Goal: Task Accomplishment & Management: Manage account settings

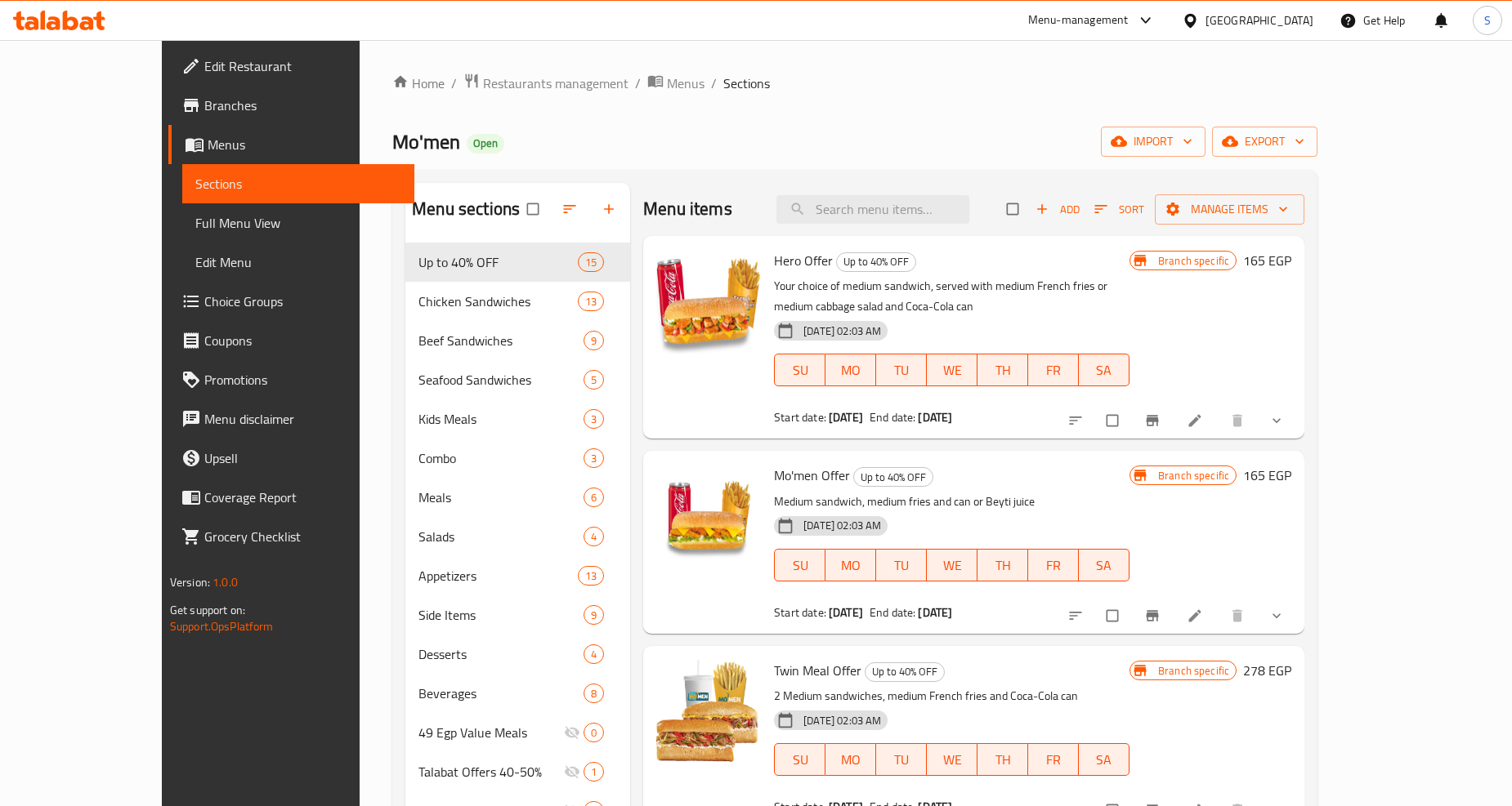
click at [1220, 408] on li at bounding box center [1197, 421] width 46 height 26
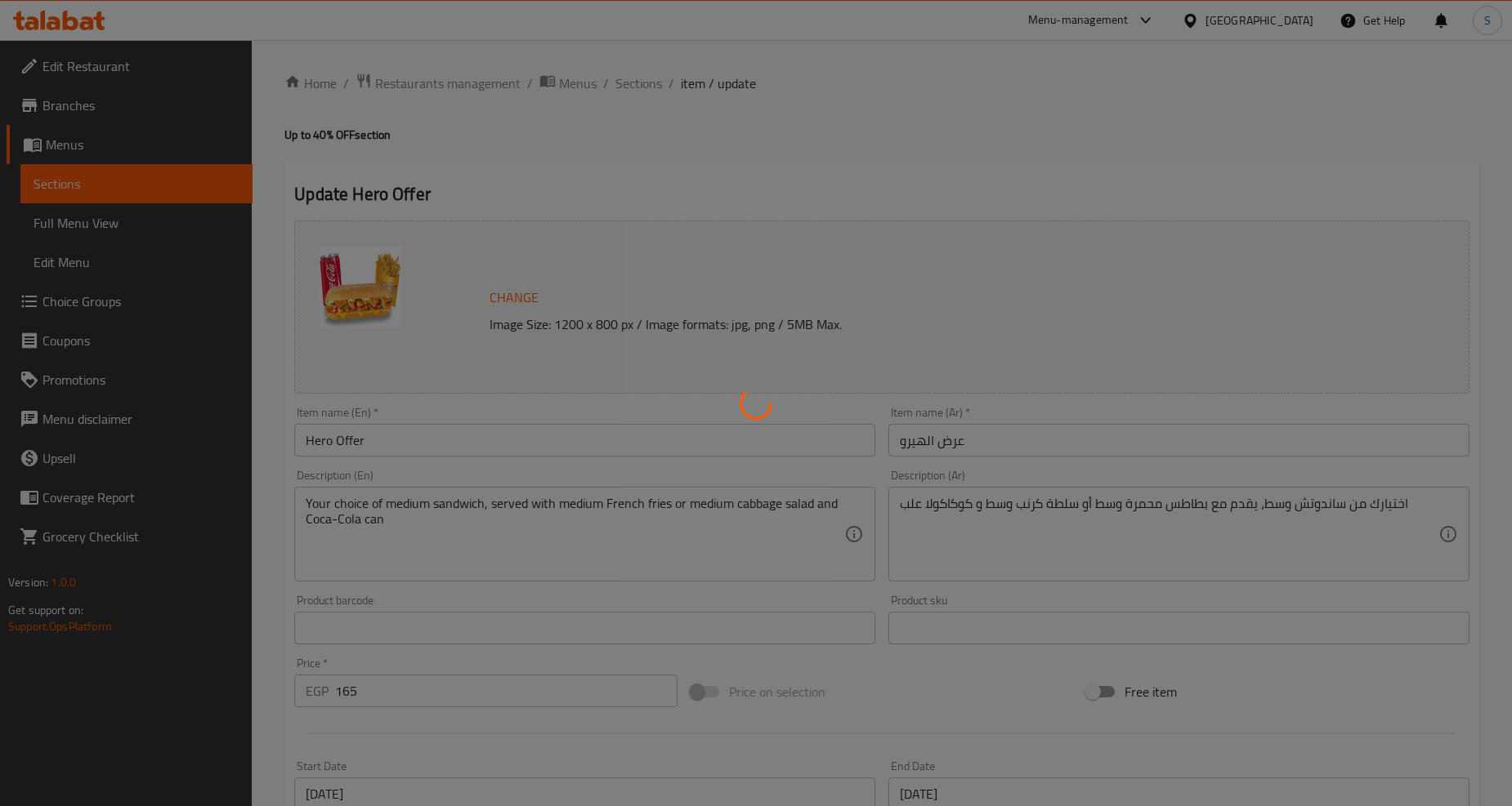
type input "اختيارك من الساندوتش:"
type input "1"
type input "اختيارك من:"
type input "1"
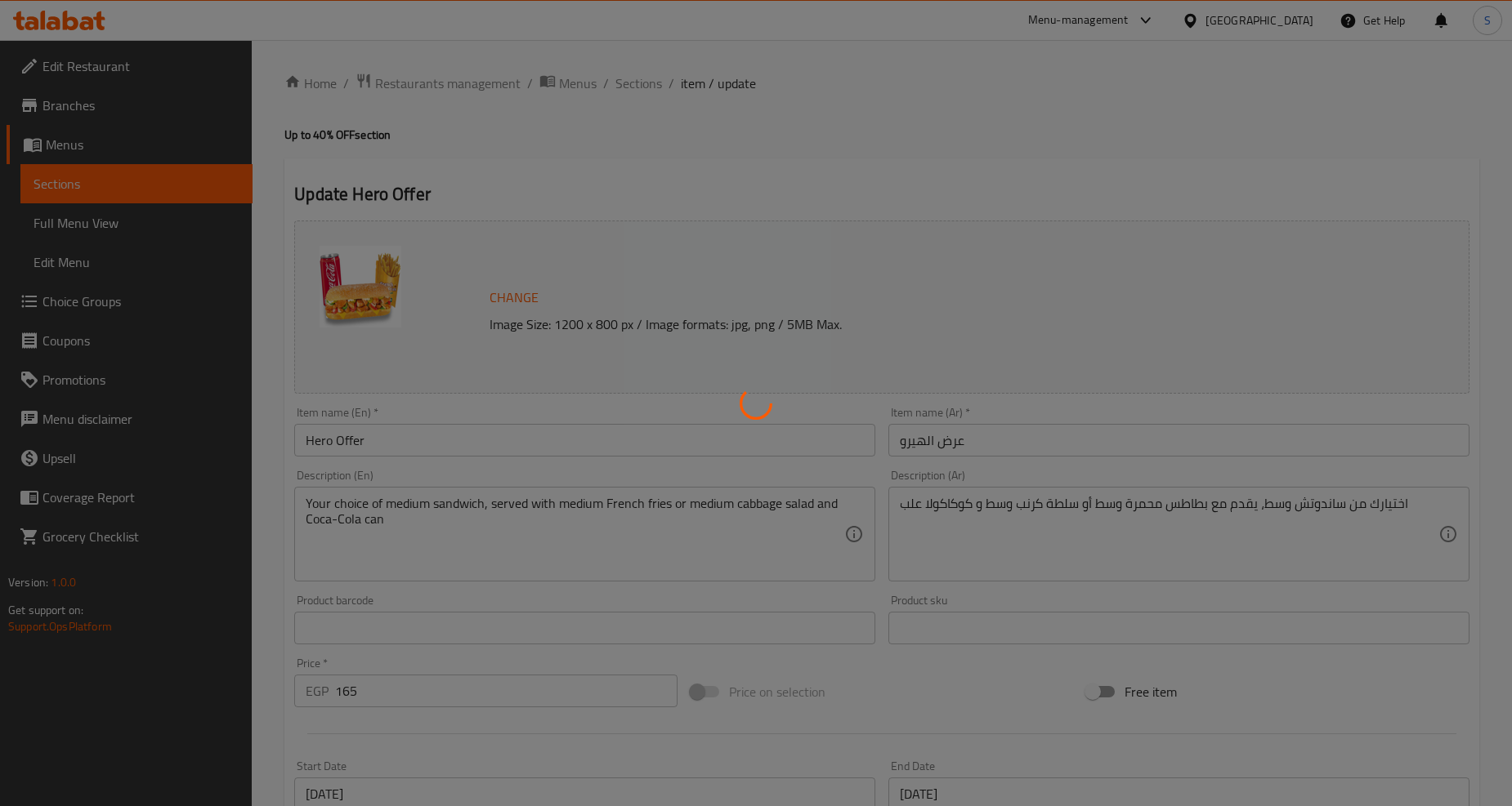
type input "1"
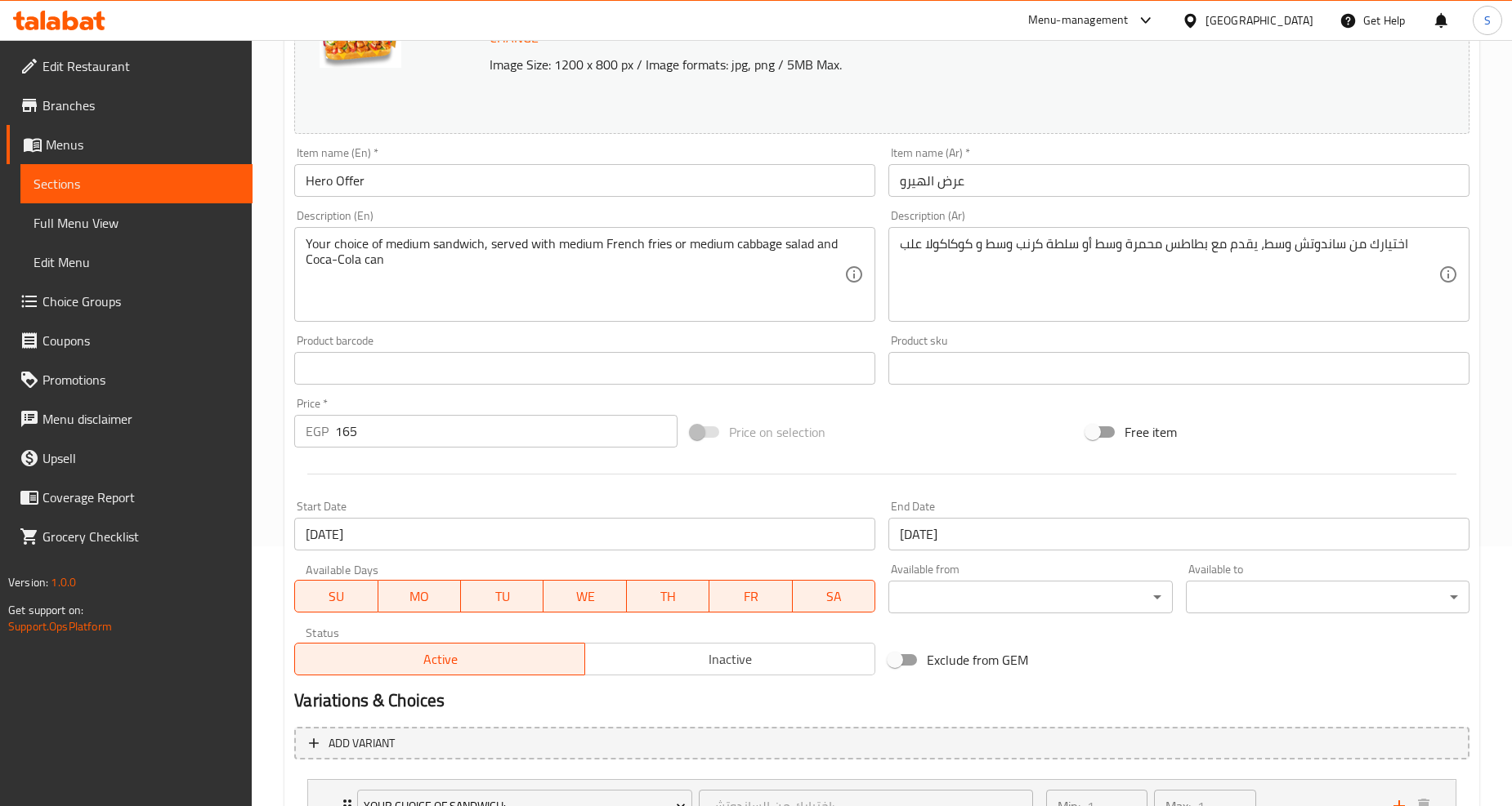
scroll to position [463, 0]
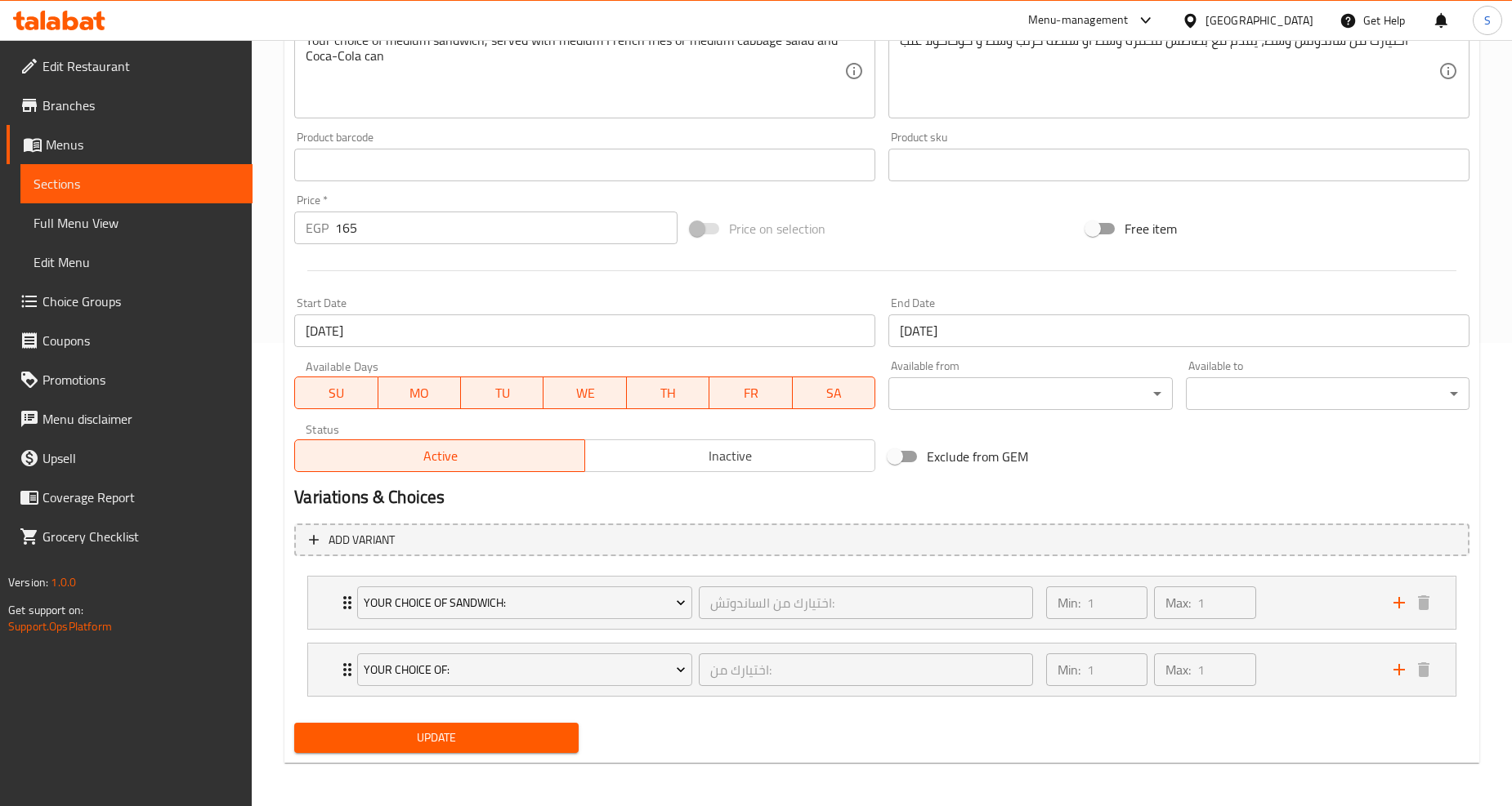
click at [976, 336] on input "[DATE]" at bounding box center [1179, 331] width 581 height 33
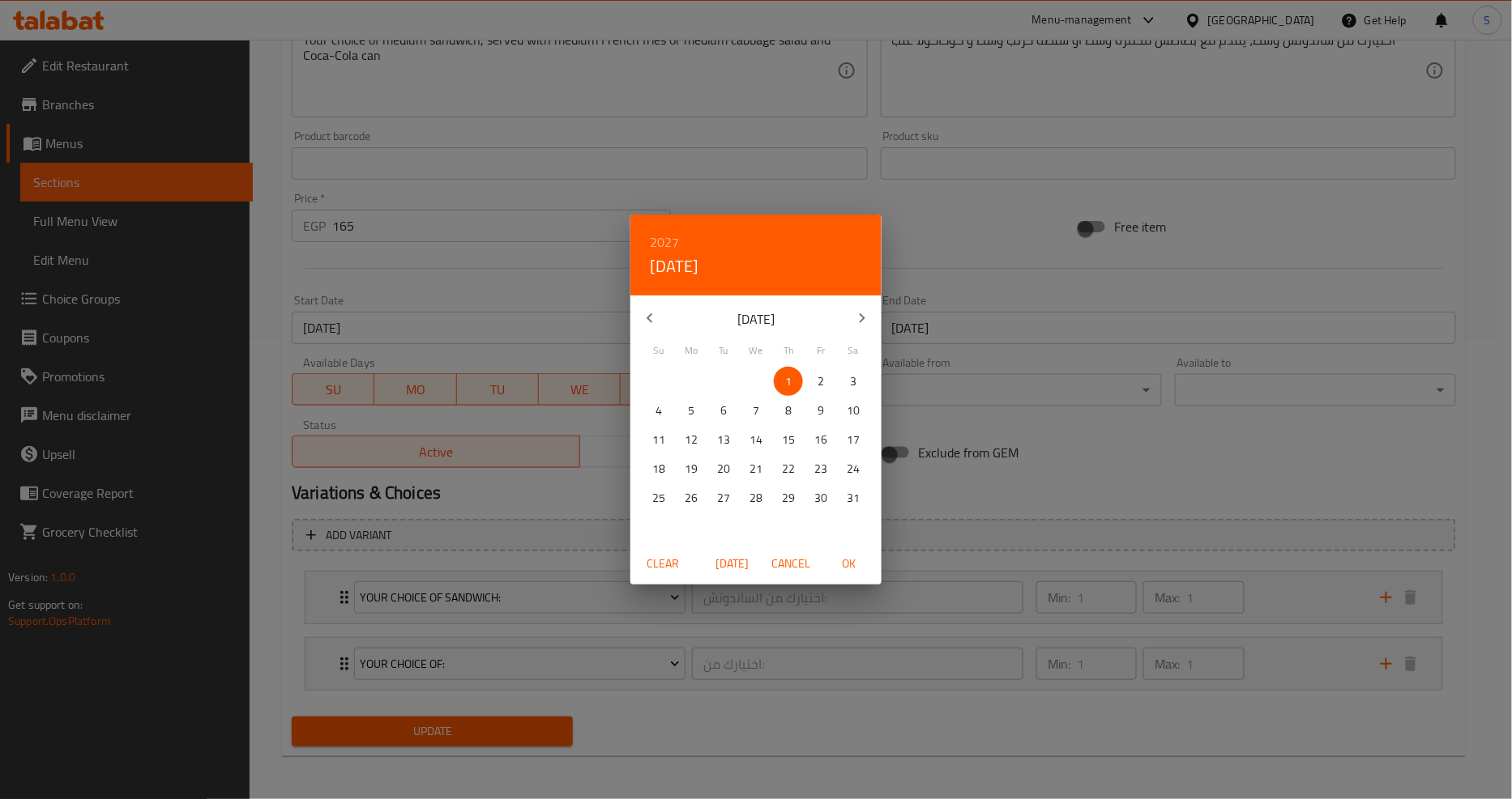
click at [730, 567] on span "Today" at bounding box center [732, 564] width 39 height 20
click at [655, 242] on h6 "2025" at bounding box center [664, 242] width 29 height 23
click at [735, 359] on div "2026" at bounding box center [756, 362] width 251 height 33
click at [852, 567] on span "OK" at bounding box center [849, 564] width 39 height 20
type input "[DATE]"
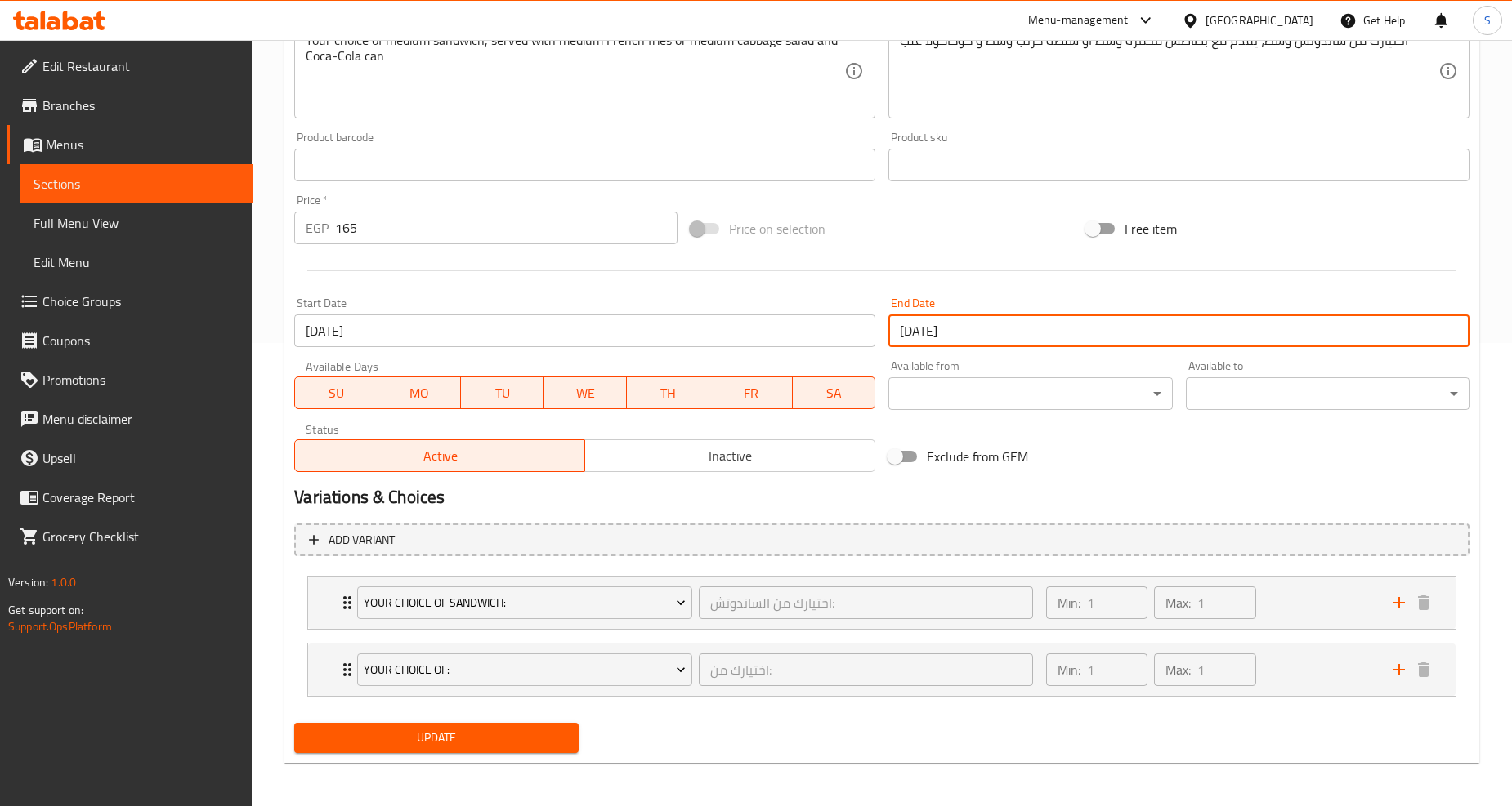
click at [407, 736] on span "Update" at bounding box center [436, 738] width 258 height 20
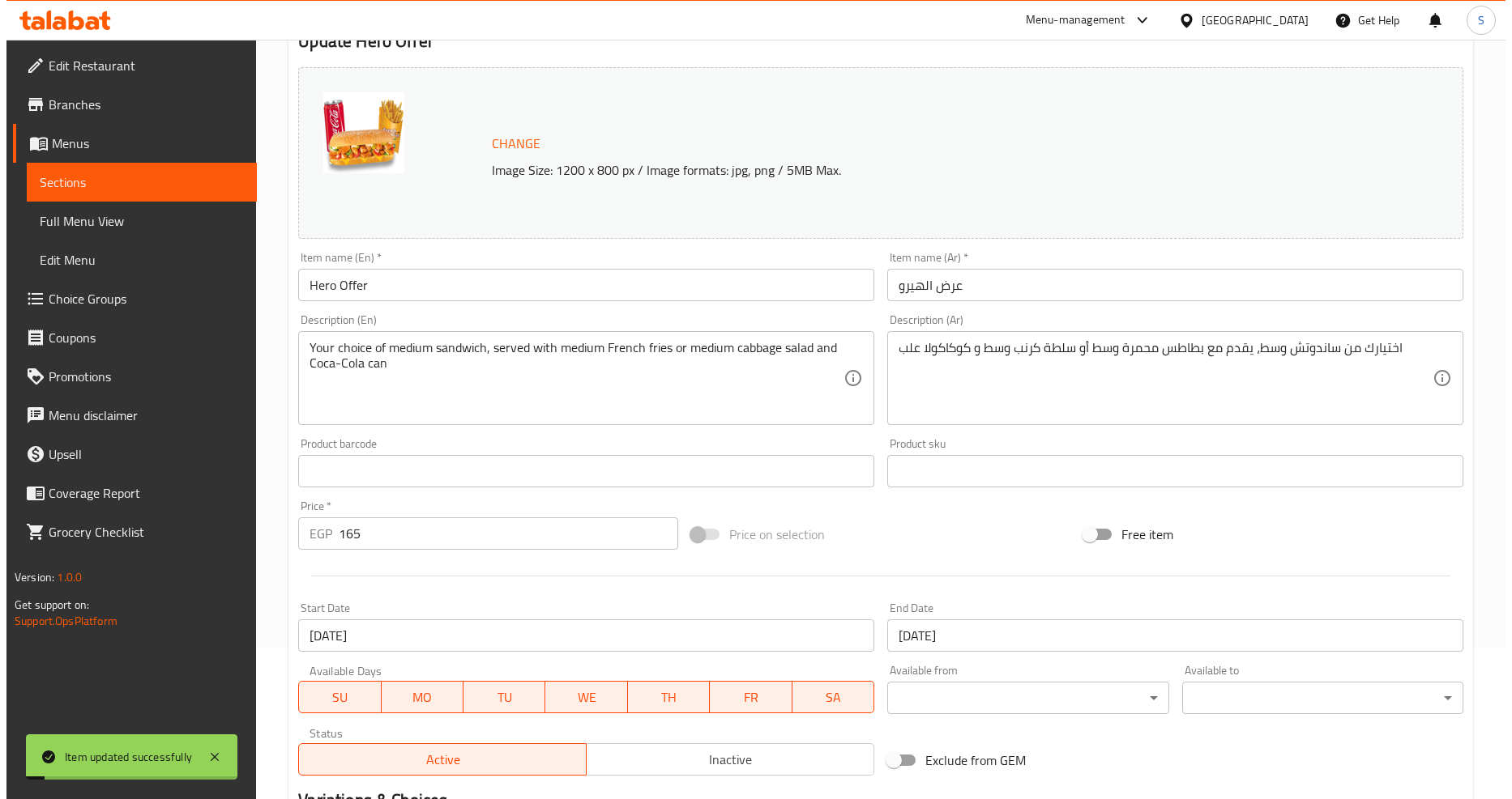
scroll to position [0, 0]
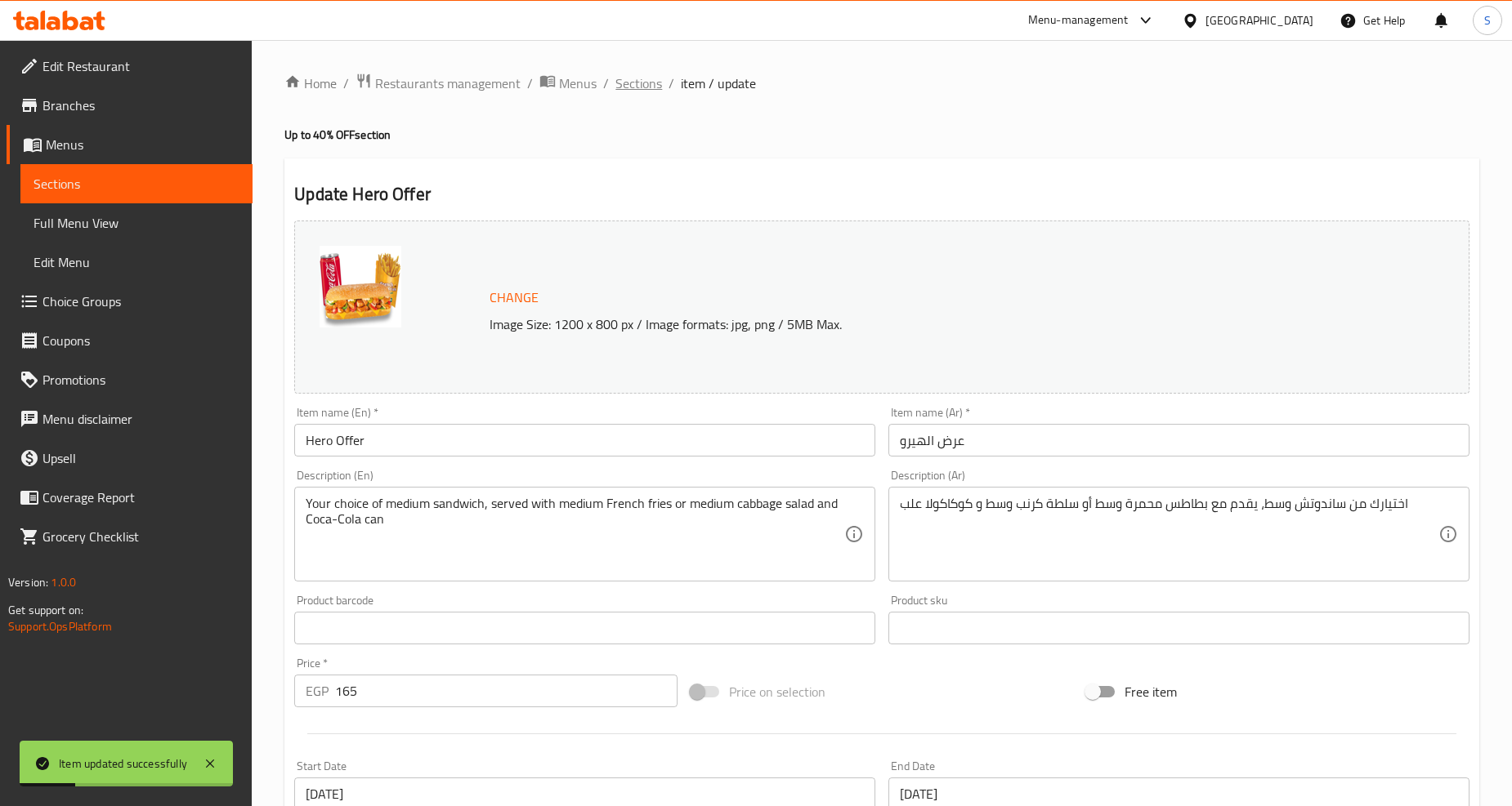
click at [656, 80] on span "Sections" at bounding box center [639, 83] width 47 height 19
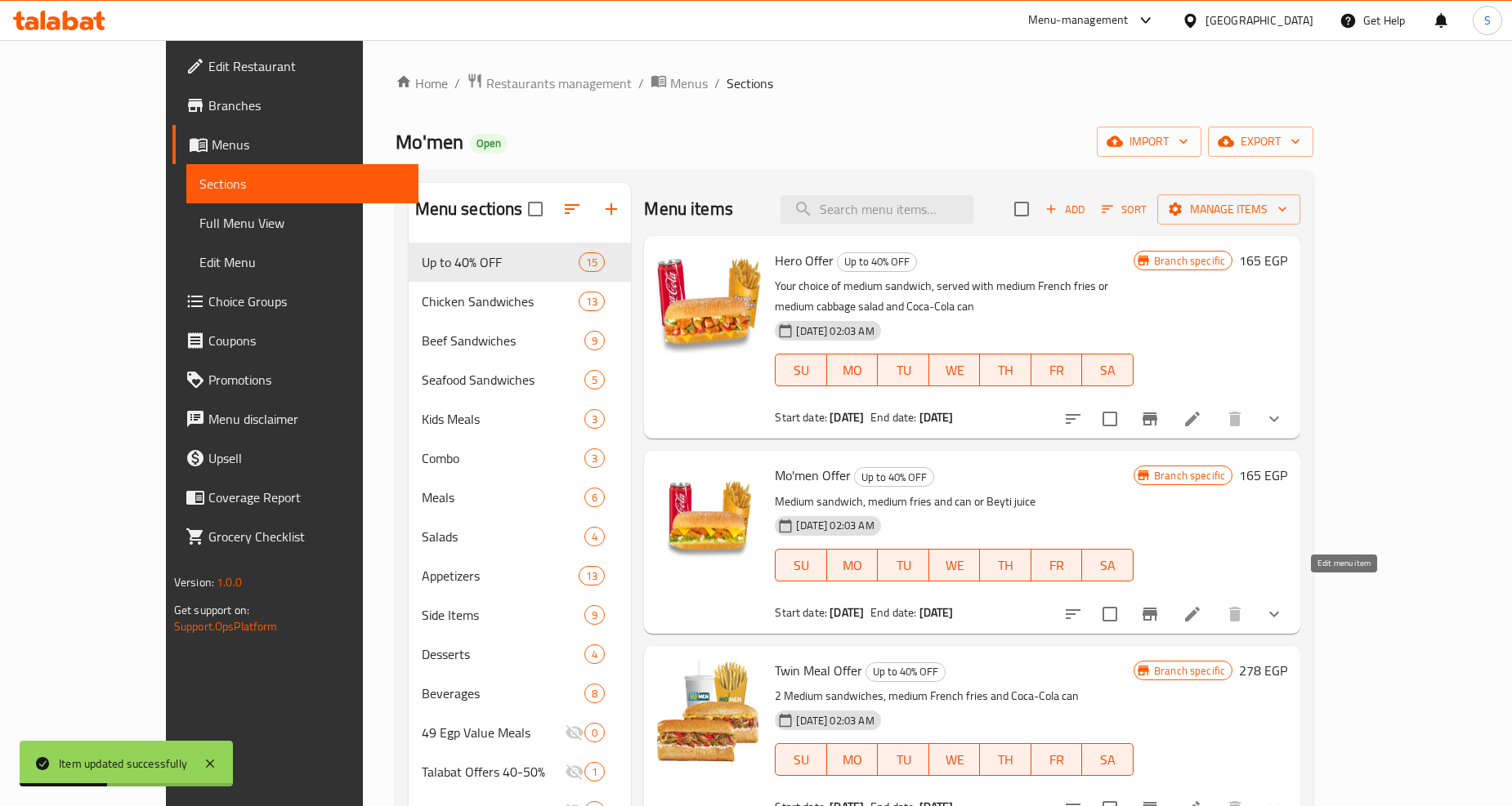
click at [1202, 604] on icon at bounding box center [1192, 614] width 19 height 19
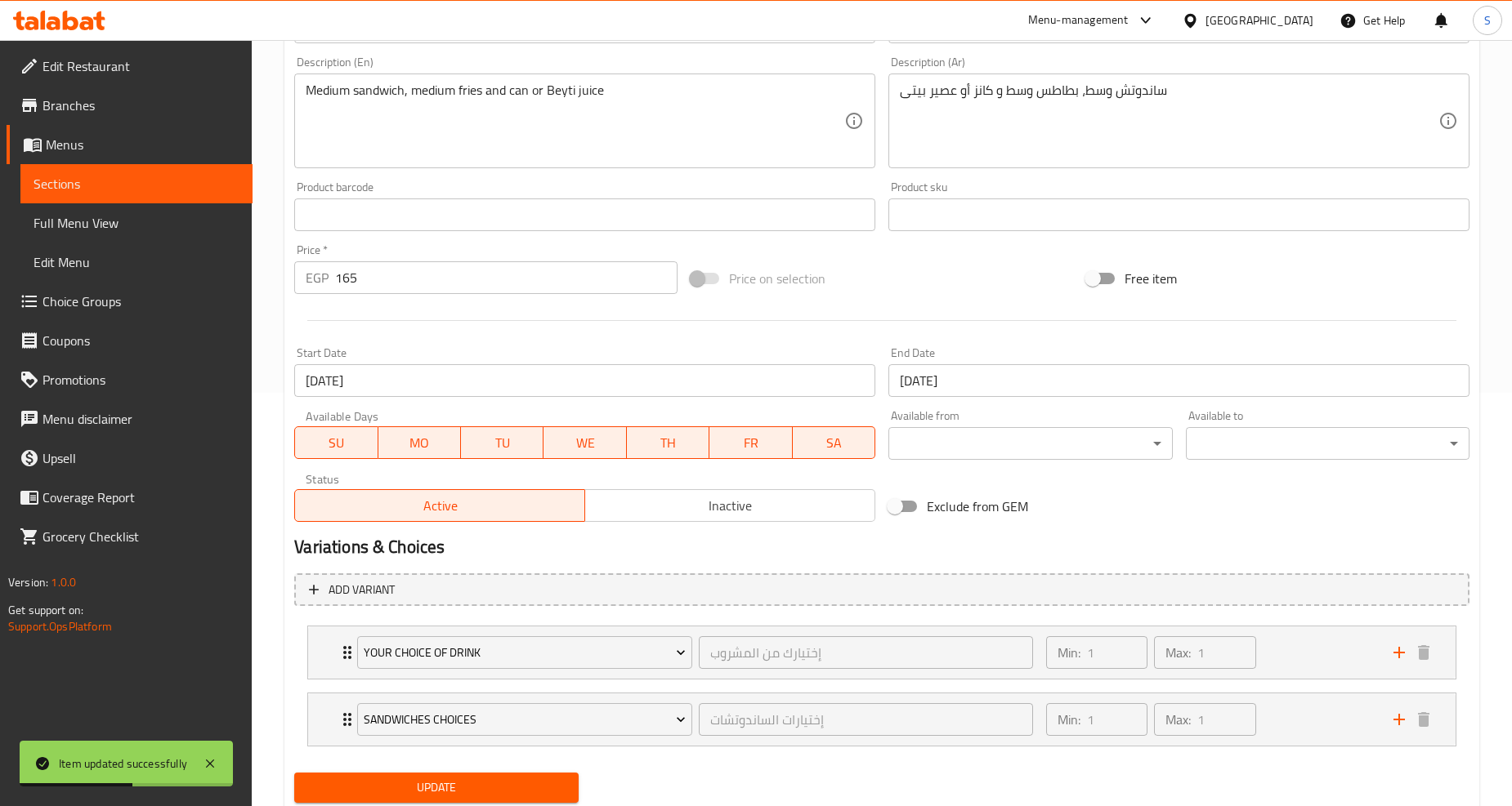
scroll to position [463, 0]
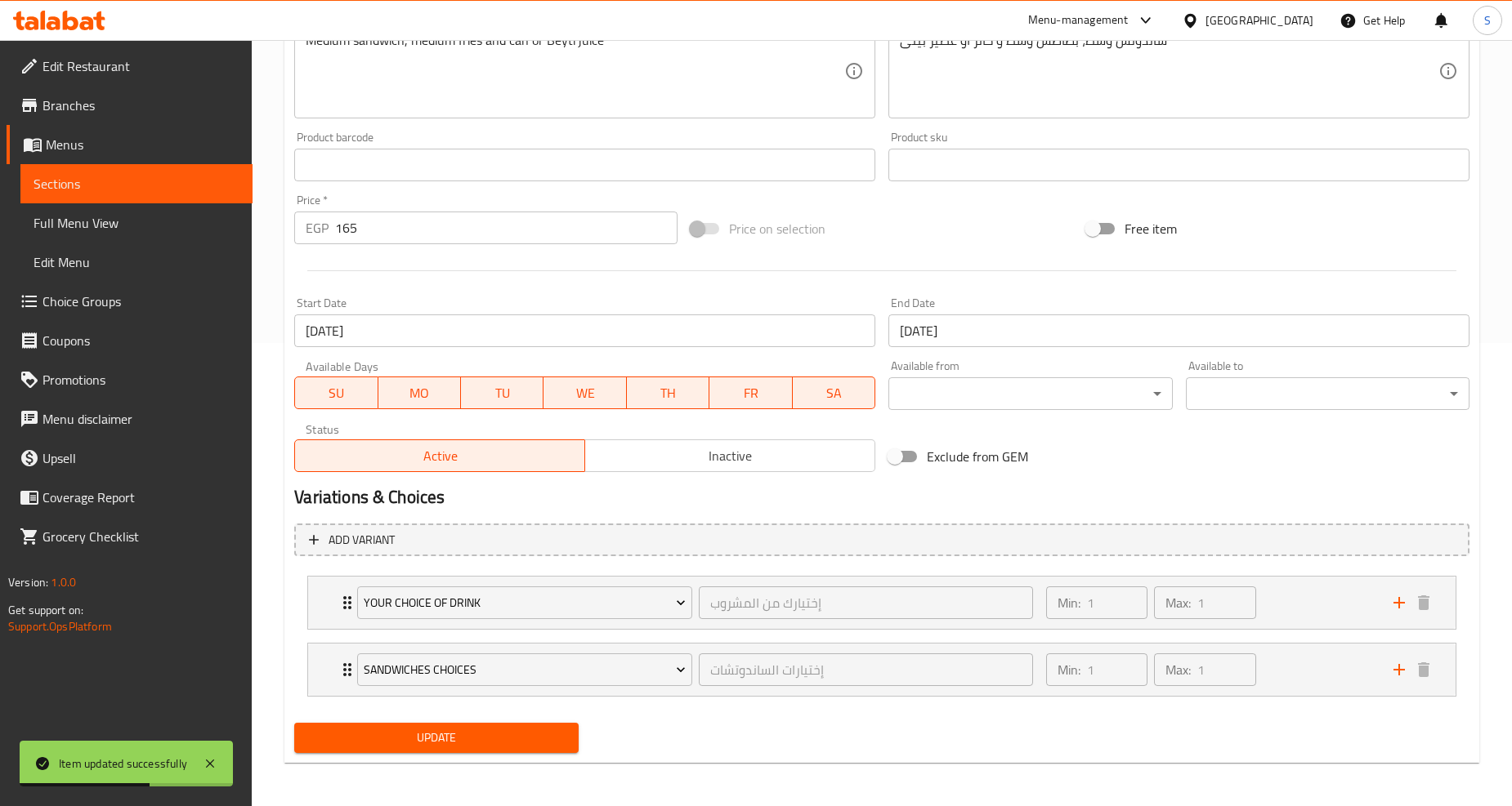
click at [984, 328] on input "[DATE]" at bounding box center [1179, 331] width 581 height 33
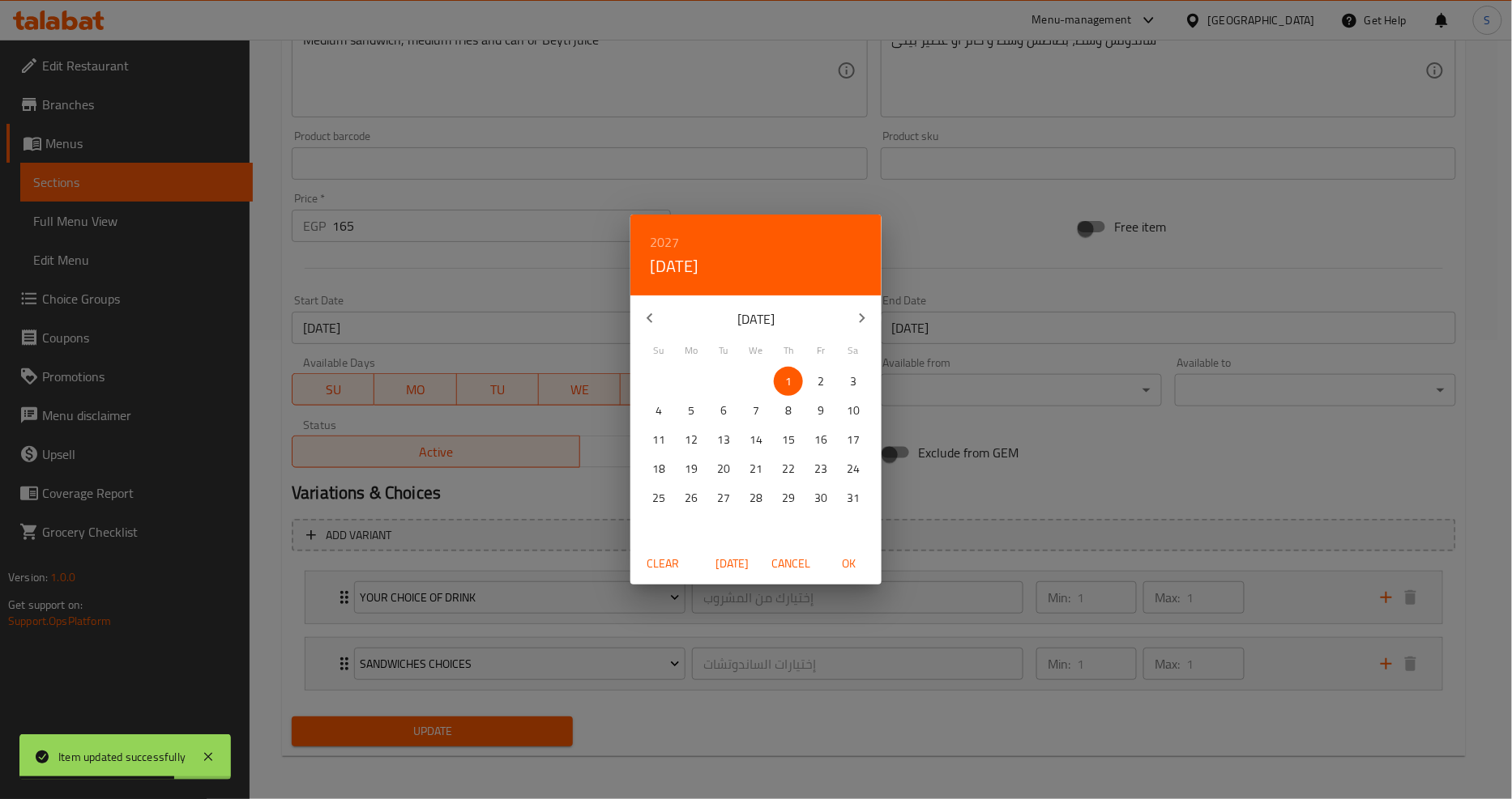
click at [719, 563] on span "Today" at bounding box center [732, 564] width 39 height 20
click at [659, 238] on h6 "2025" at bounding box center [664, 242] width 29 height 23
click at [761, 364] on div "2026" at bounding box center [756, 362] width 251 height 33
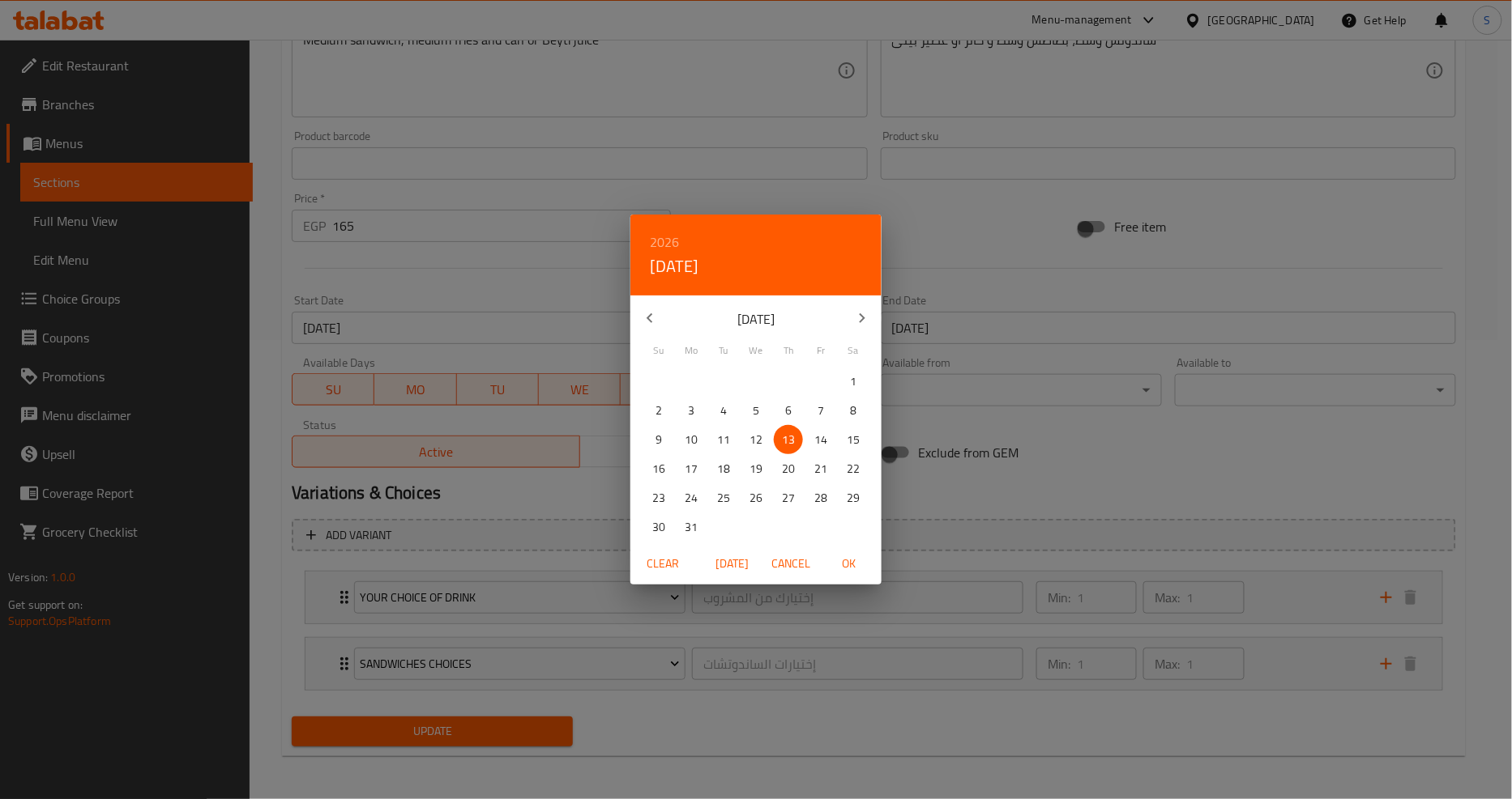
click at [843, 573] on button "OK" at bounding box center [849, 564] width 52 height 30
type input "[DATE]"
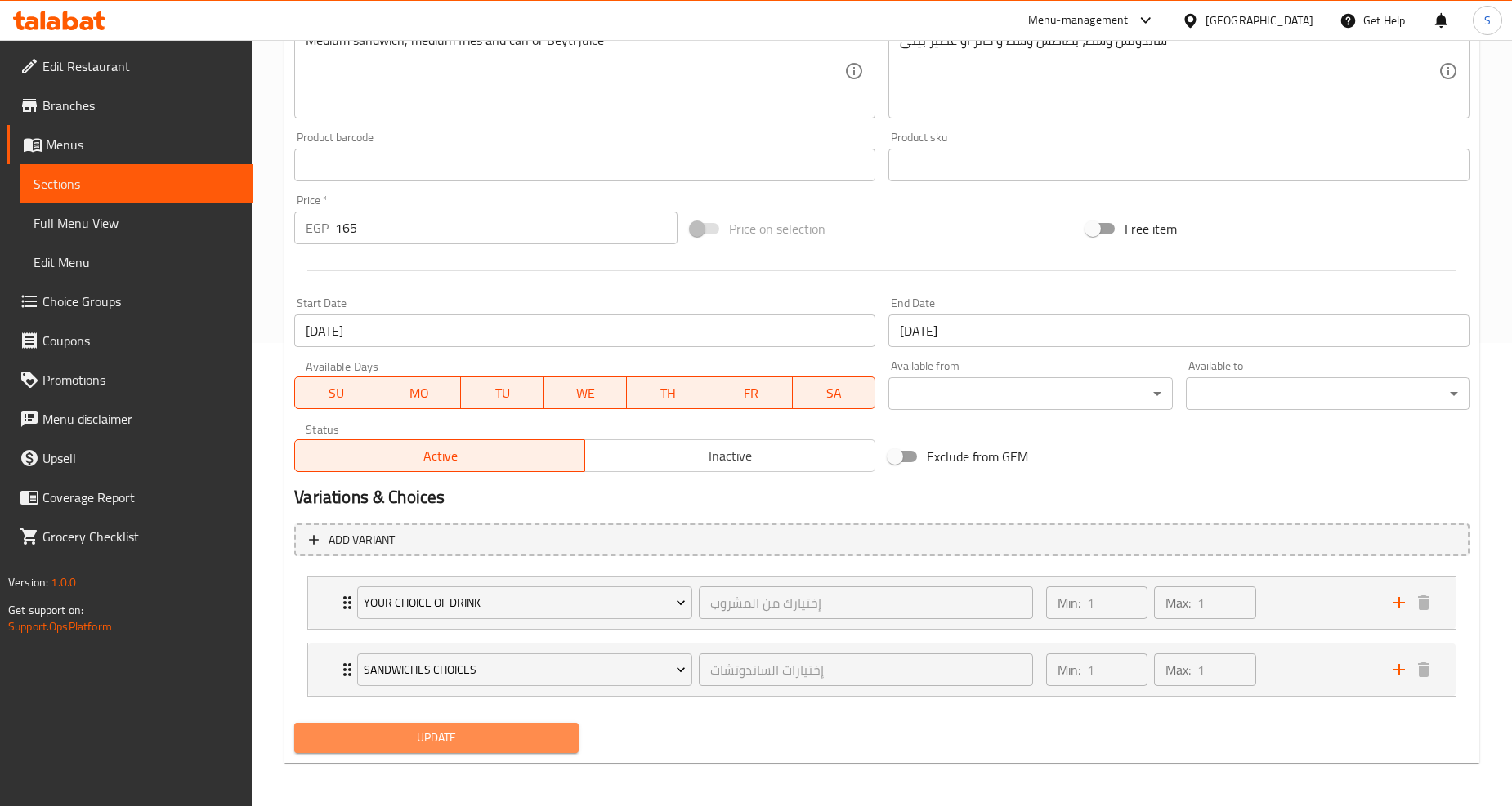
click at [417, 738] on span "Update" at bounding box center [436, 738] width 258 height 20
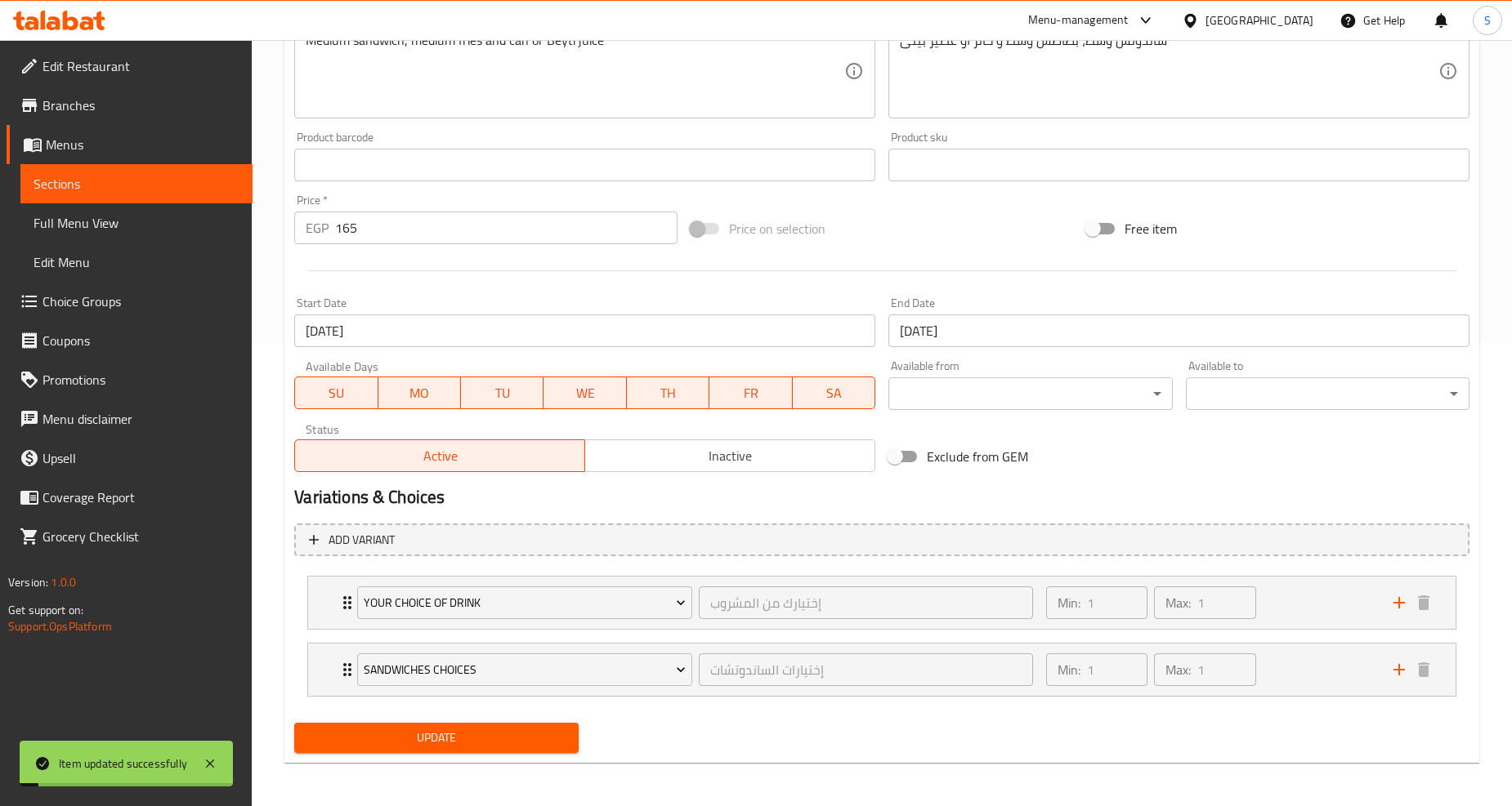
scroll to position [0, 0]
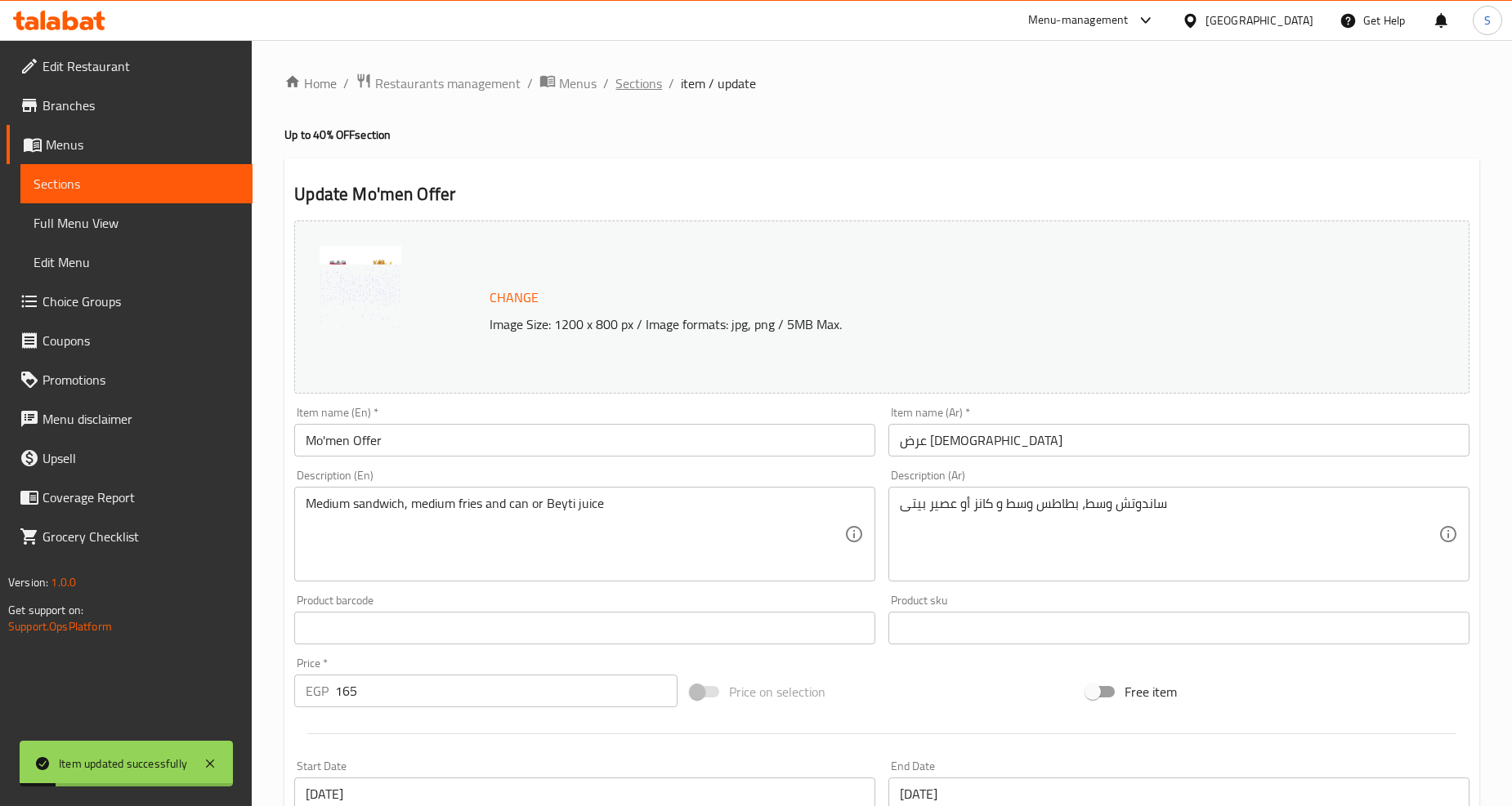
click at [640, 91] on span "Sections" at bounding box center [639, 83] width 47 height 19
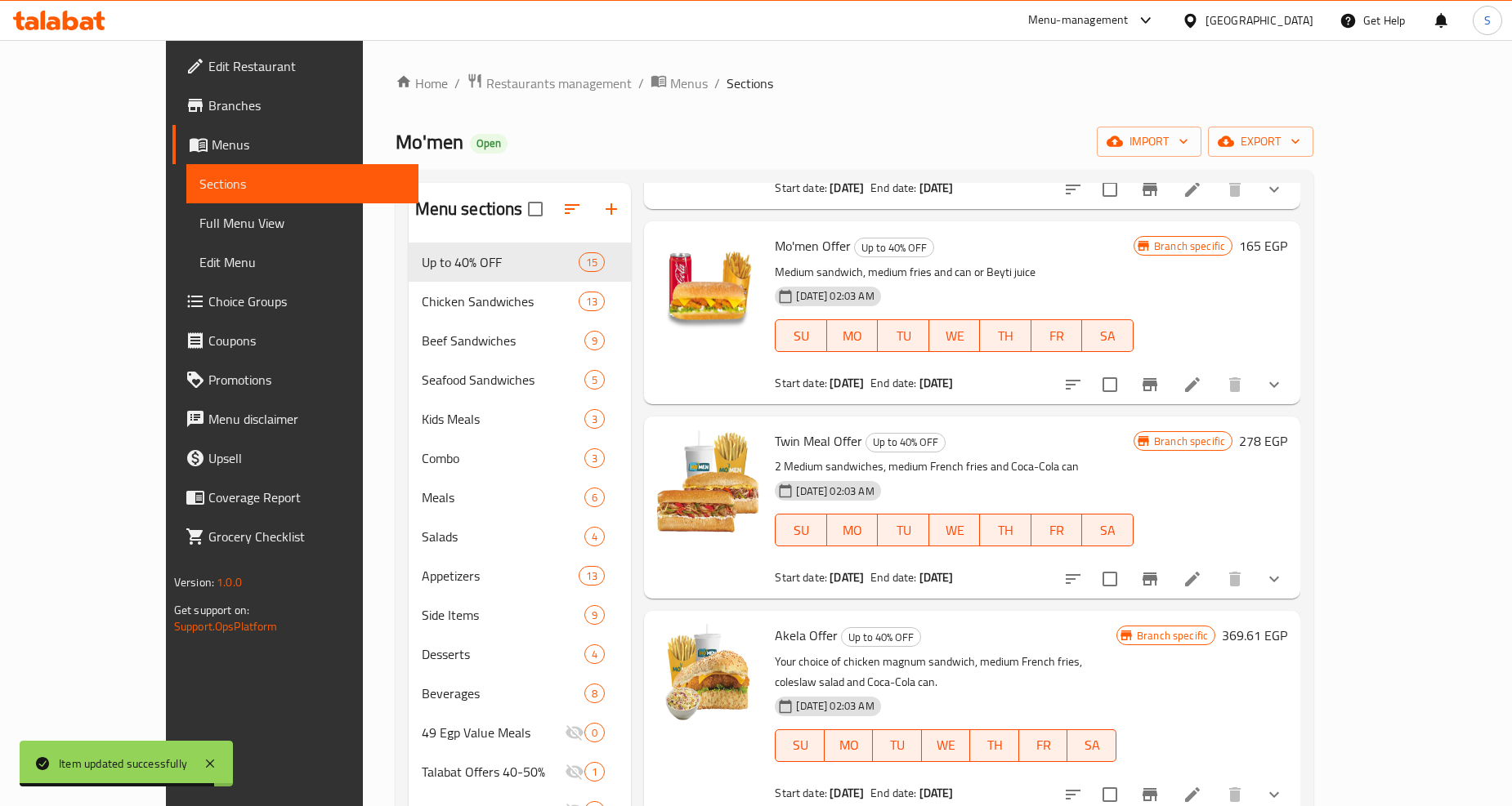
scroll to position [272, 0]
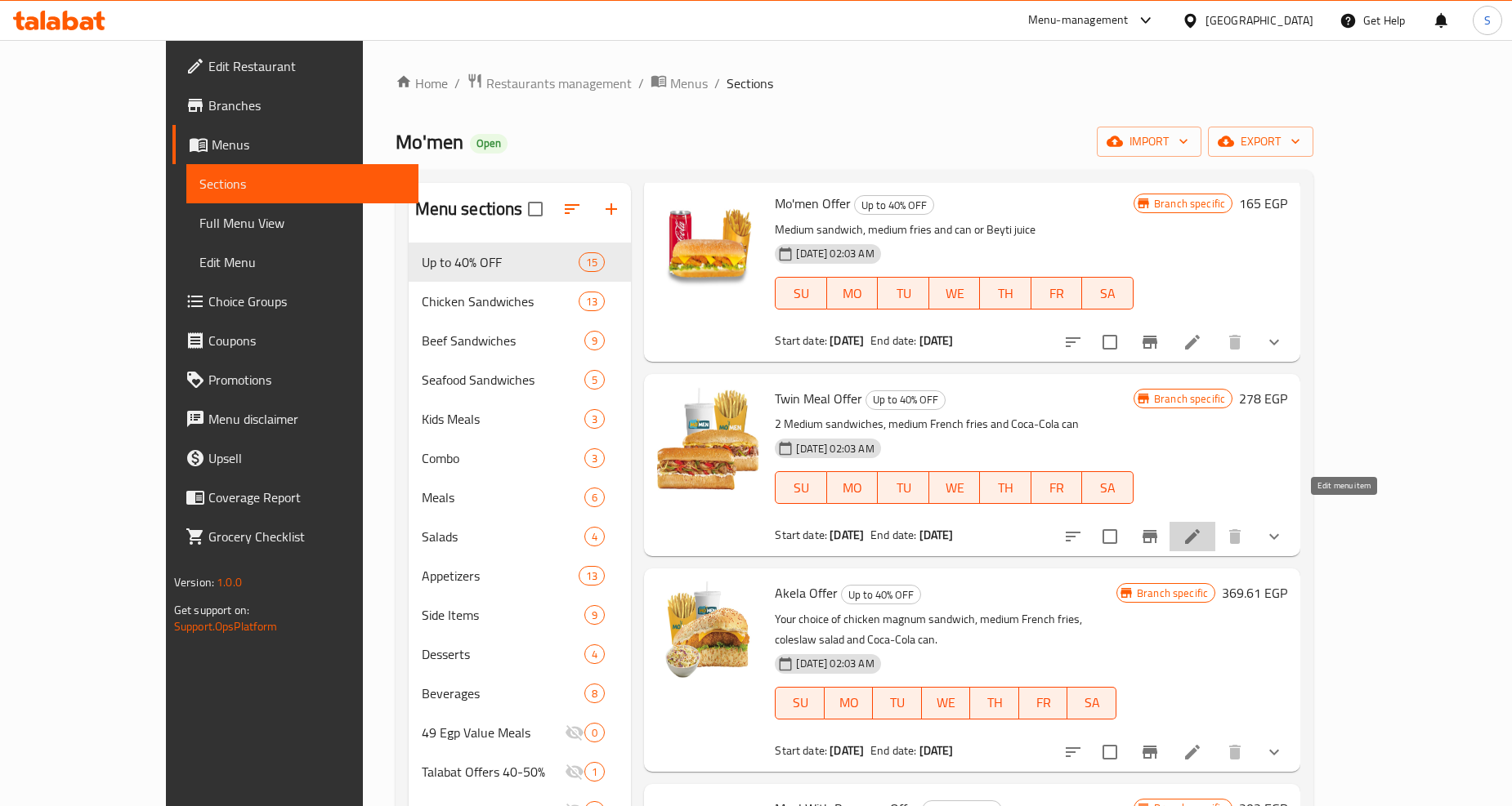
click at [1202, 527] on icon at bounding box center [1192, 536] width 19 height 19
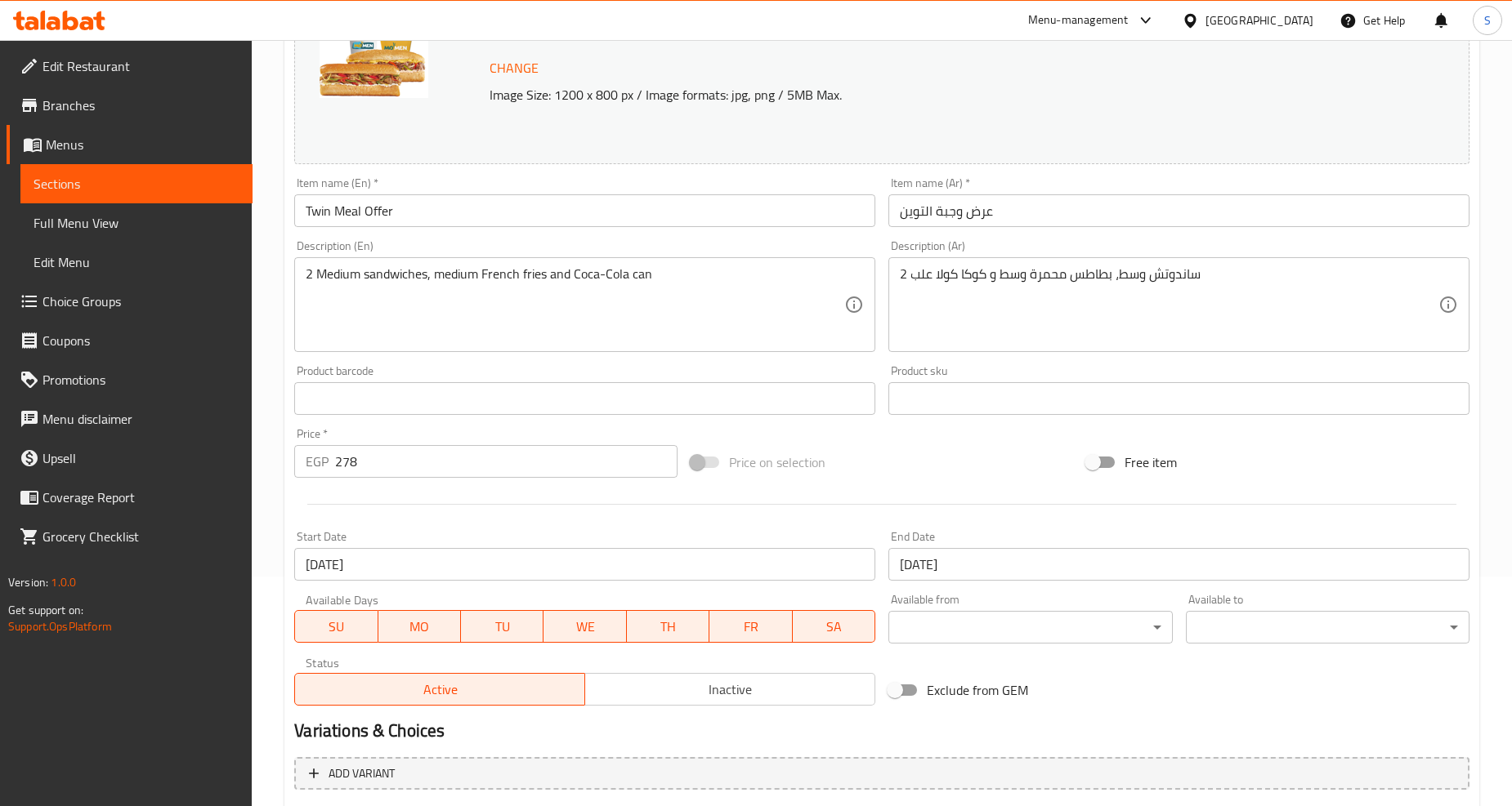
scroll to position [531, 0]
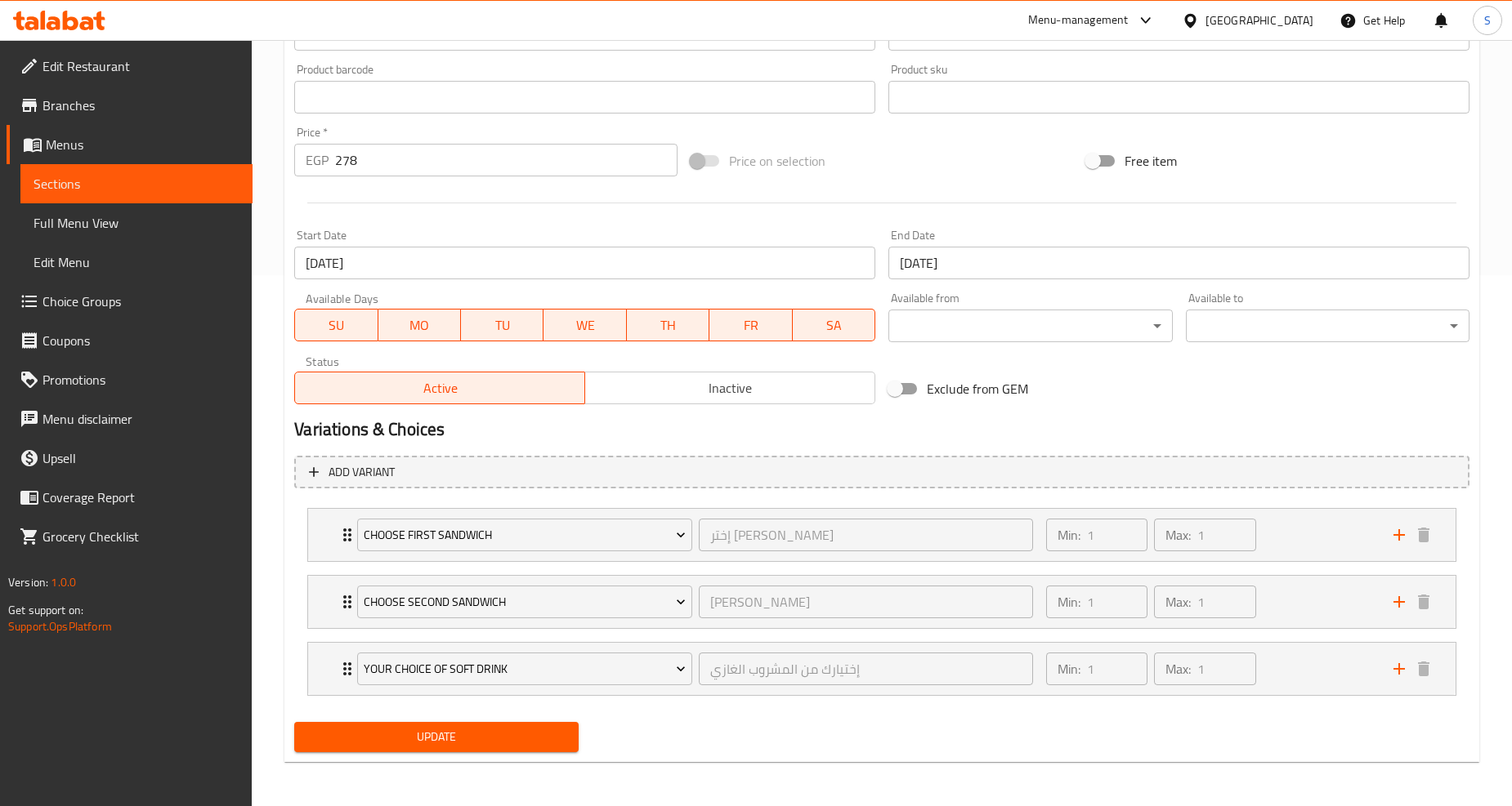
click at [1001, 275] on input "[DATE]" at bounding box center [1179, 262] width 581 height 33
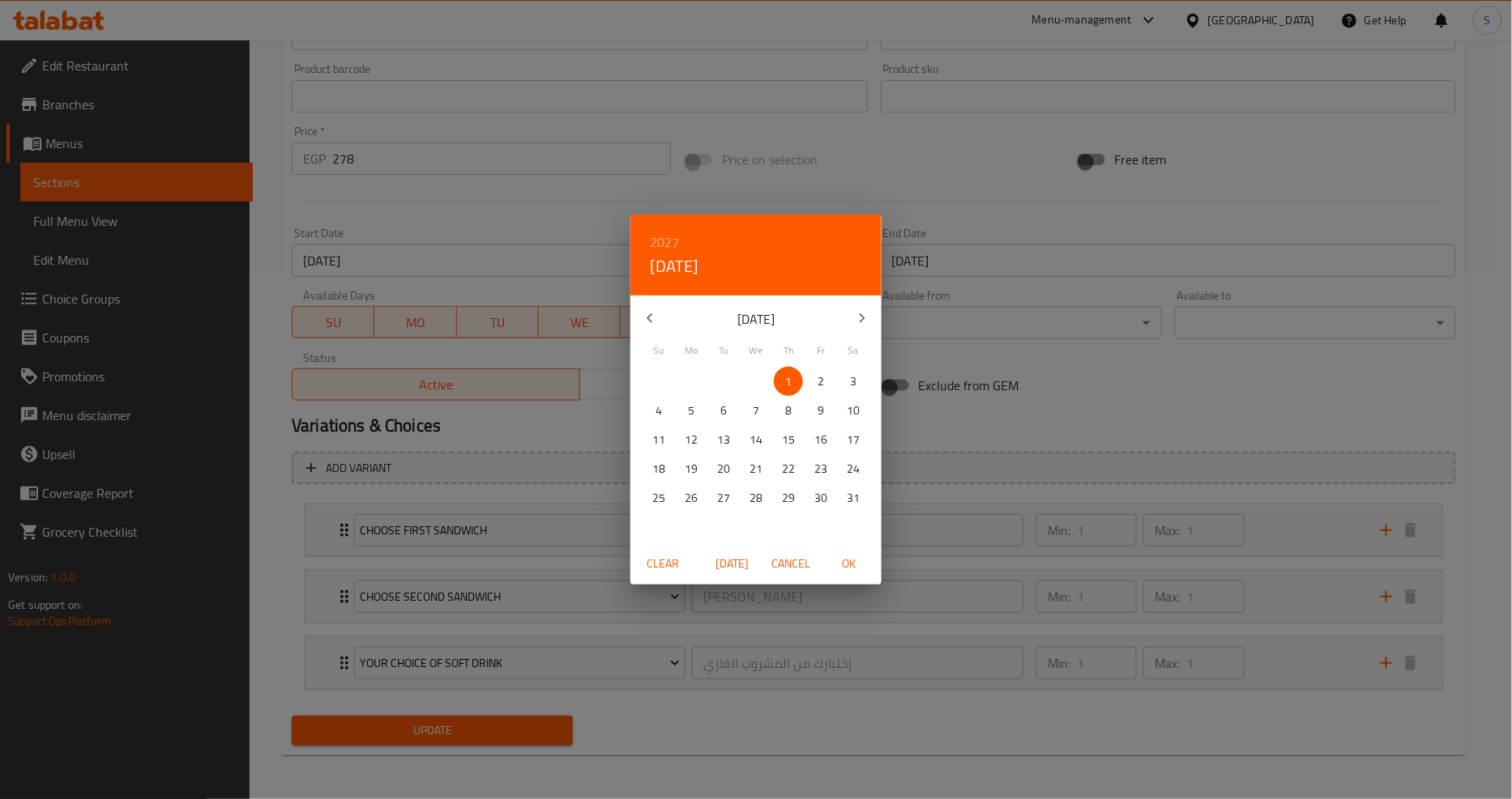
click at [719, 564] on span "Today" at bounding box center [732, 564] width 39 height 20
click at [660, 240] on h6 "2025" at bounding box center [664, 242] width 29 height 23
click at [756, 358] on div "2026" at bounding box center [756, 362] width 251 height 33
click at [851, 567] on span "OK" at bounding box center [849, 564] width 39 height 20
type input "[DATE]"
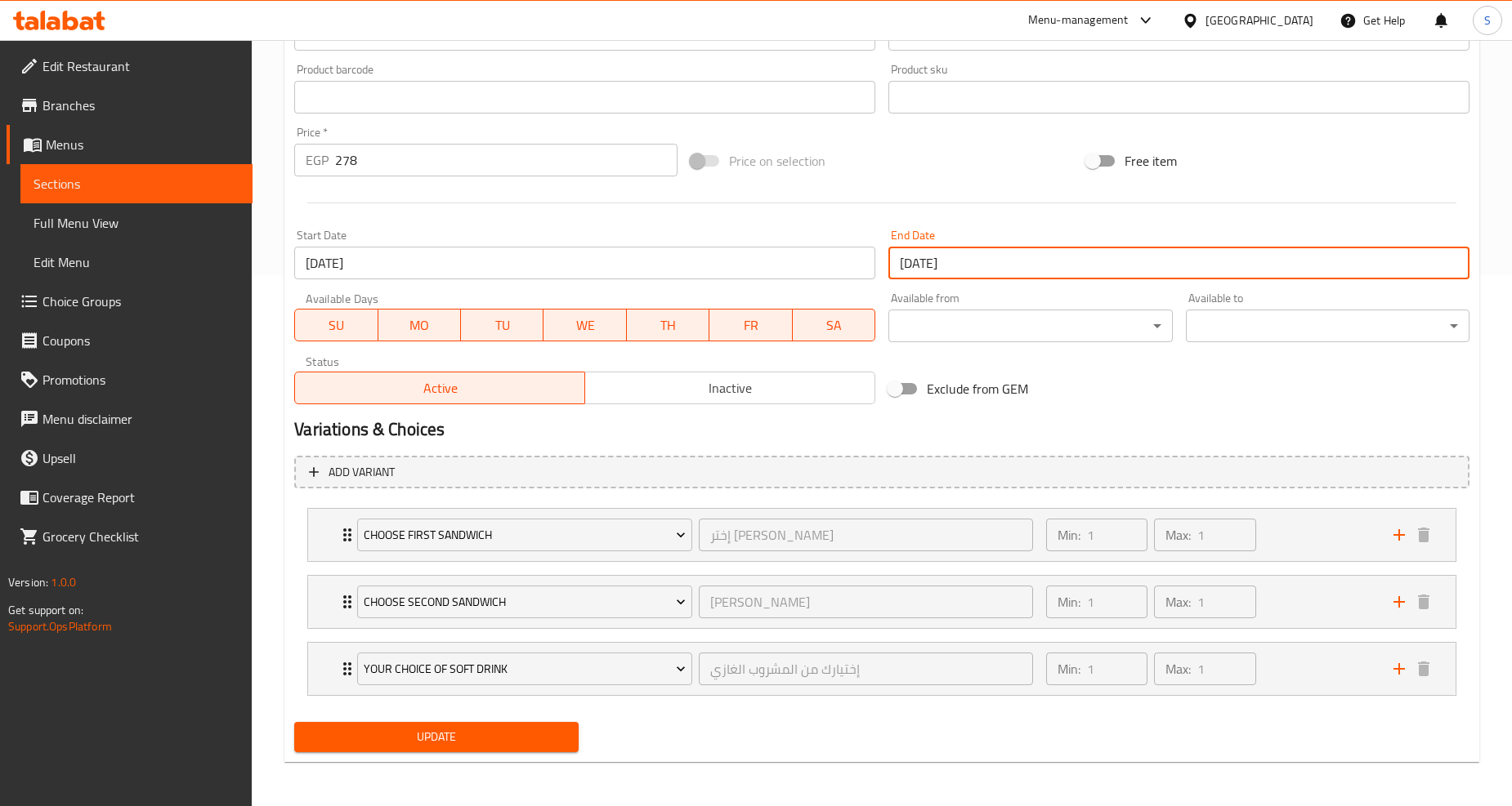
click at [456, 748] on button "Update" at bounding box center [435, 737] width 284 height 30
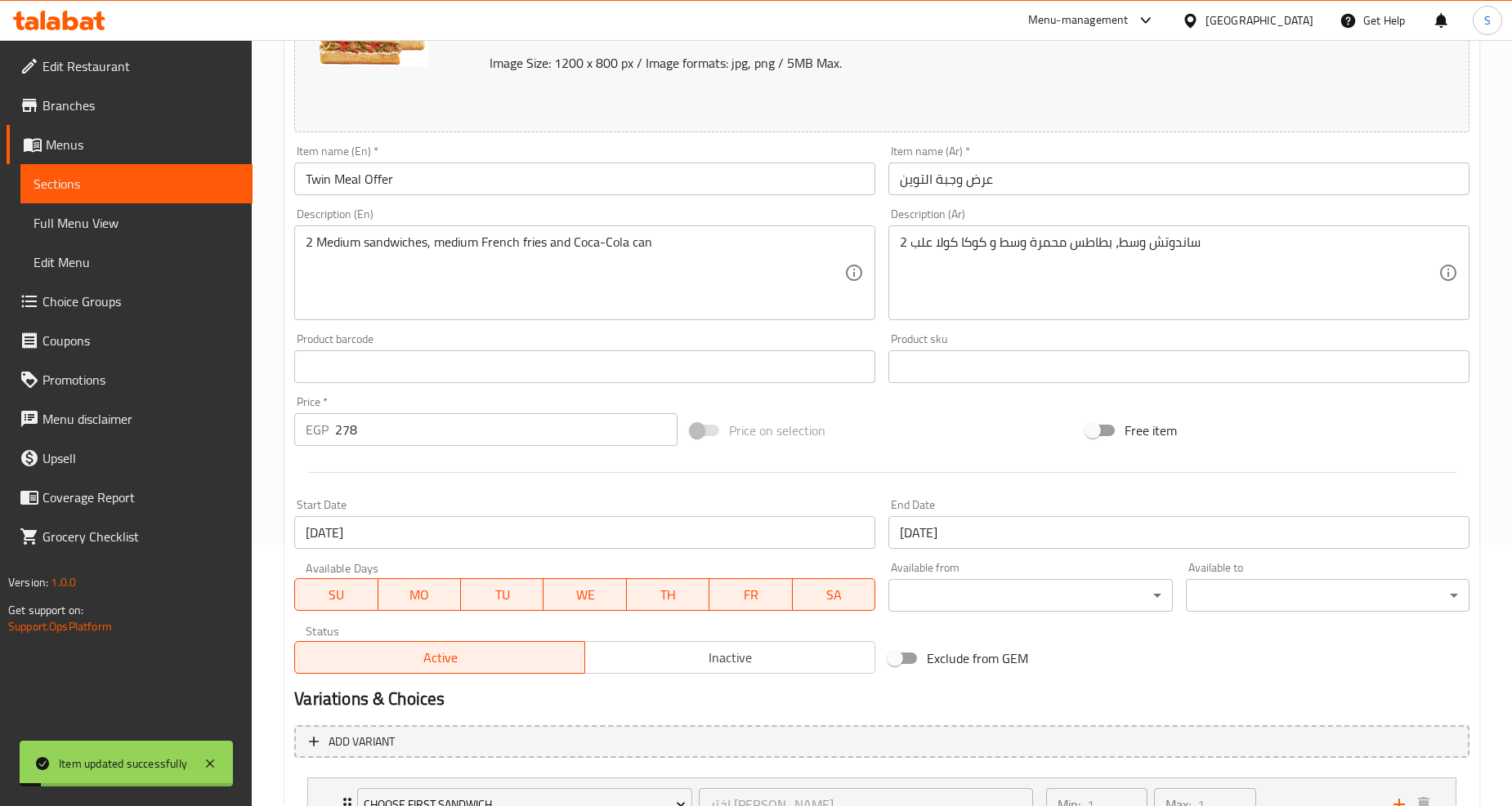
scroll to position [0, 0]
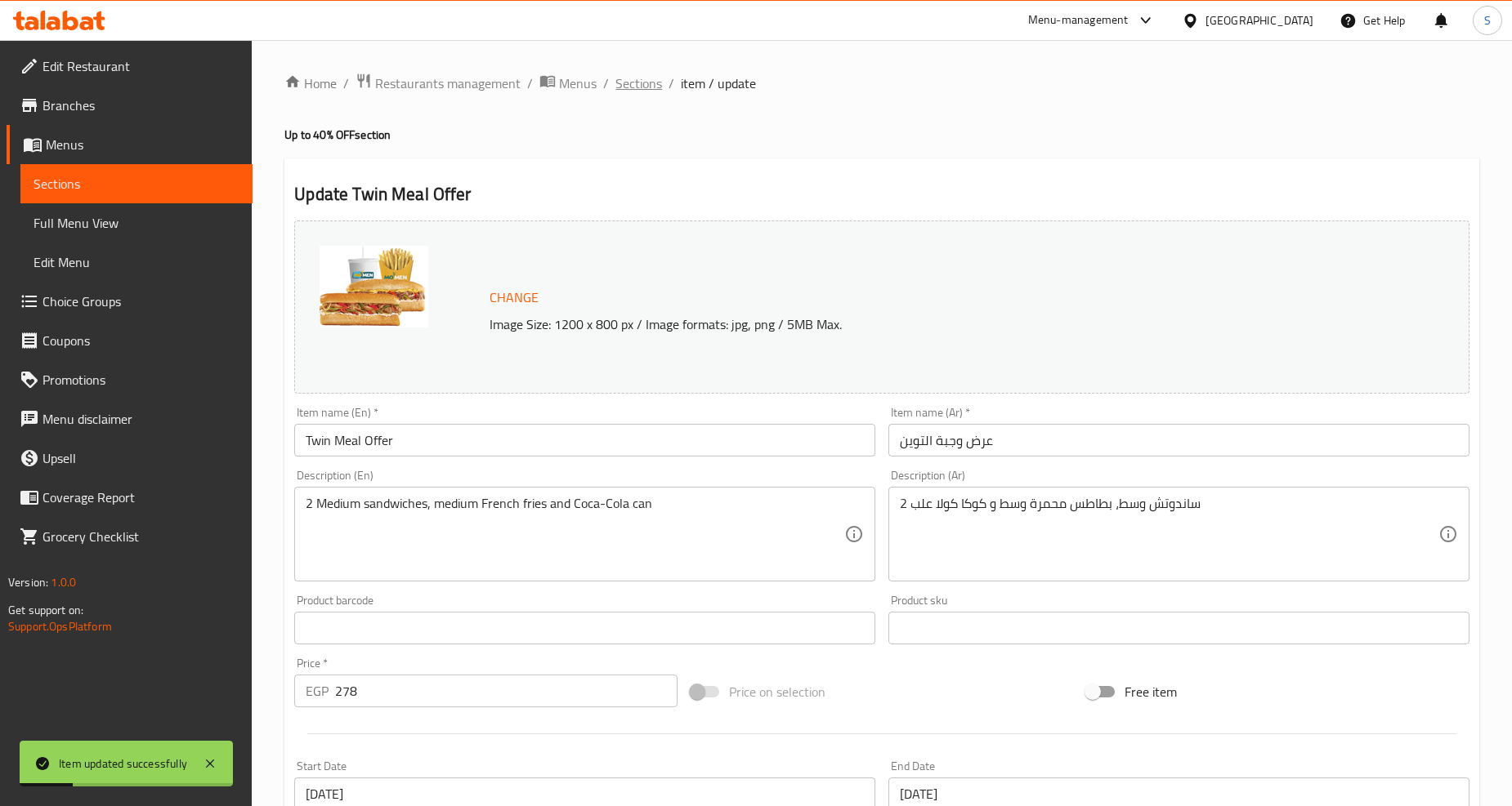
click at [629, 77] on span "Sections" at bounding box center [639, 83] width 47 height 19
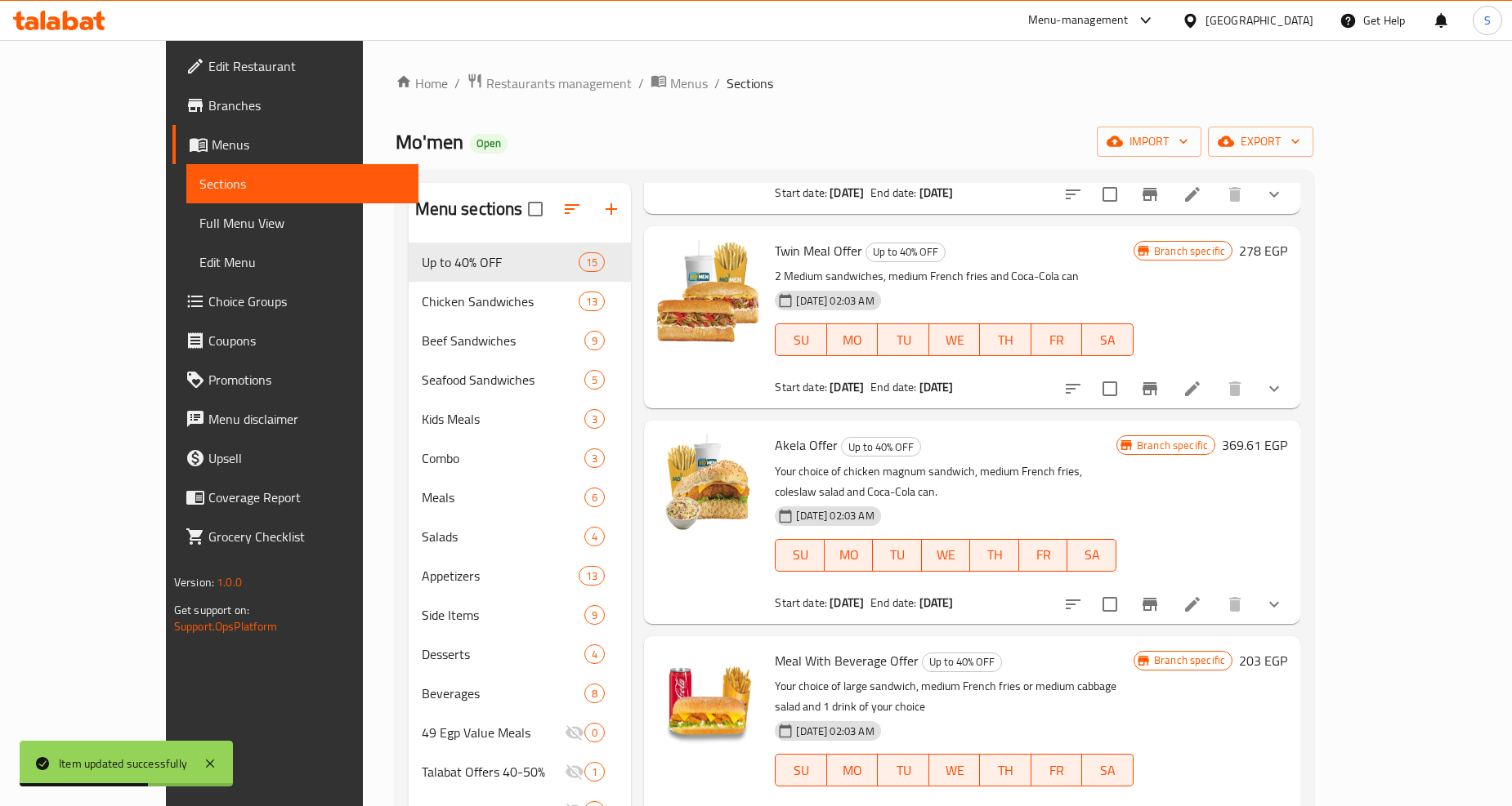
scroll to position [454, 0]
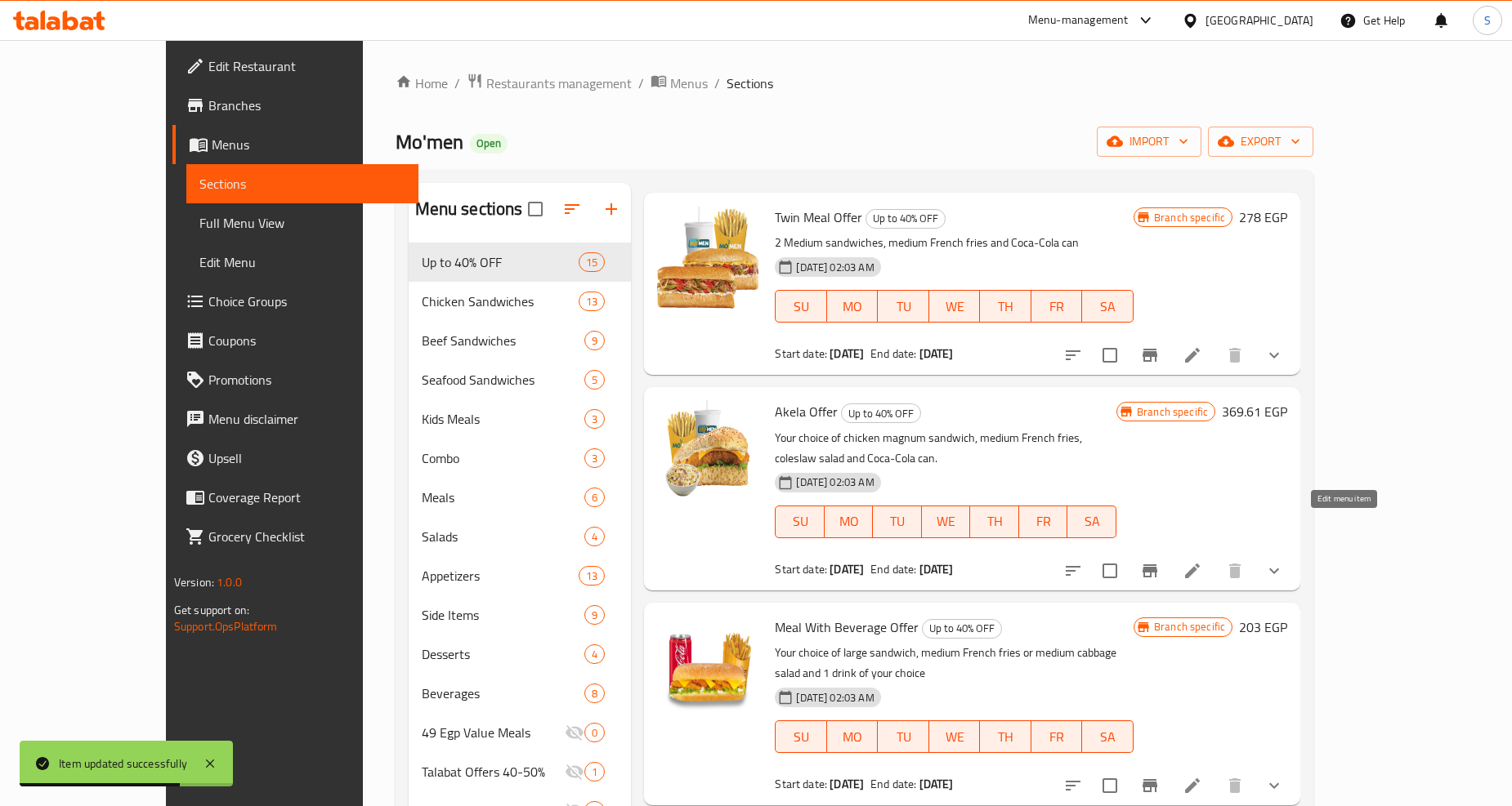
click at [1202, 561] on icon at bounding box center [1192, 571] width 19 height 19
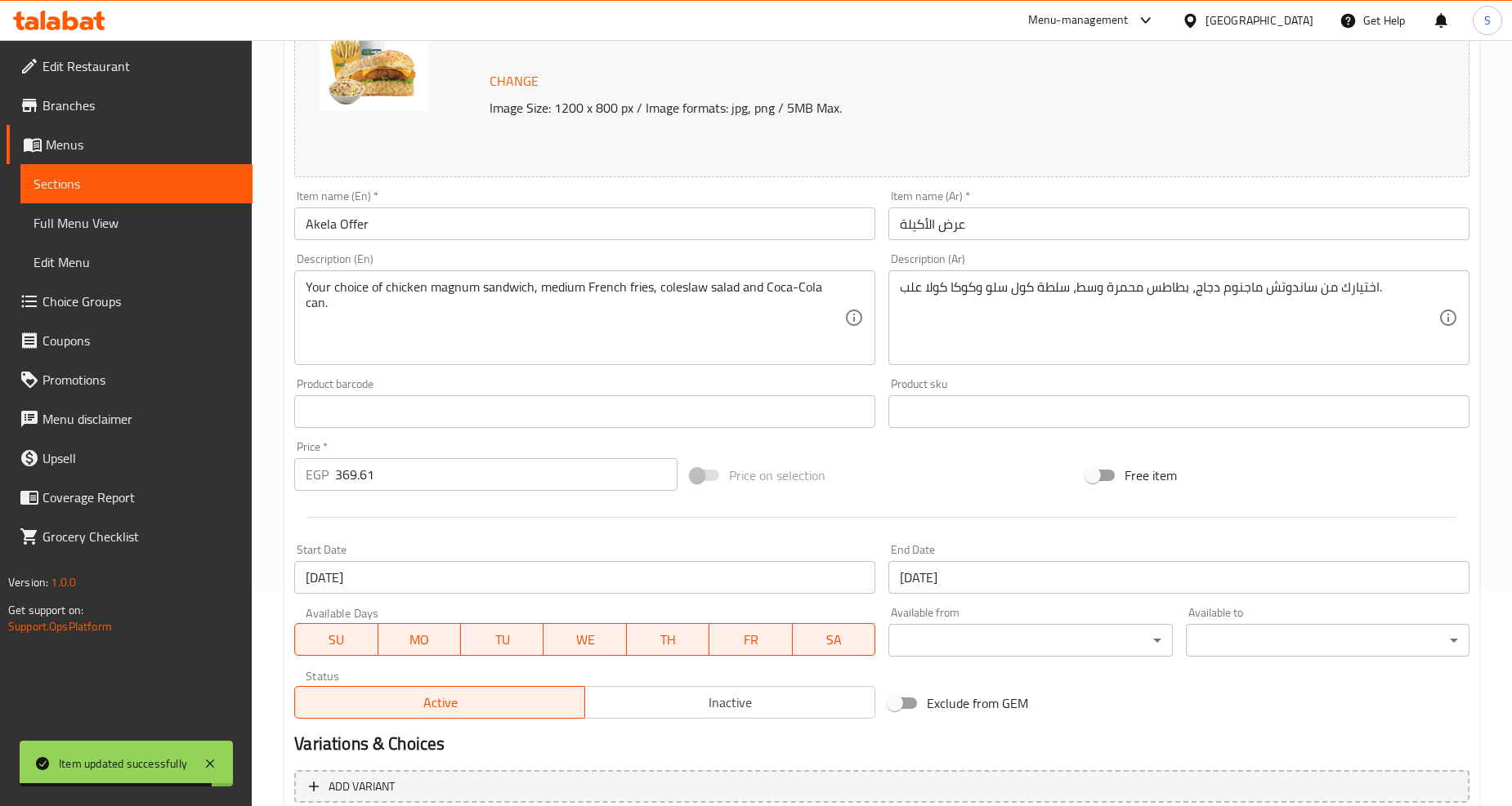
scroll to position [396, 0]
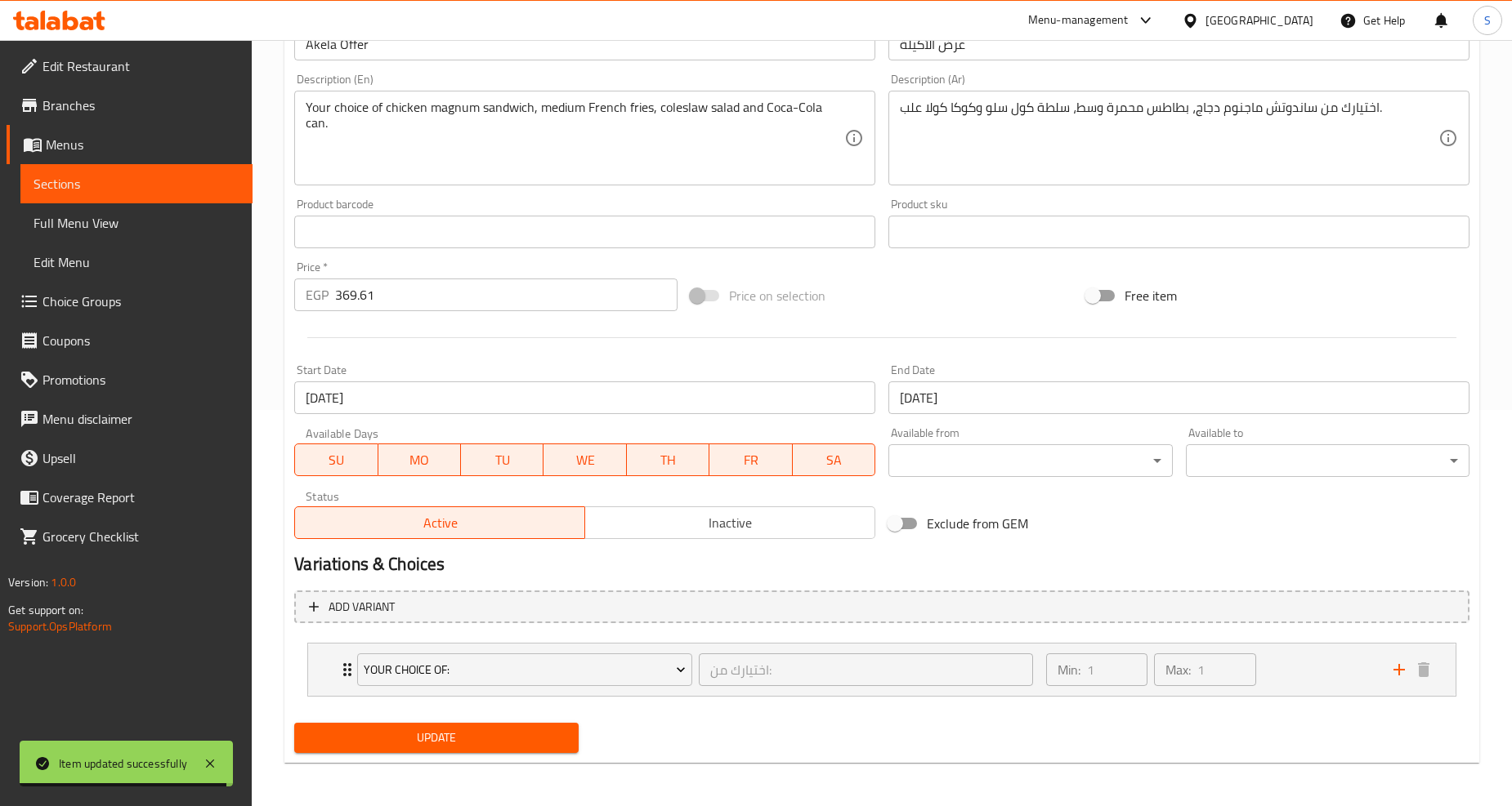
click at [960, 403] on input "[DATE]" at bounding box center [1179, 398] width 581 height 33
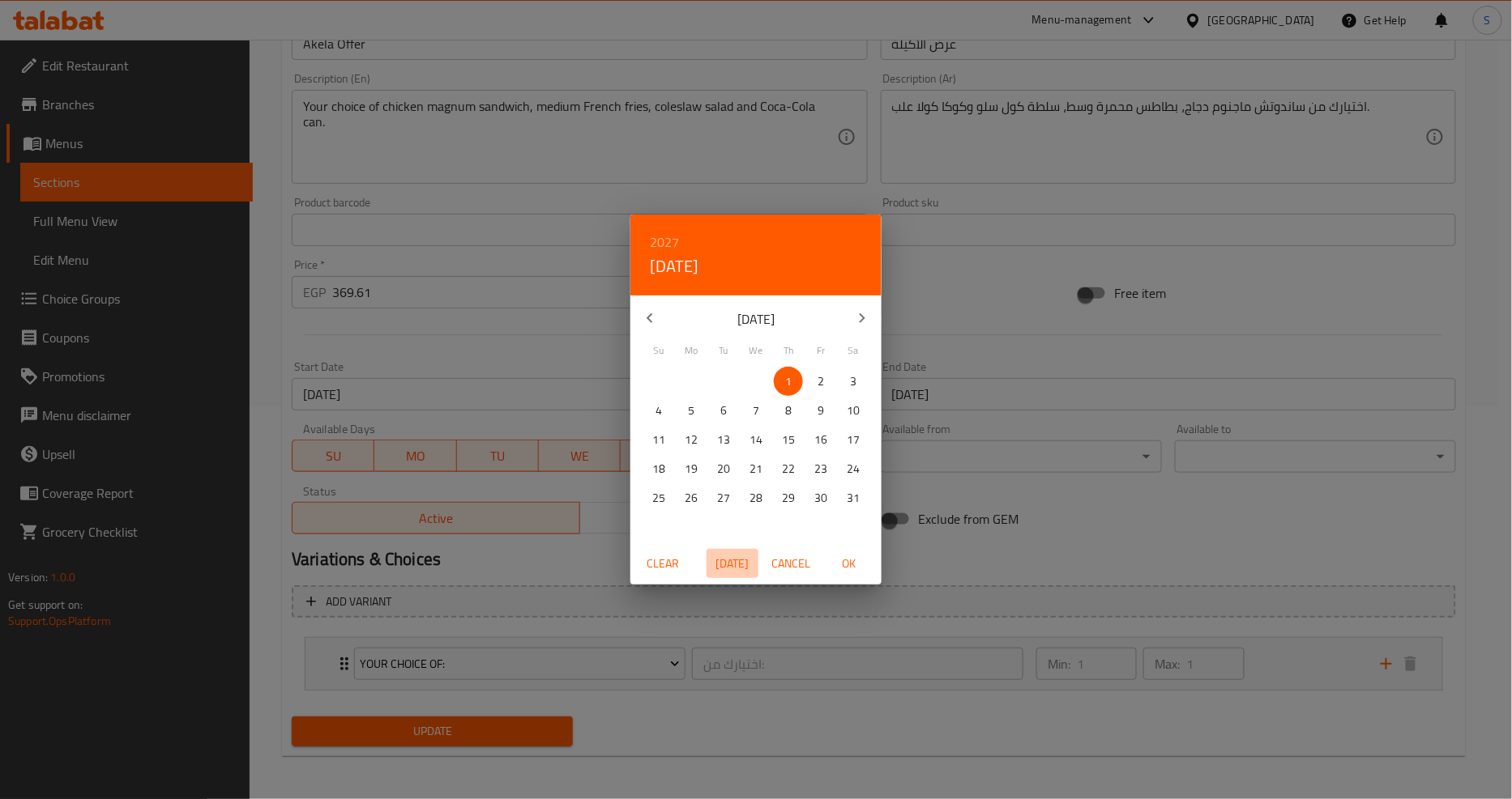
click at [732, 564] on span "Today" at bounding box center [732, 564] width 39 height 20
click at [667, 238] on h6 "2025" at bounding box center [664, 242] width 29 height 23
click at [766, 366] on div "2026" at bounding box center [756, 362] width 251 height 33
click at [843, 562] on span "OK" at bounding box center [849, 564] width 39 height 20
type input "[DATE]"
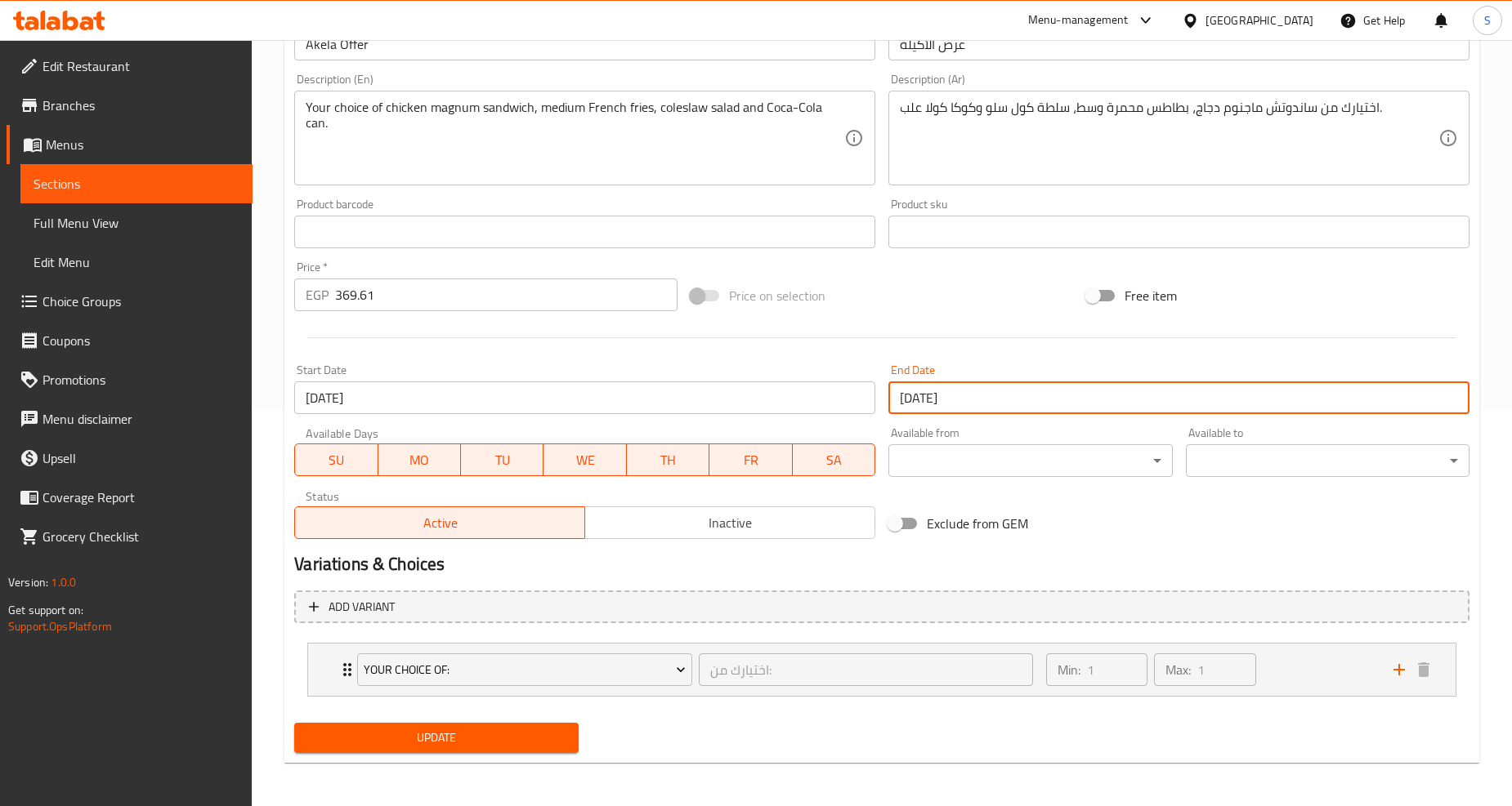
click at [466, 732] on span "Update" at bounding box center [436, 738] width 258 height 20
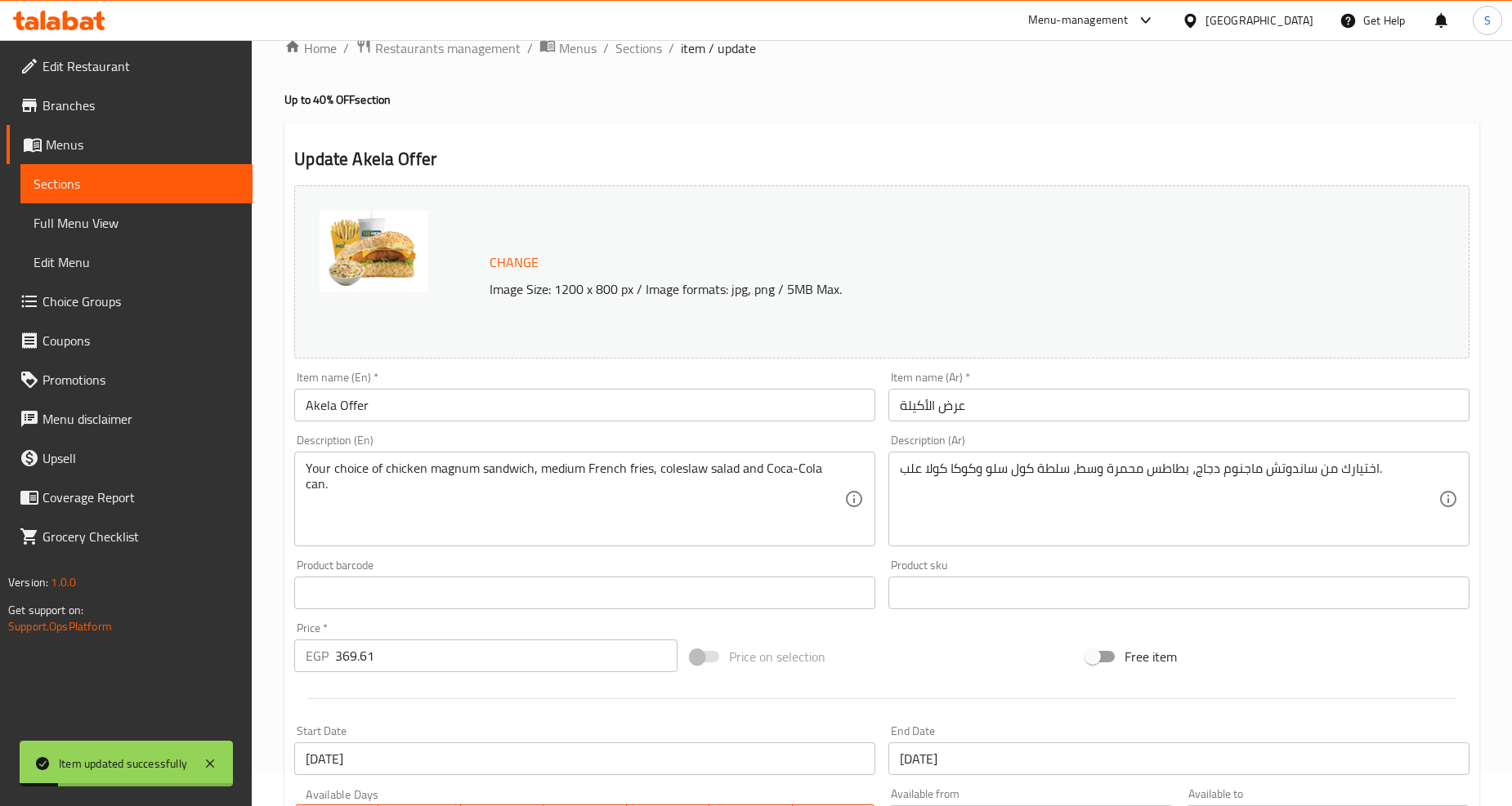
scroll to position [0, 0]
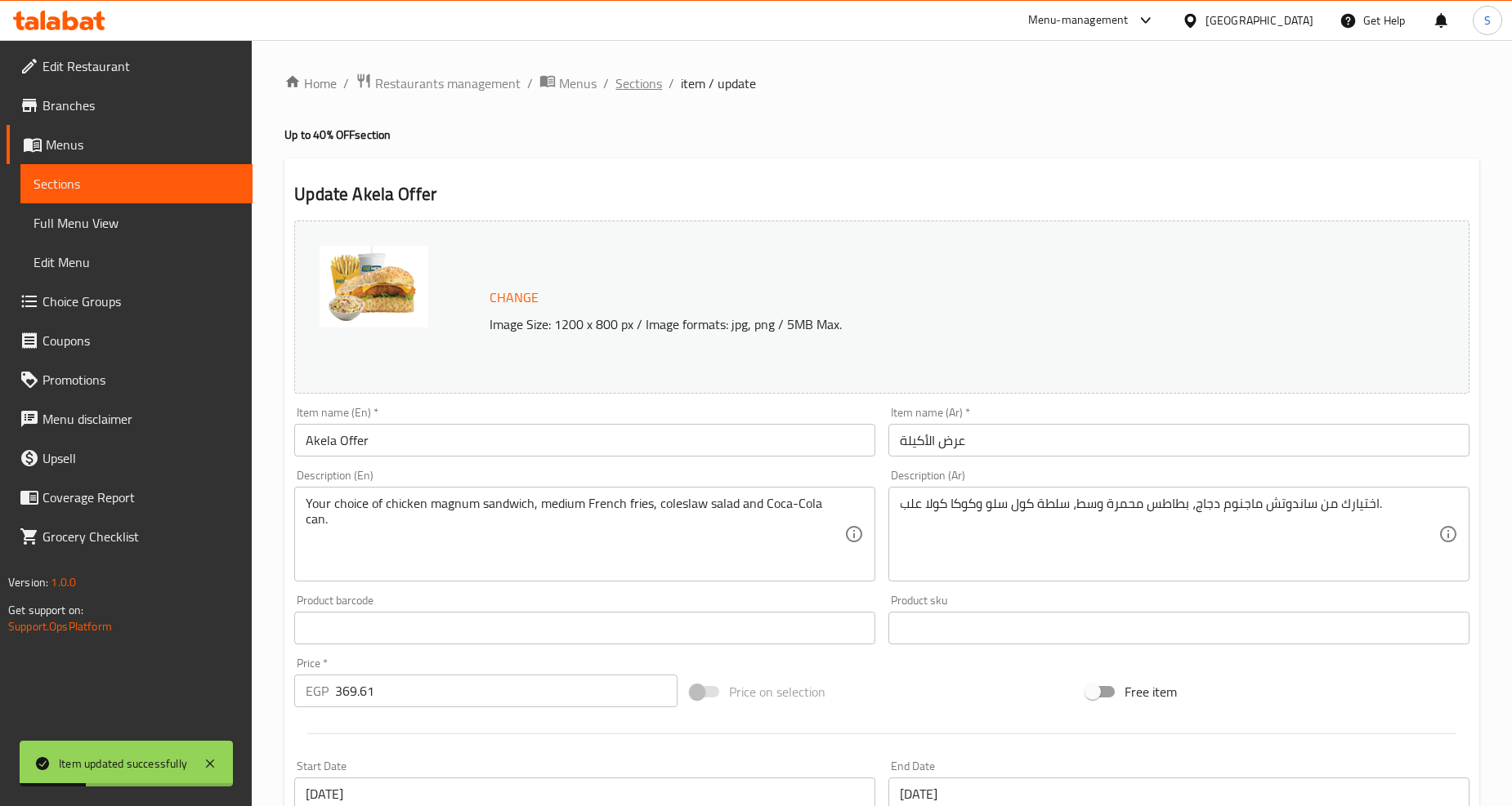
click at [647, 90] on span "Sections" at bounding box center [639, 83] width 47 height 19
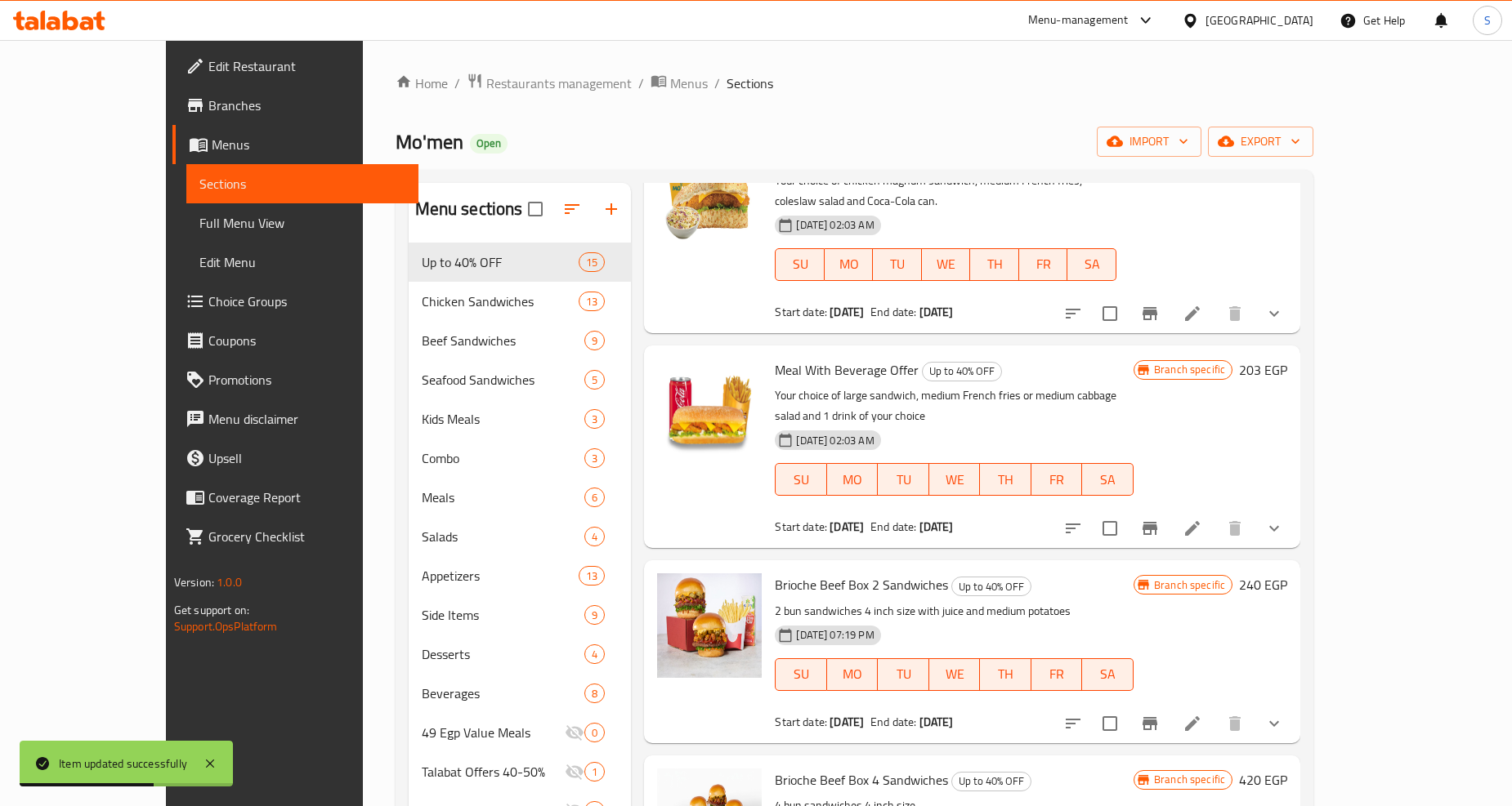
scroll to position [726, 0]
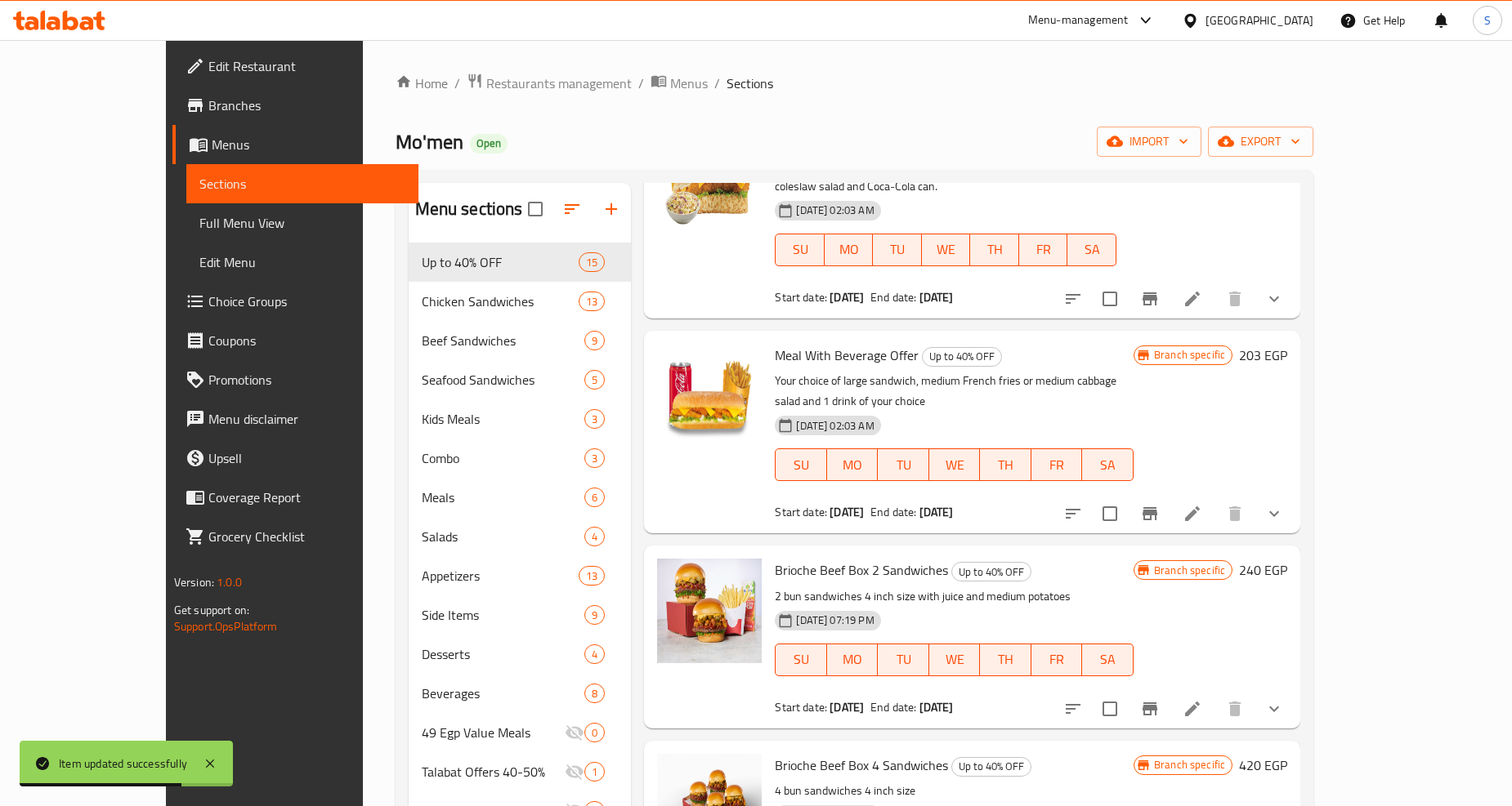
click at [1216, 500] on li at bounding box center [1193, 514] width 46 height 30
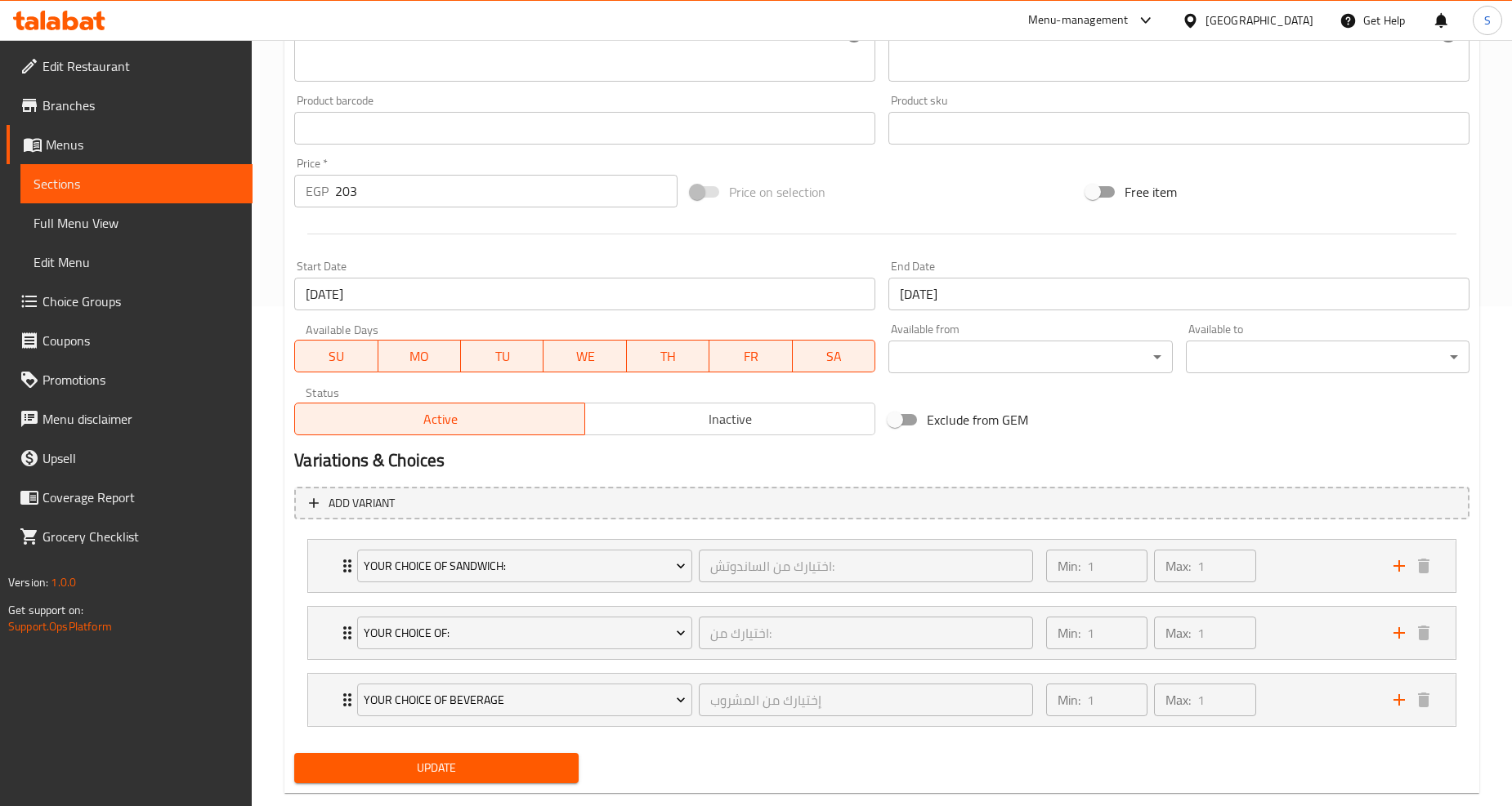
scroll to position [531, 0]
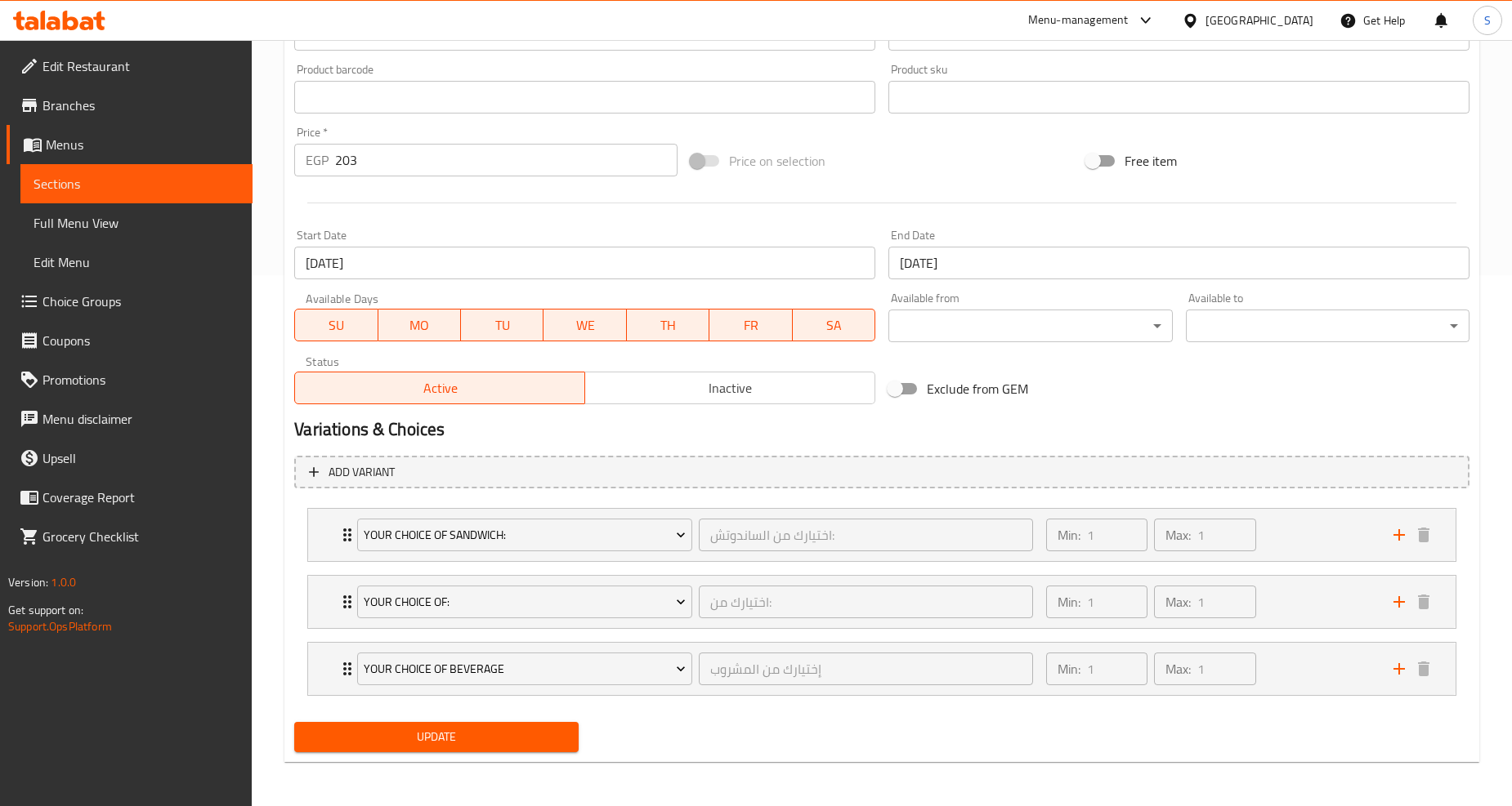
click at [970, 258] on input "[DATE]" at bounding box center [1179, 262] width 581 height 33
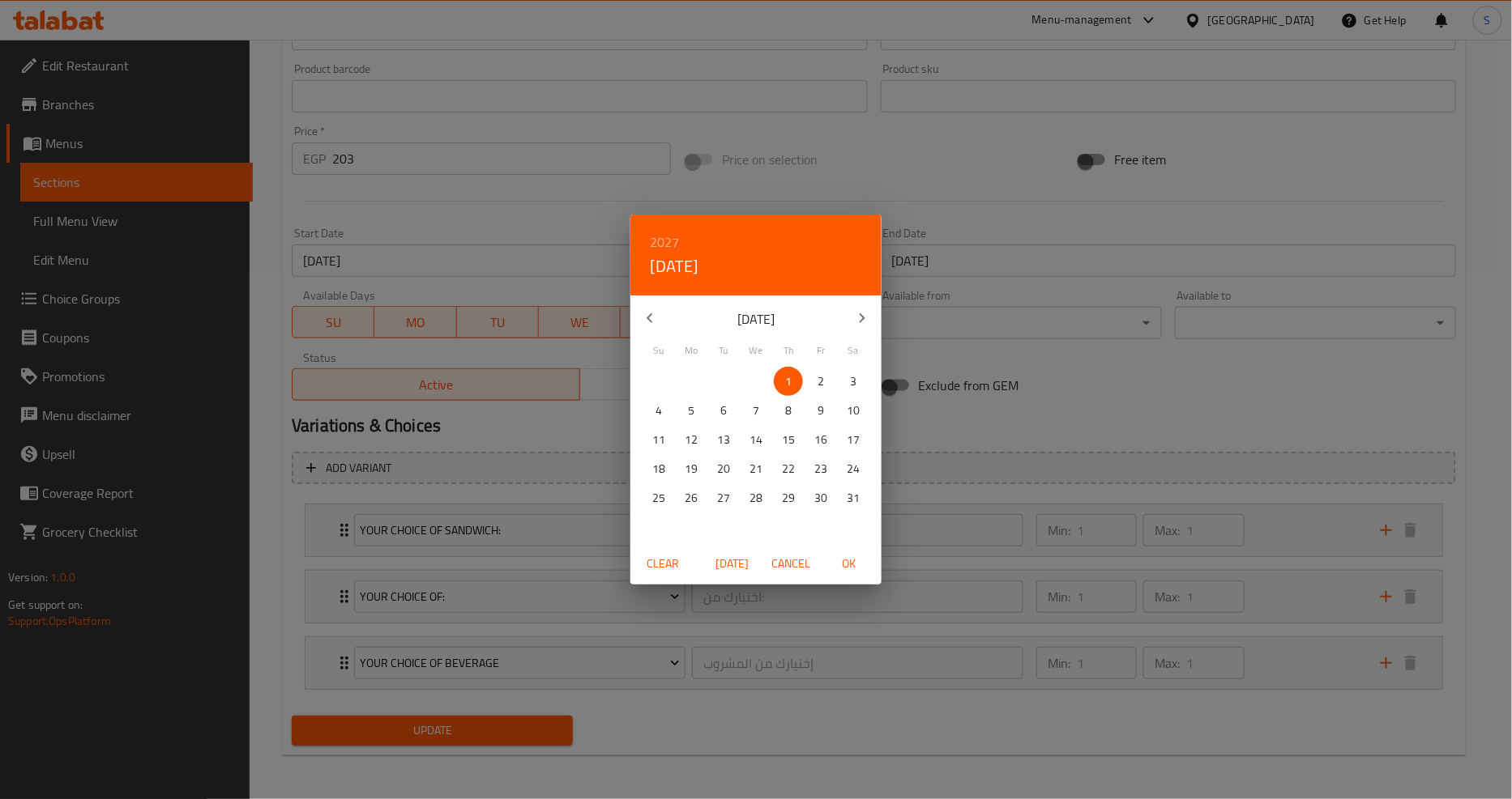
click at [668, 240] on h6 "2027" at bounding box center [664, 242] width 29 height 23
click at [742, 340] on div "2026" at bounding box center [756, 346] width 251 height 33
click at [750, 565] on span "Today" at bounding box center [732, 564] width 39 height 20
click at [844, 567] on span "OK" at bounding box center [849, 564] width 39 height 20
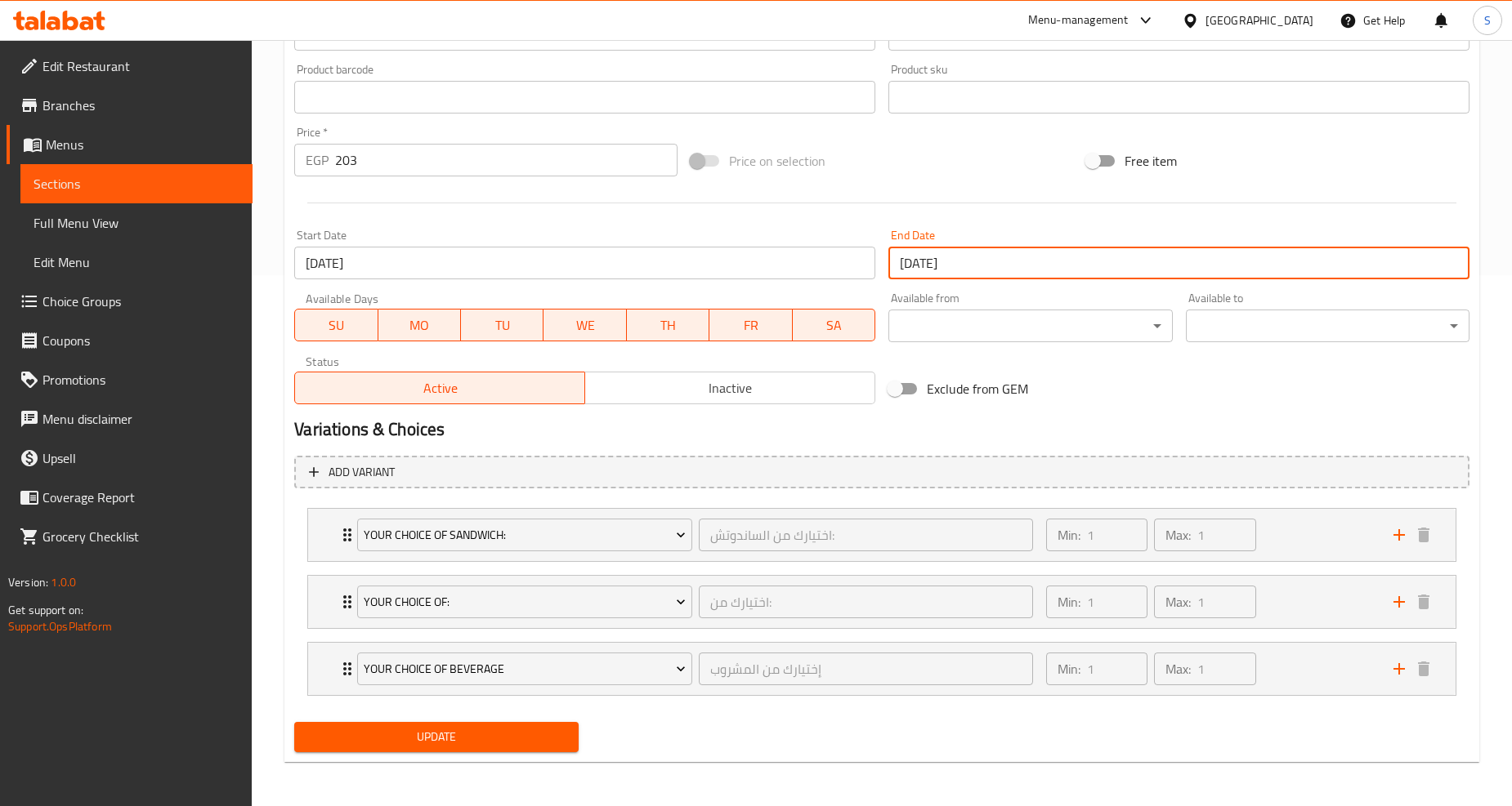
click at [478, 737] on span "Update" at bounding box center [436, 737] width 258 height 20
click at [977, 262] on input "[DATE]" at bounding box center [1179, 262] width 581 height 33
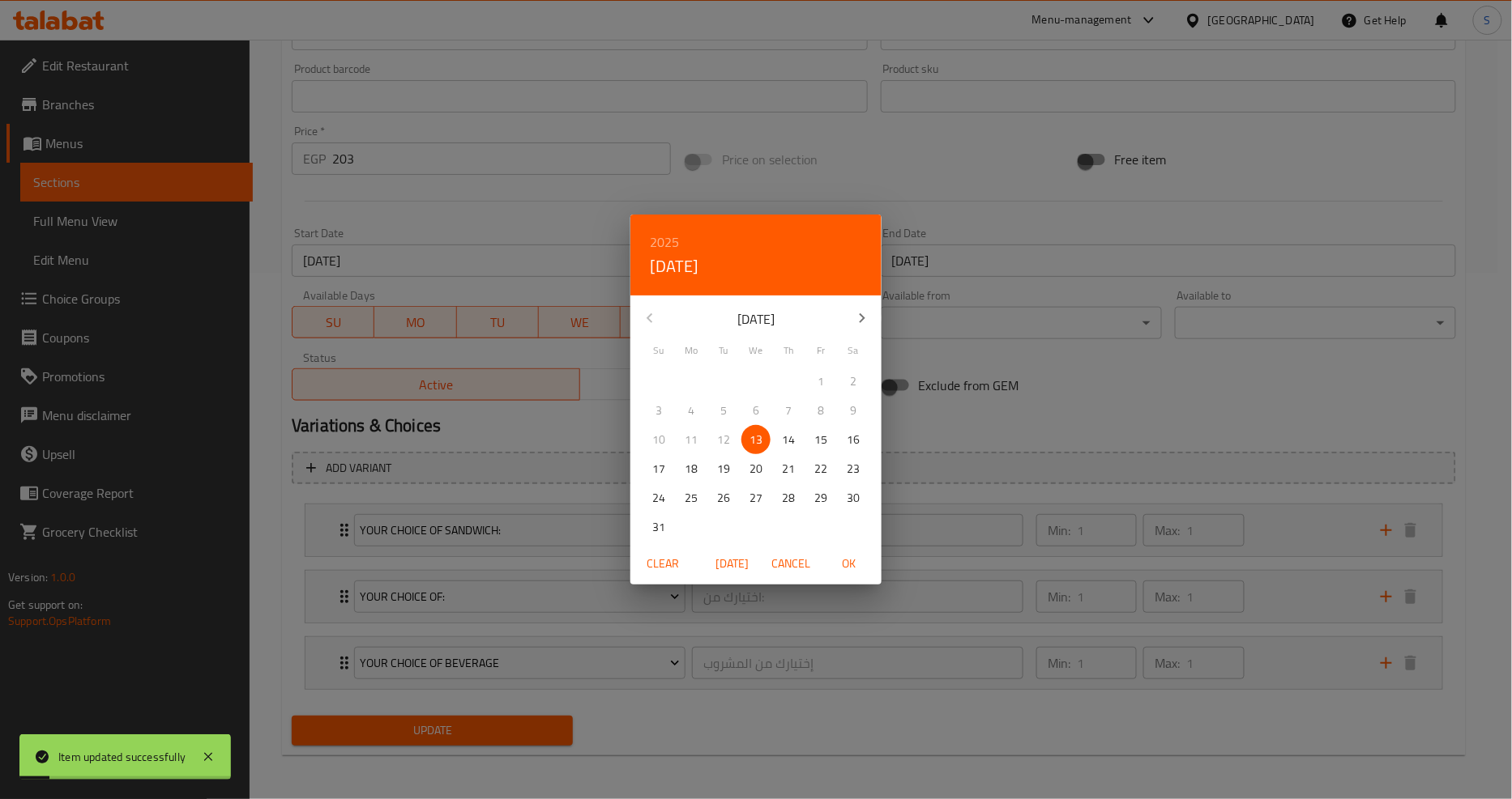
click at [653, 231] on h6 "2025" at bounding box center [664, 242] width 29 height 23
click at [740, 358] on div "2026" at bounding box center [756, 362] width 251 height 33
click at [836, 561] on span "OK" at bounding box center [849, 564] width 39 height 20
type input "[DATE]"
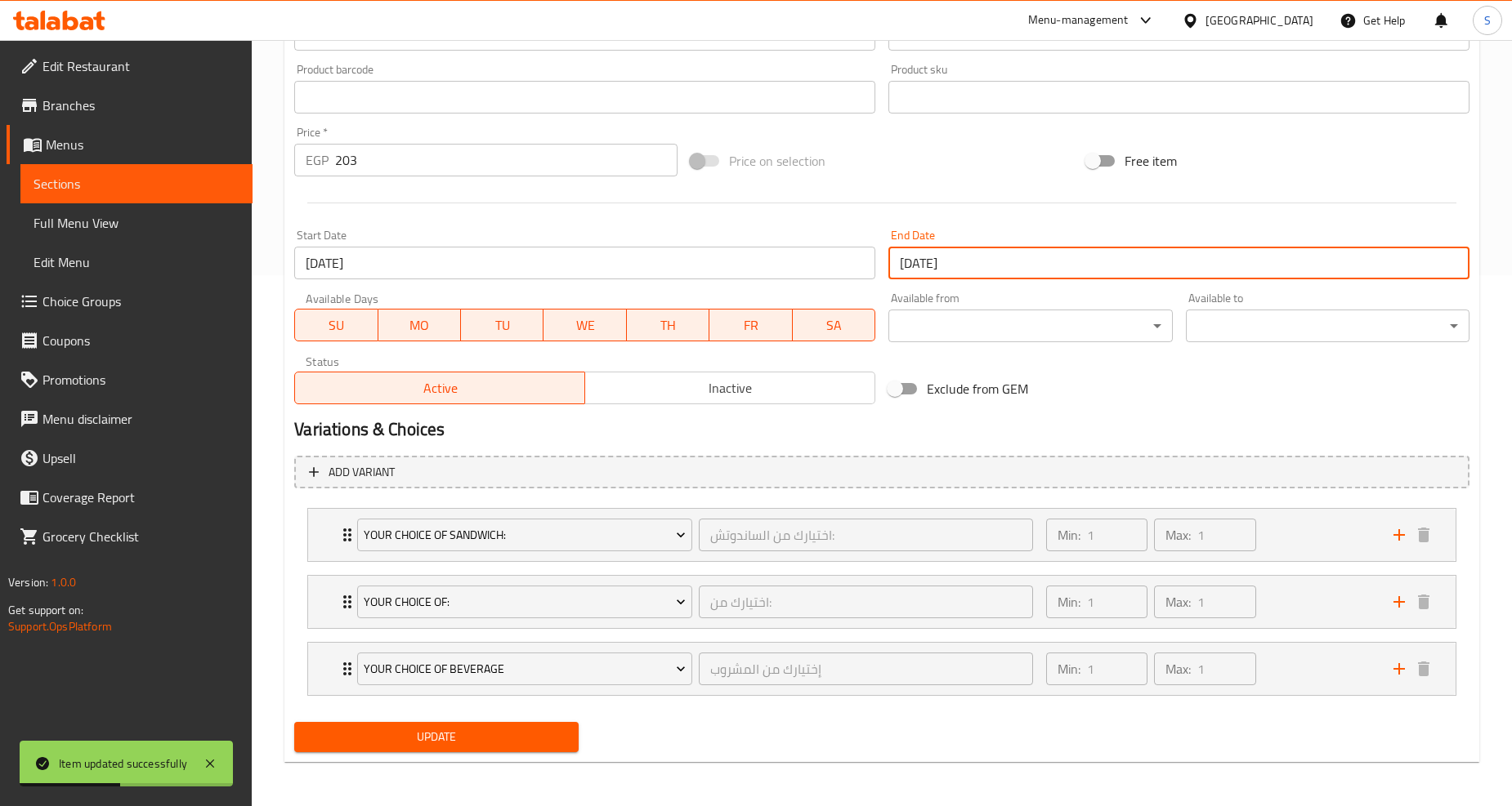
click at [548, 733] on span "Update" at bounding box center [436, 737] width 258 height 20
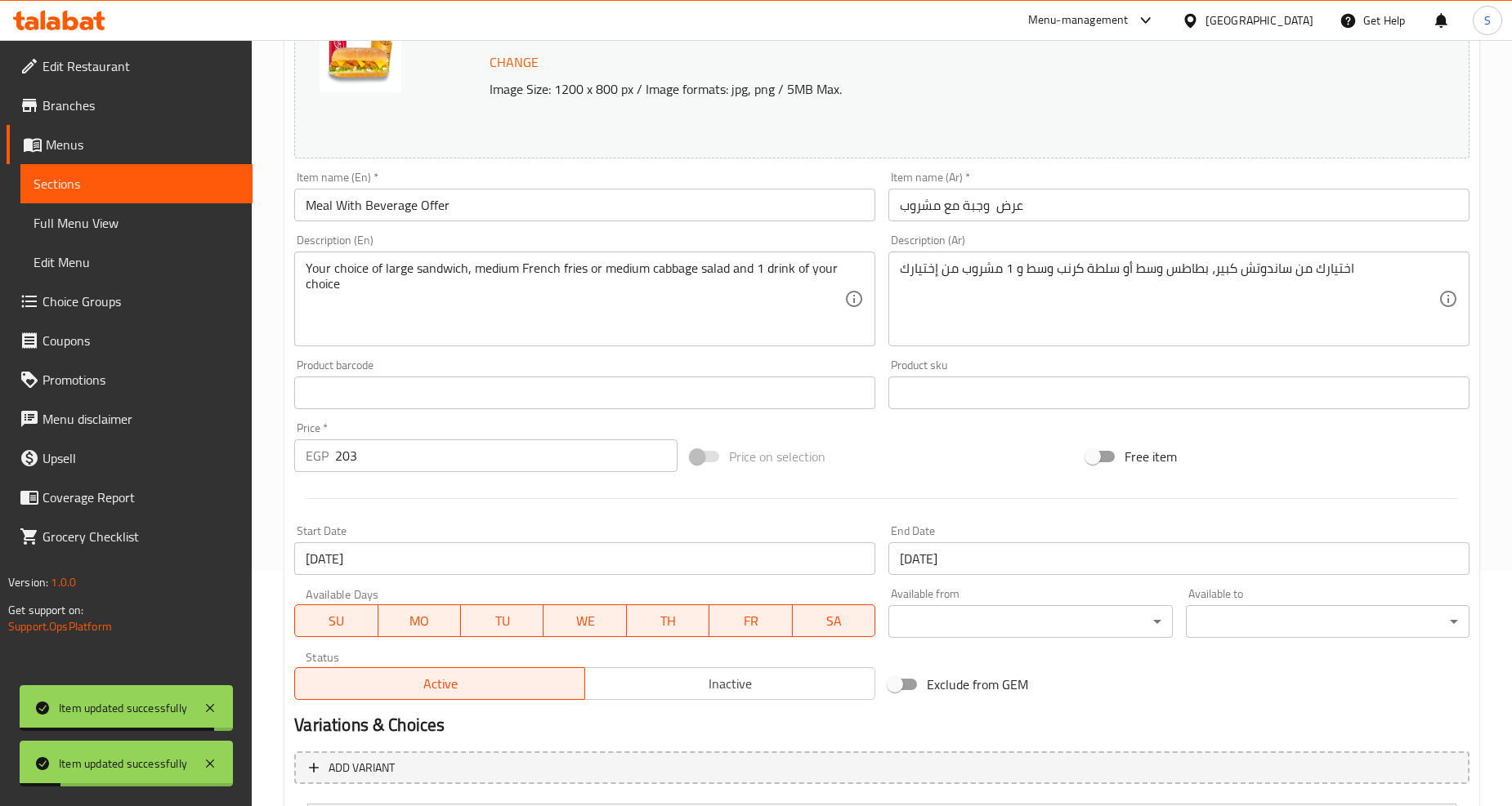
scroll to position [0, 0]
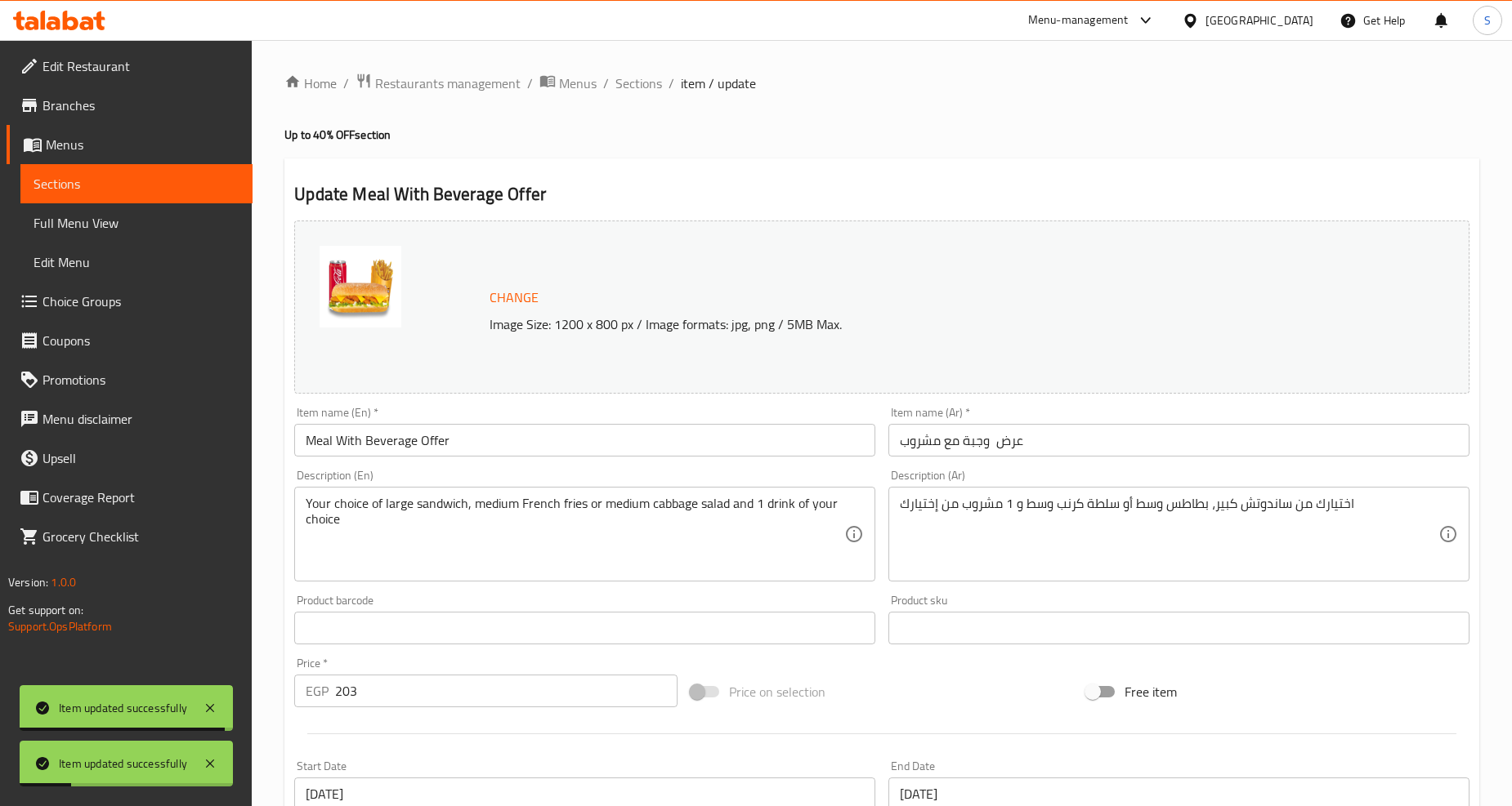
click at [641, 96] on div "Home / Restaurants management / Menus / Sections / item / update Up to 40% OFF …" at bounding box center [882, 689] width 1195 height 1234
click at [641, 91] on span "Sections" at bounding box center [639, 83] width 47 height 19
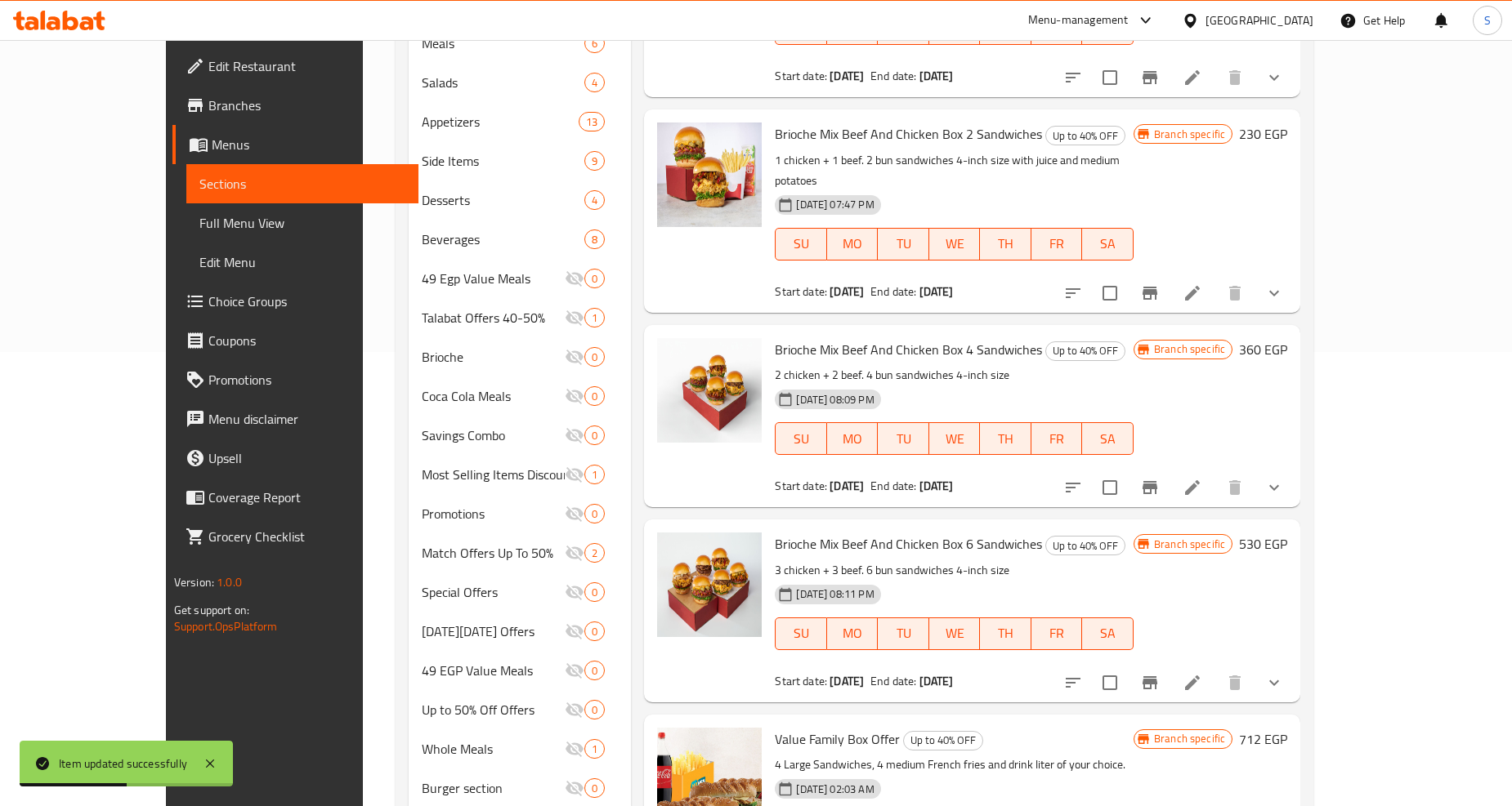
scroll to position [507, 0]
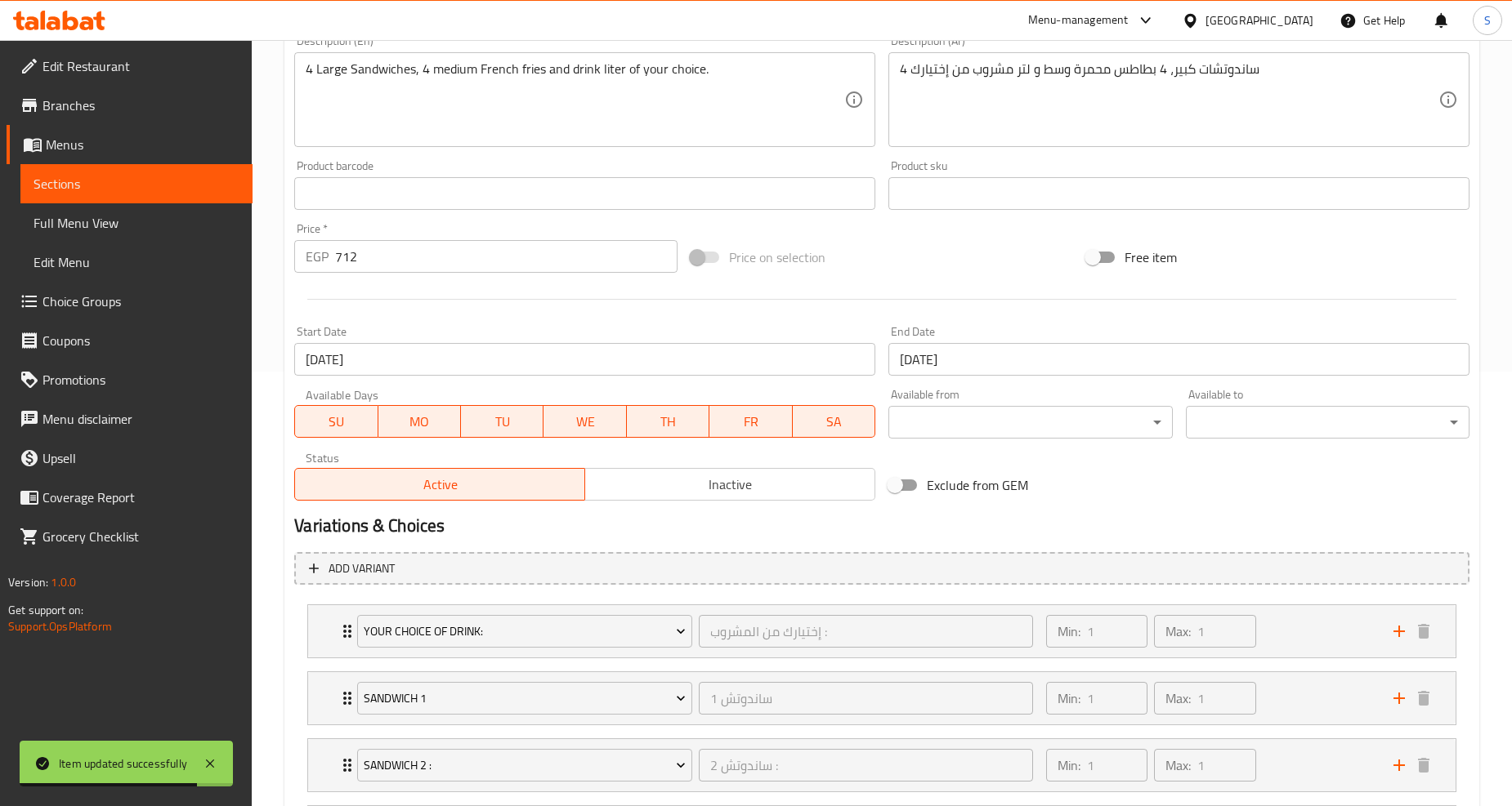
scroll to position [302, 0]
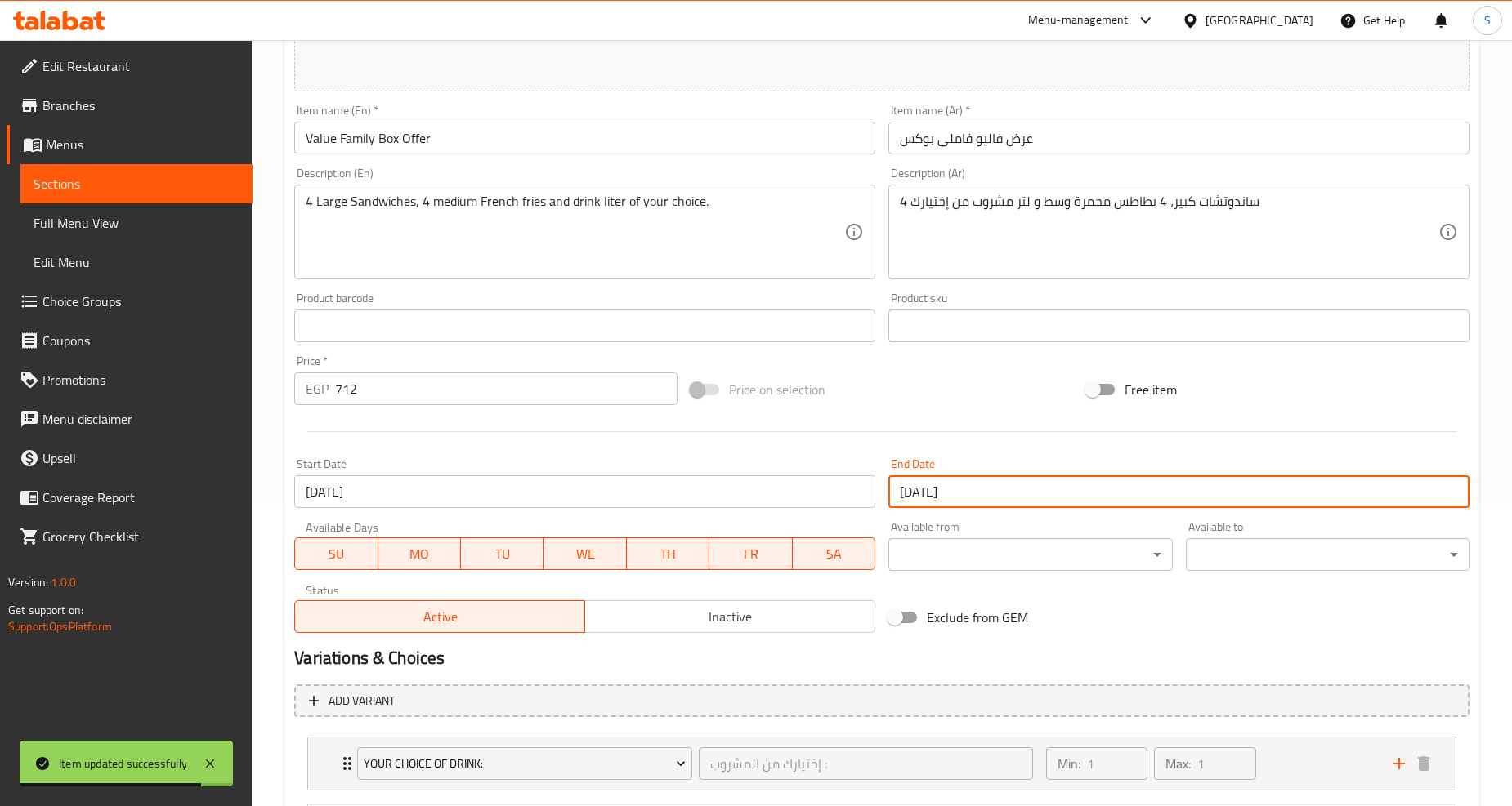
click at [950, 491] on input "[DATE]" at bounding box center [1179, 492] width 581 height 33
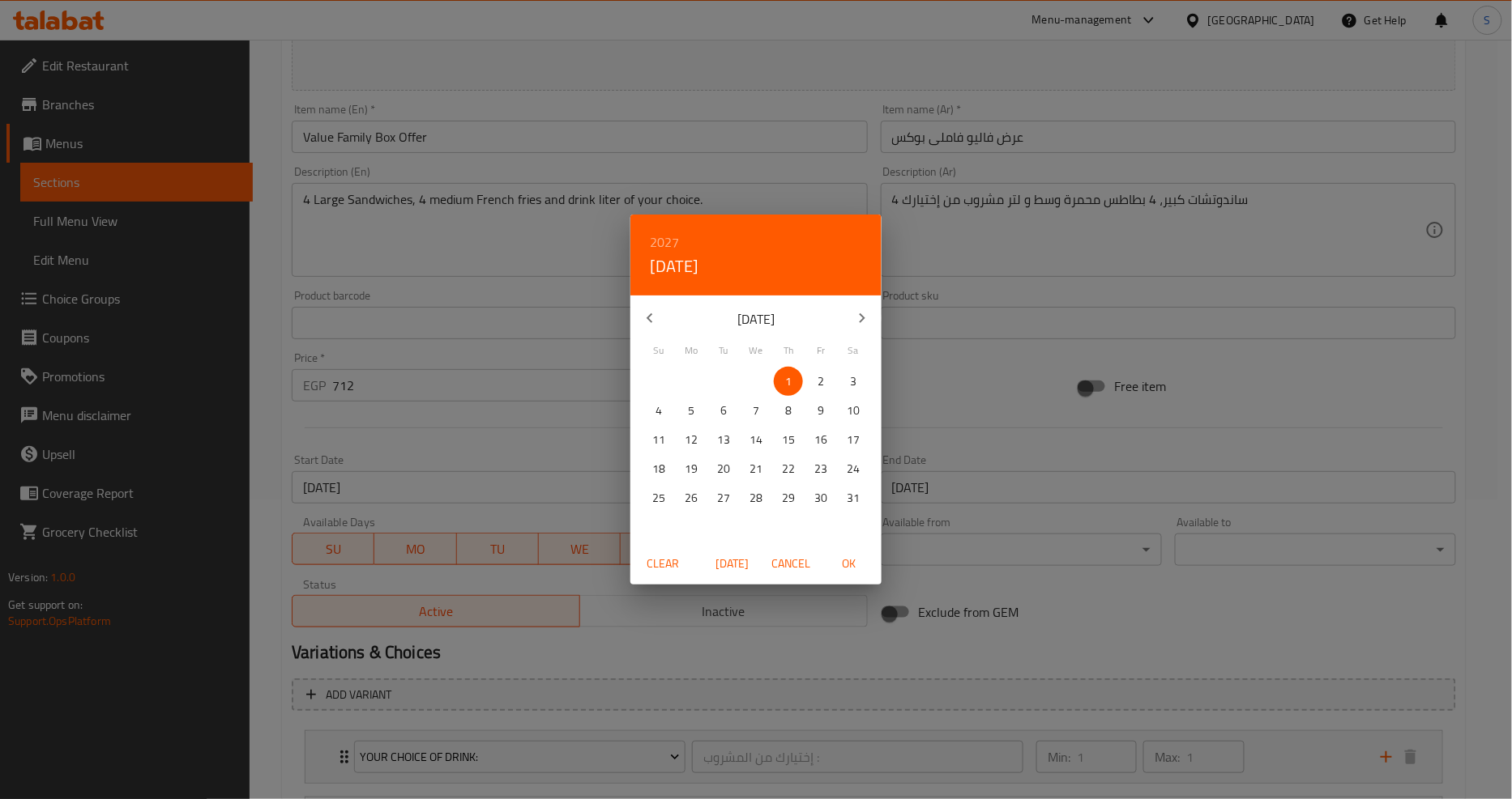
click at [735, 563] on span "Today" at bounding box center [732, 564] width 39 height 20
click at [665, 241] on h6 "2025" at bounding box center [664, 242] width 29 height 23
click at [750, 358] on div "2026" at bounding box center [756, 362] width 251 height 33
click at [847, 556] on span "OK" at bounding box center [849, 564] width 39 height 20
type input "[DATE]"
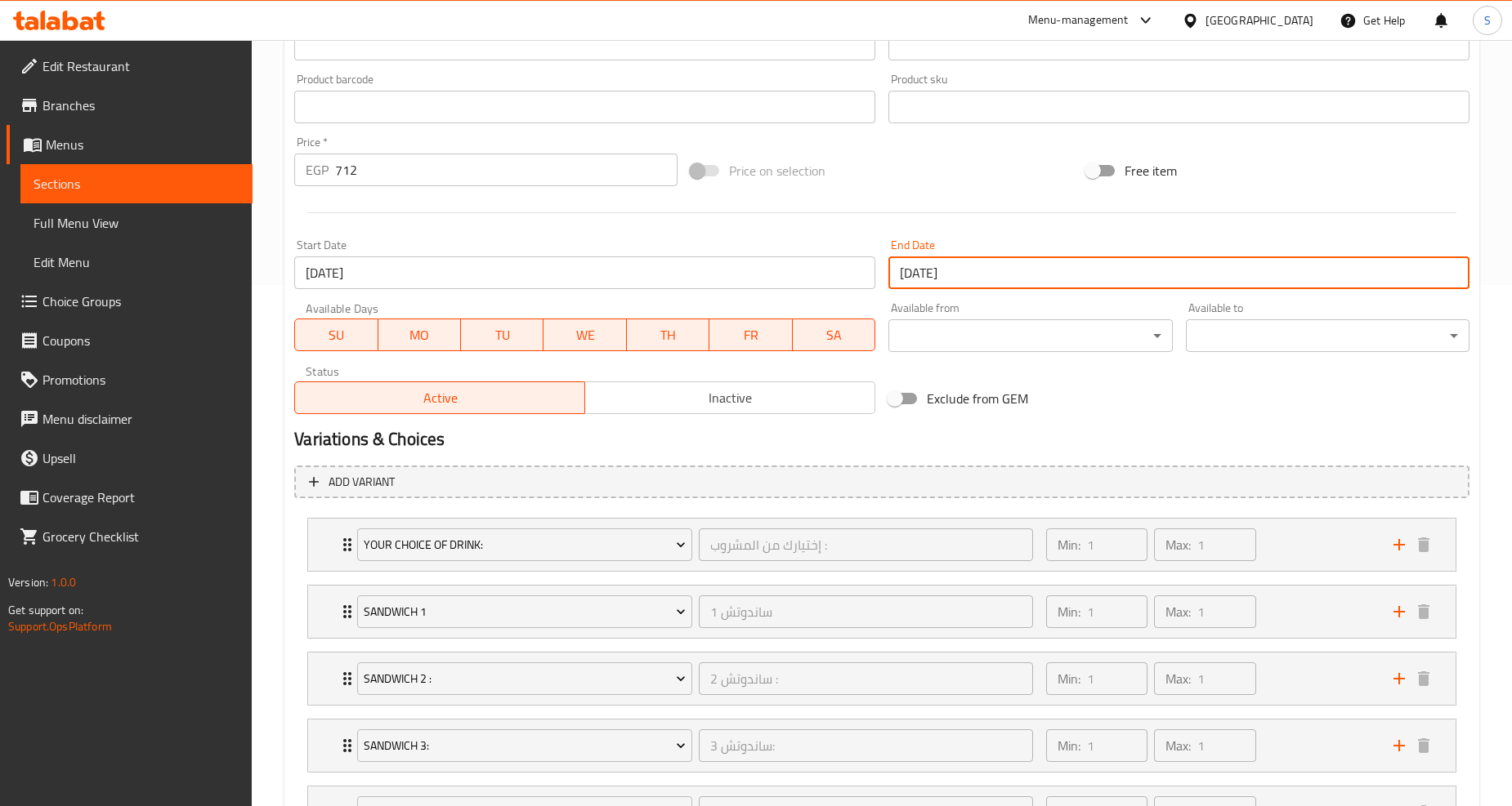
scroll to position [665, 0]
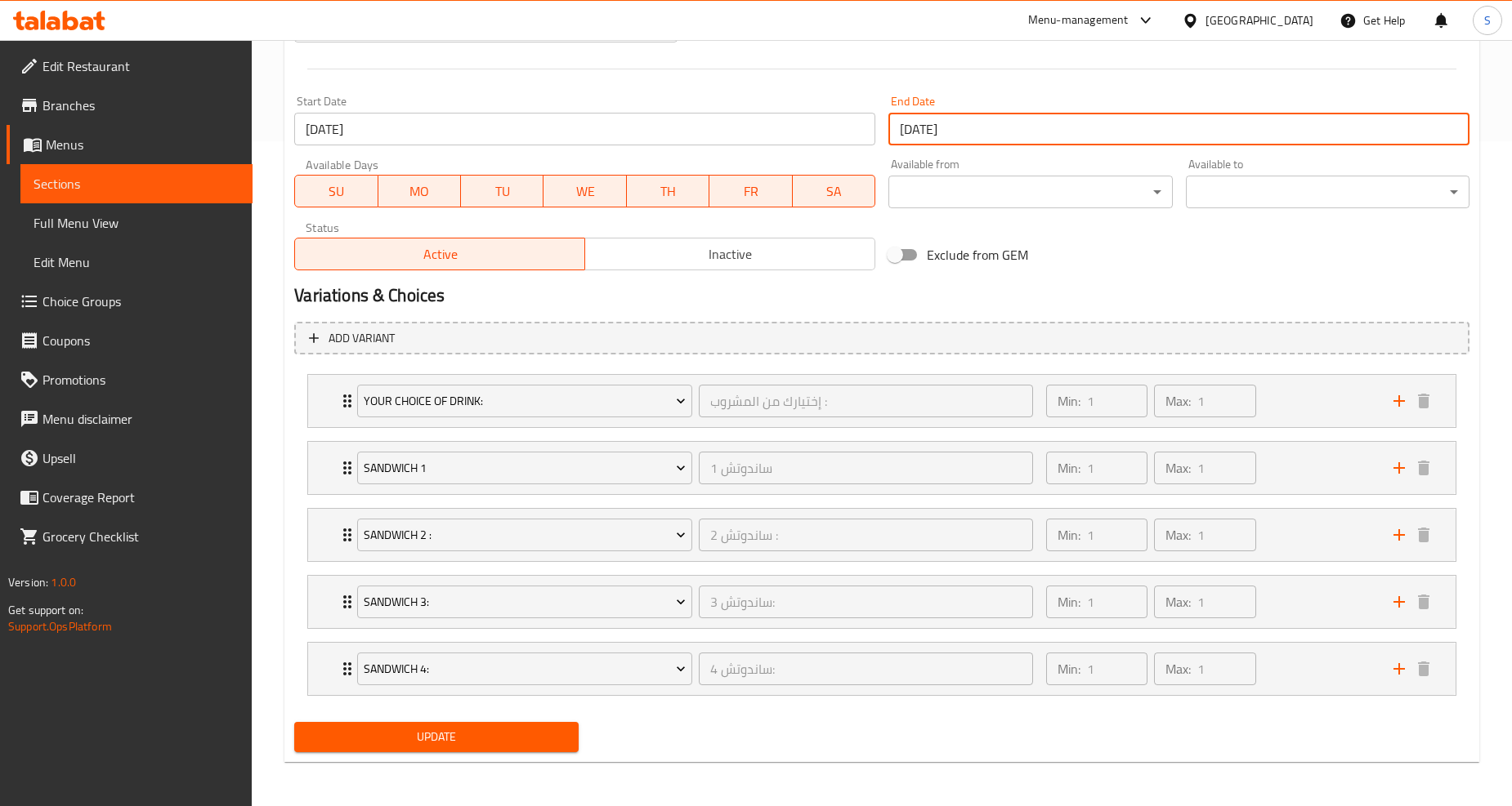
click at [429, 732] on span "Update" at bounding box center [436, 737] width 258 height 20
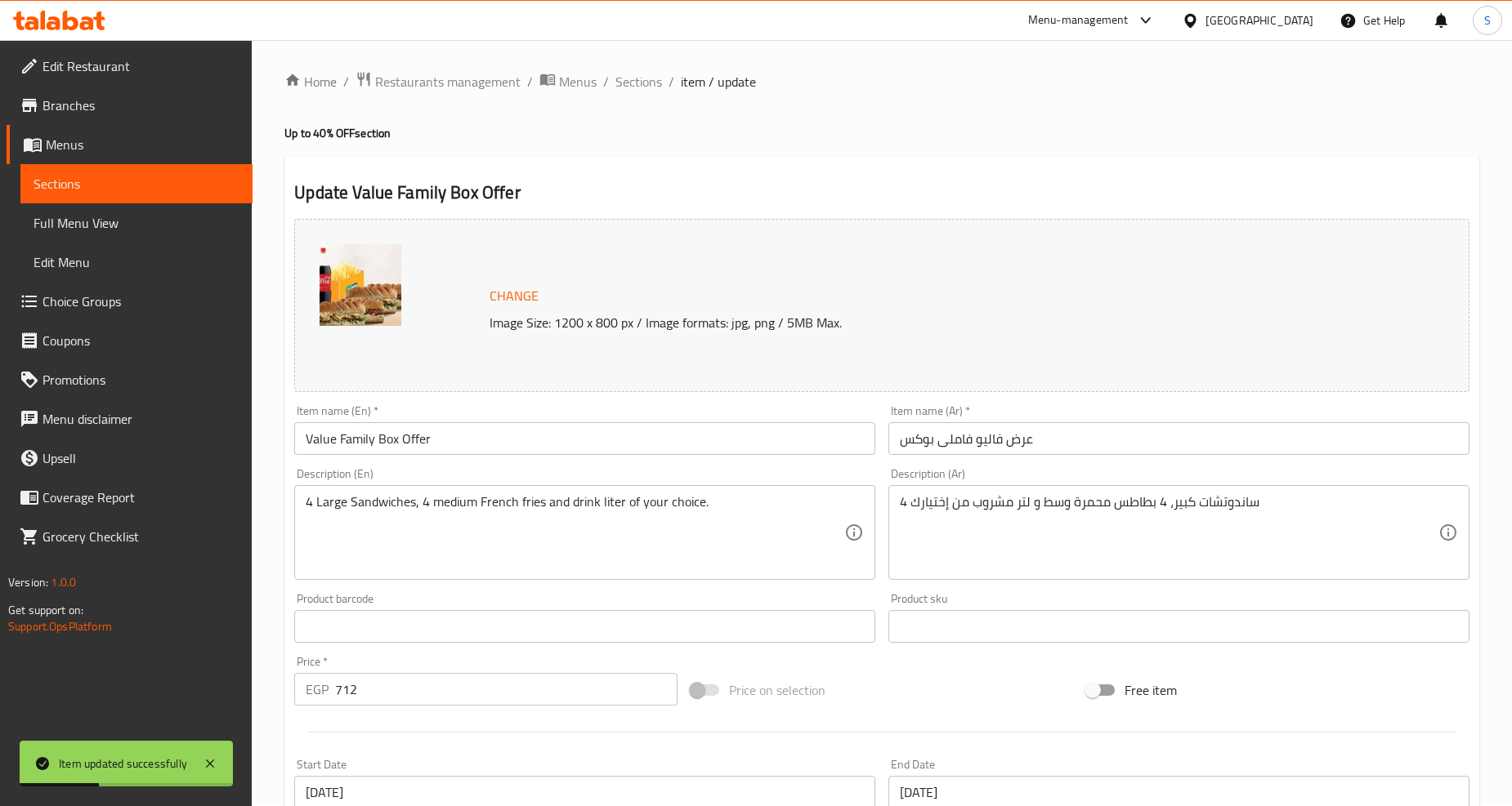
scroll to position [0, 0]
click at [651, 86] on span "Sections" at bounding box center [639, 83] width 47 height 19
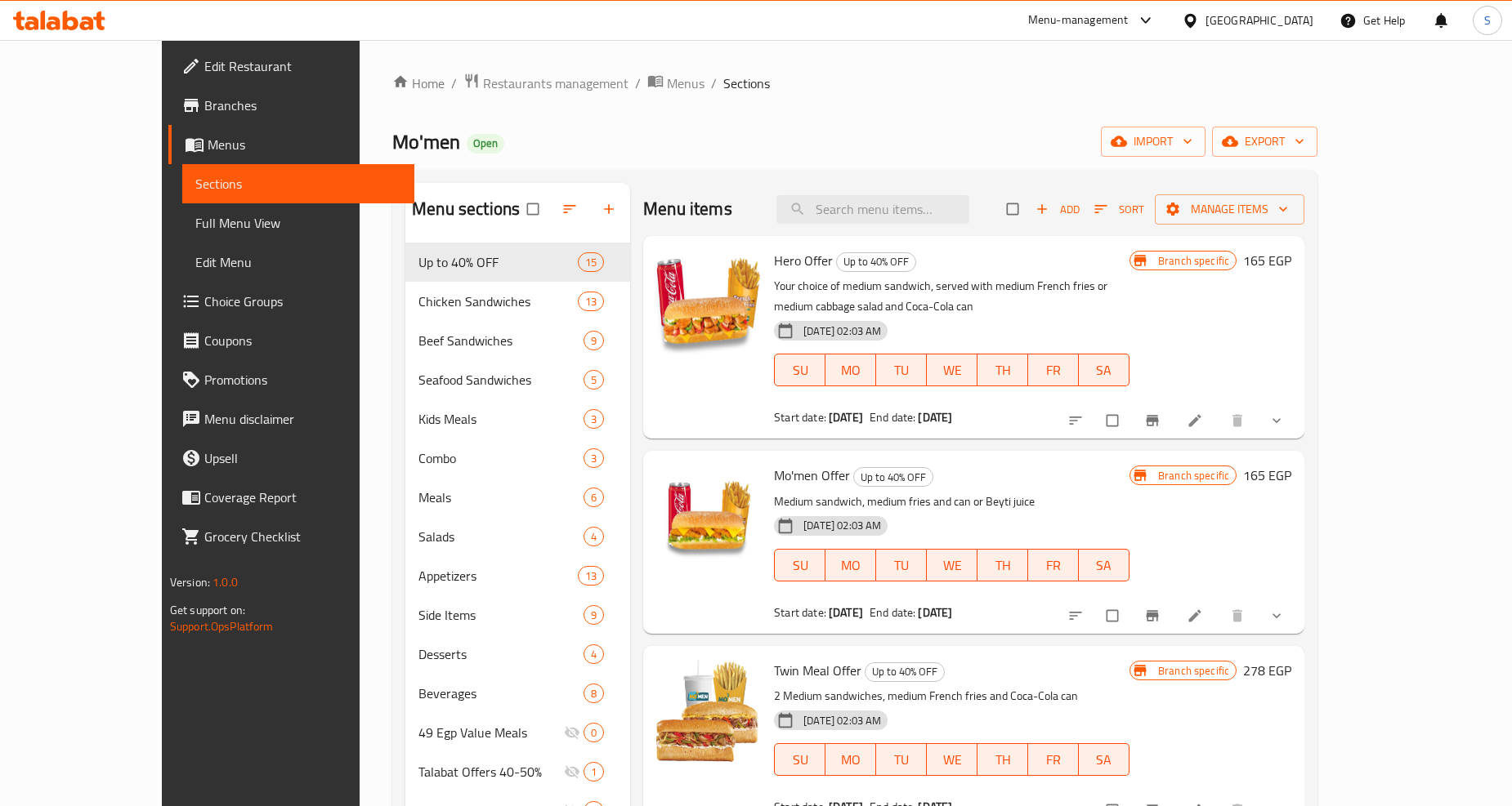
click at [862, 124] on div "Home / Restaurants management / Menus / Sections Mo'men Open import export Menu…" at bounding box center [855, 677] width 925 height 1209
click at [1160, 412] on icon "Branch-specific-item" at bounding box center [1152, 420] width 16 height 16
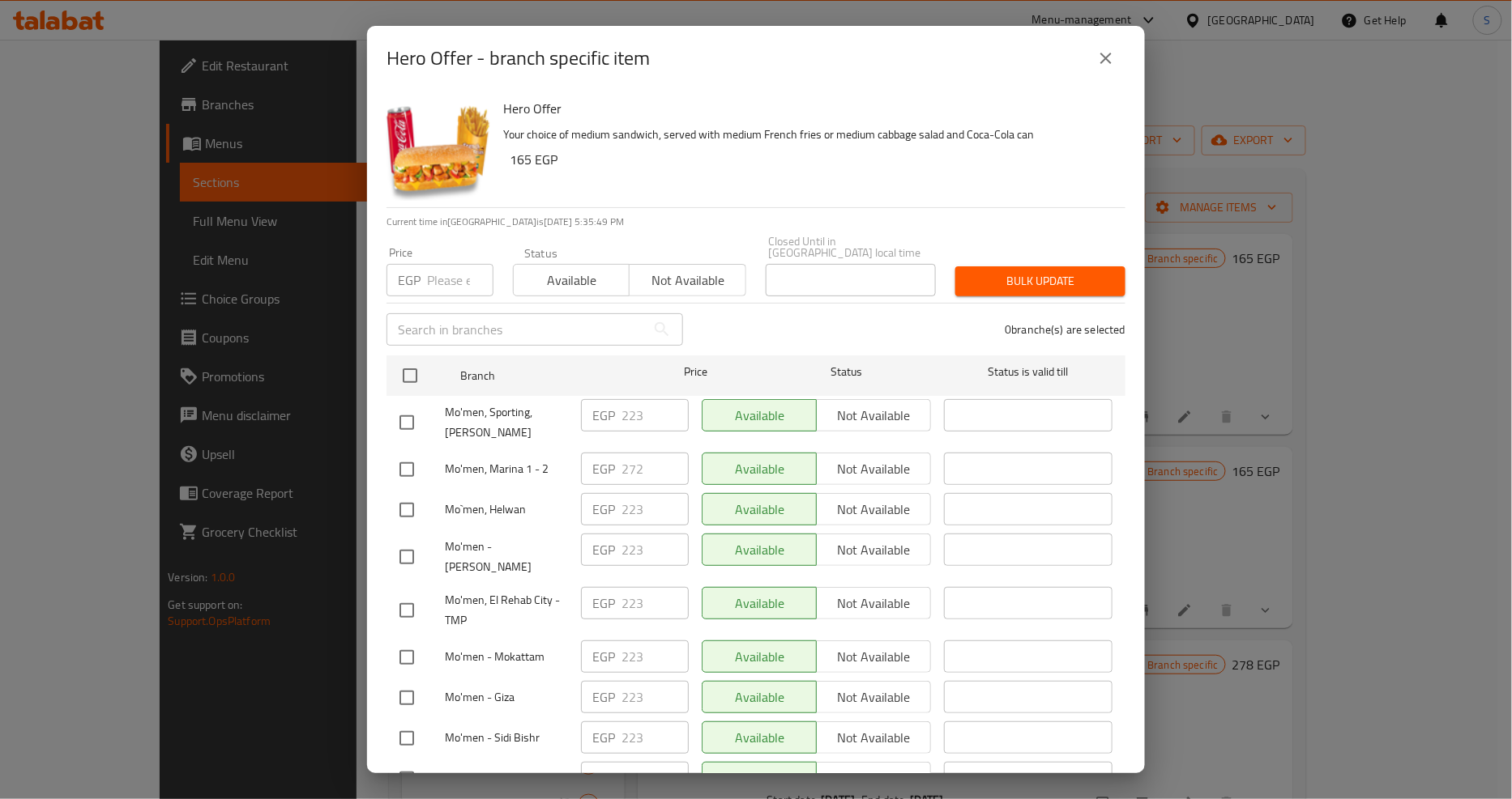
scroll to position [1861, 0]
click at [1108, 55] on icon "close" at bounding box center [1106, 59] width 12 height 12
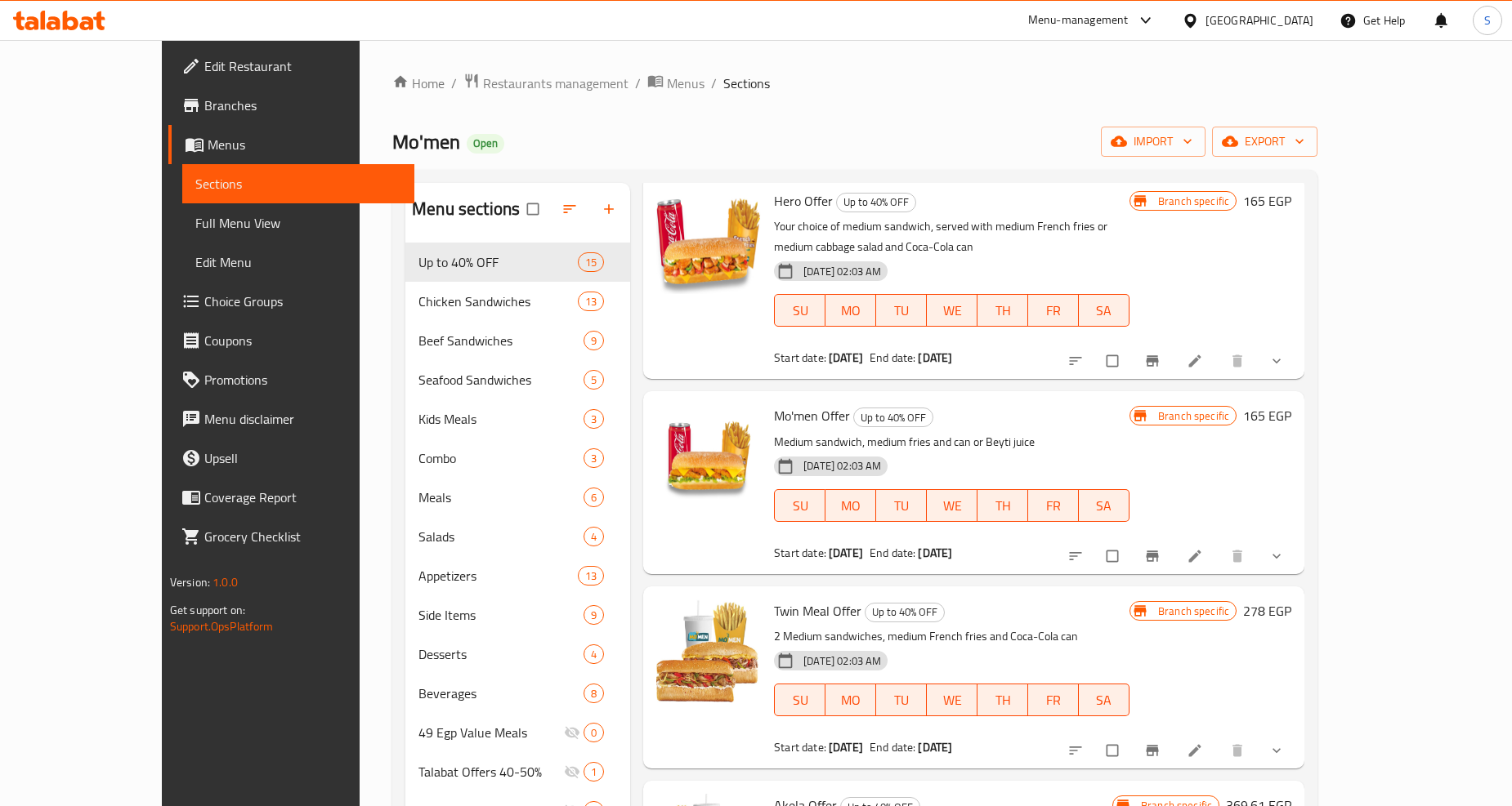
scroll to position [91, 0]
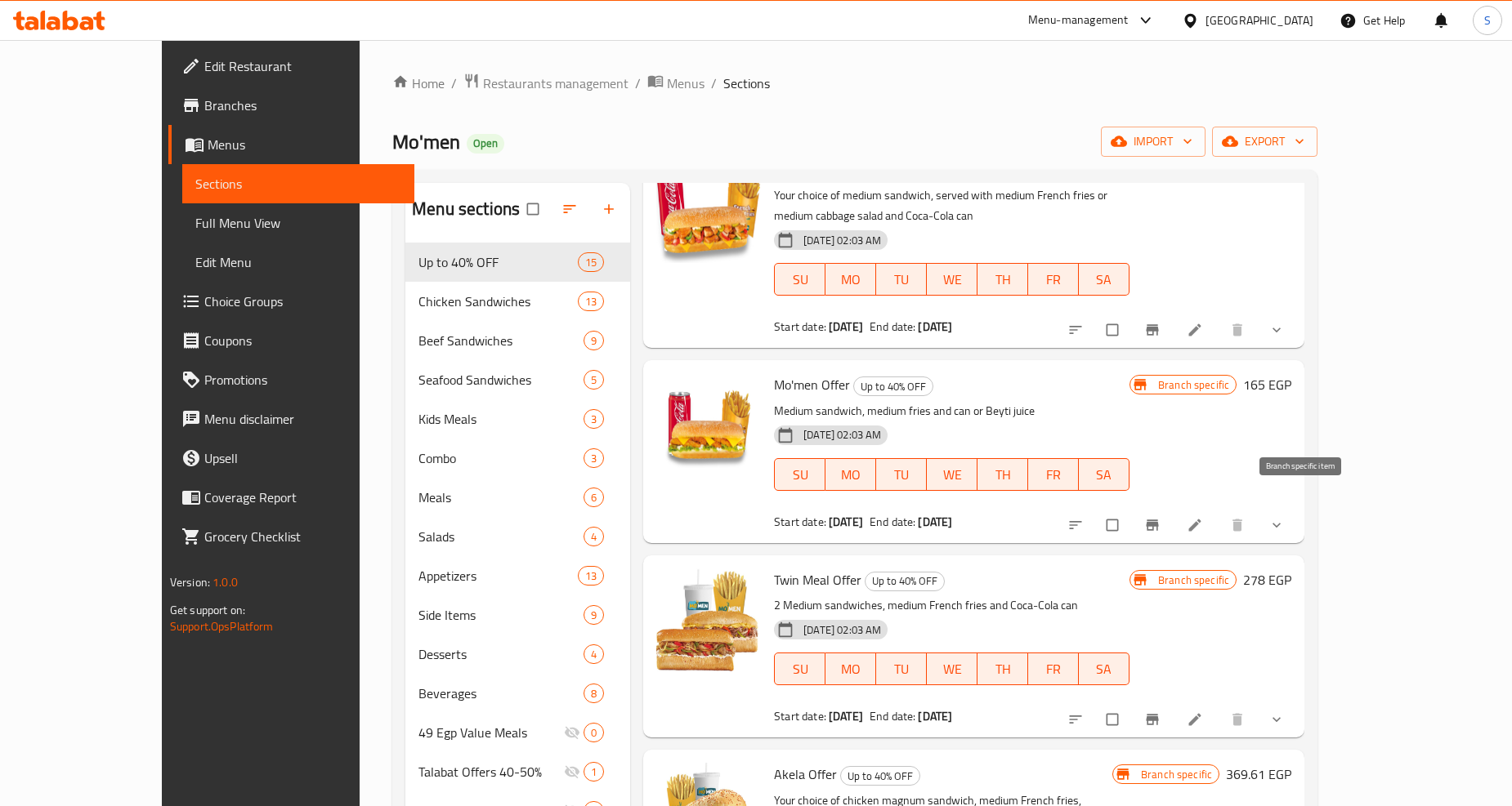
click at [1160, 517] on icon "Branch-specific-item" at bounding box center [1152, 525] width 16 height 16
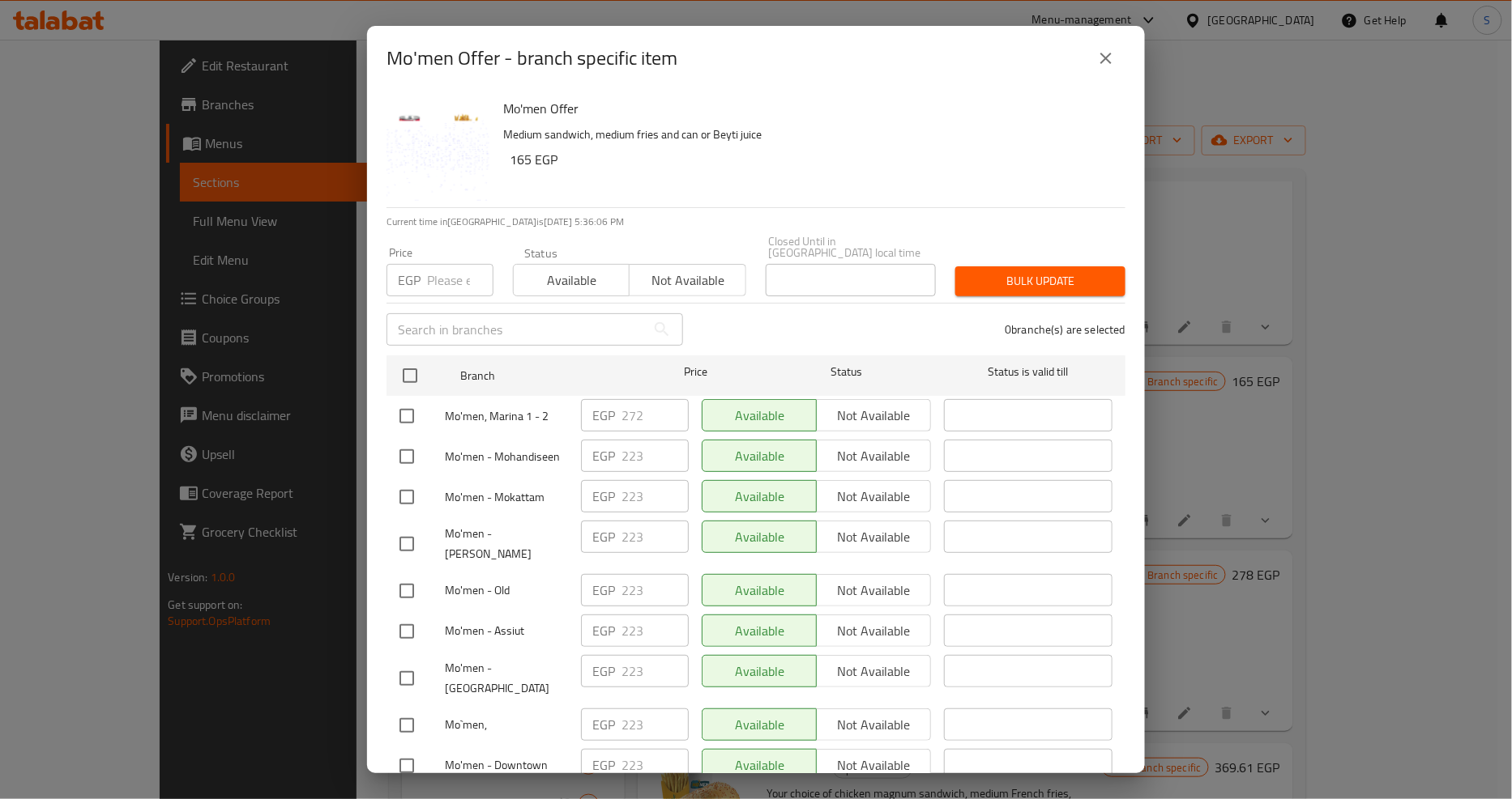
click at [1108, 53] on icon "close" at bounding box center [1106, 58] width 19 height 19
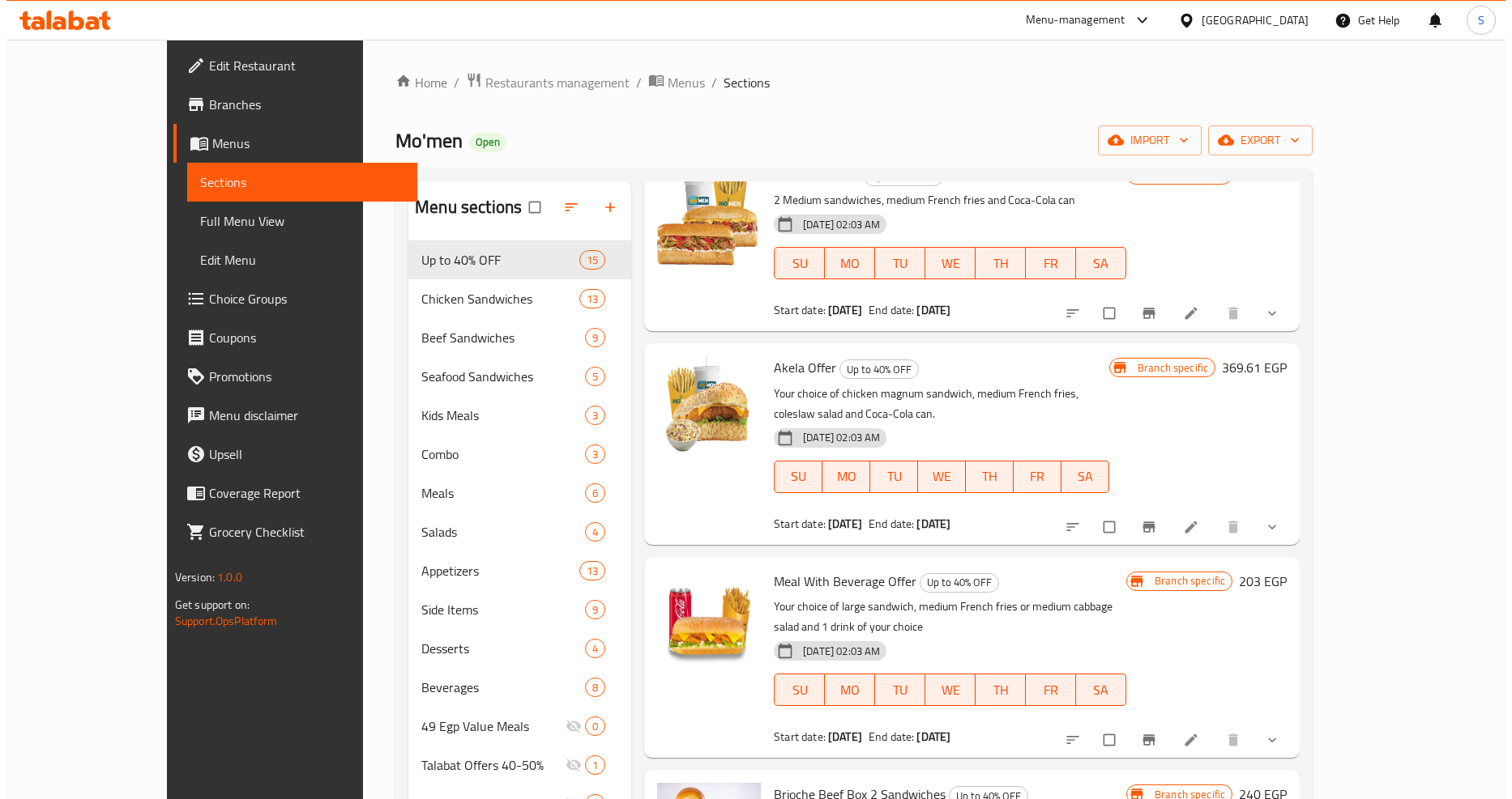
scroll to position [540, 0]
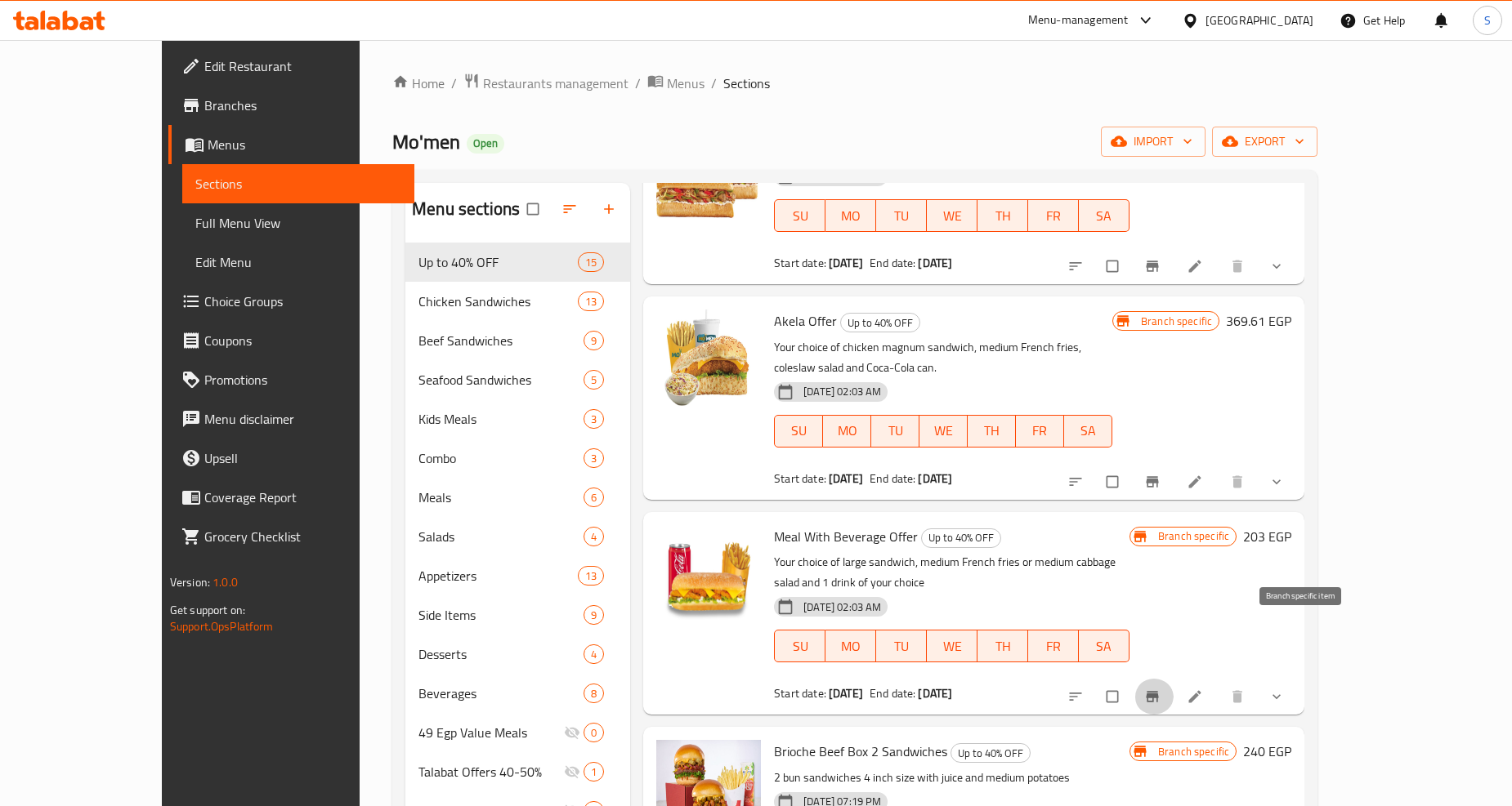
click at [1159, 692] on icon "Branch-specific-item" at bounding box center [1153, 697] width 12 height 11
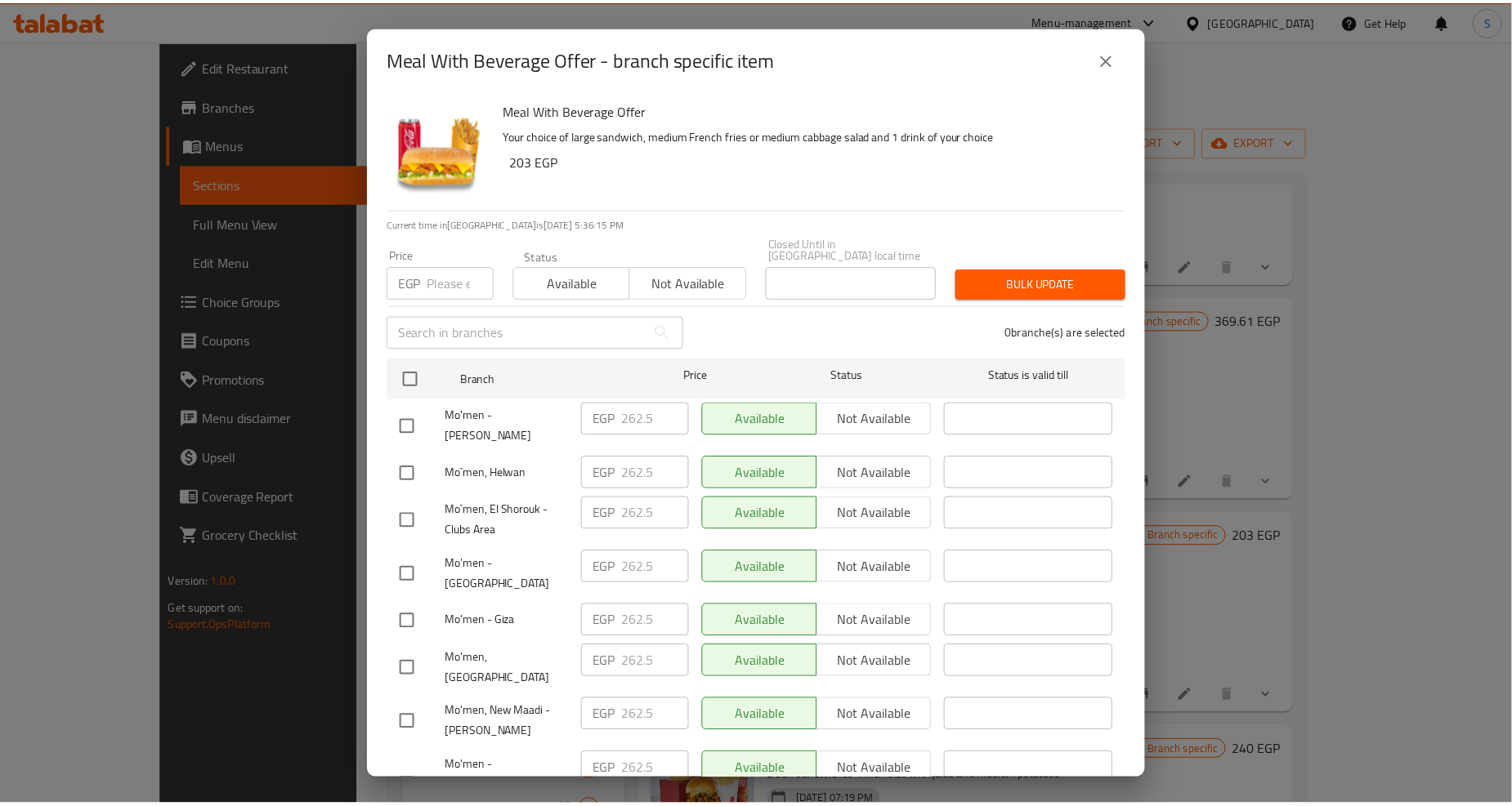
scroll to position [3575, 0]
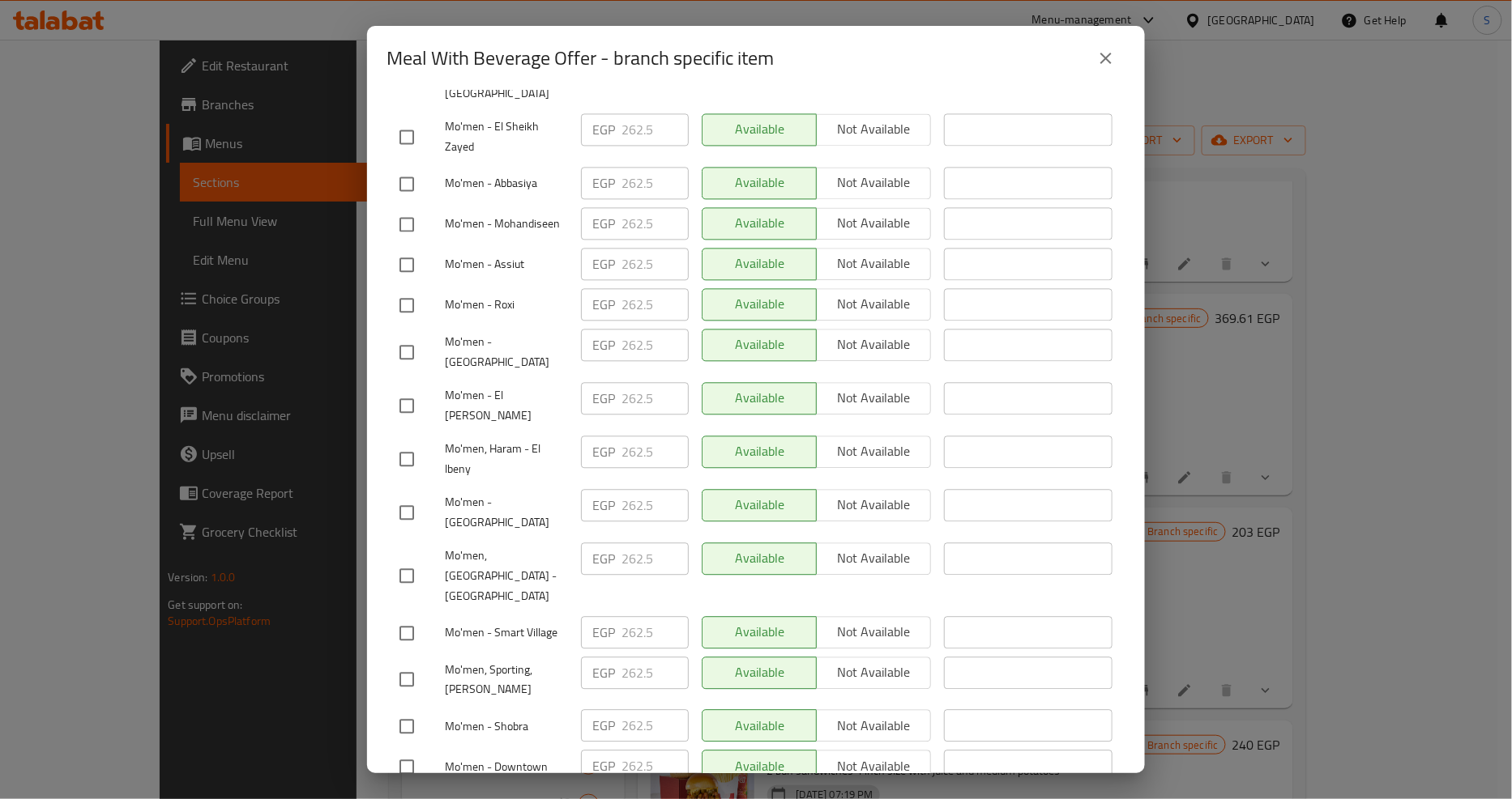
click at [1112, 59] on icon "close" at bounding box center [1106, 58] width 19 height 19
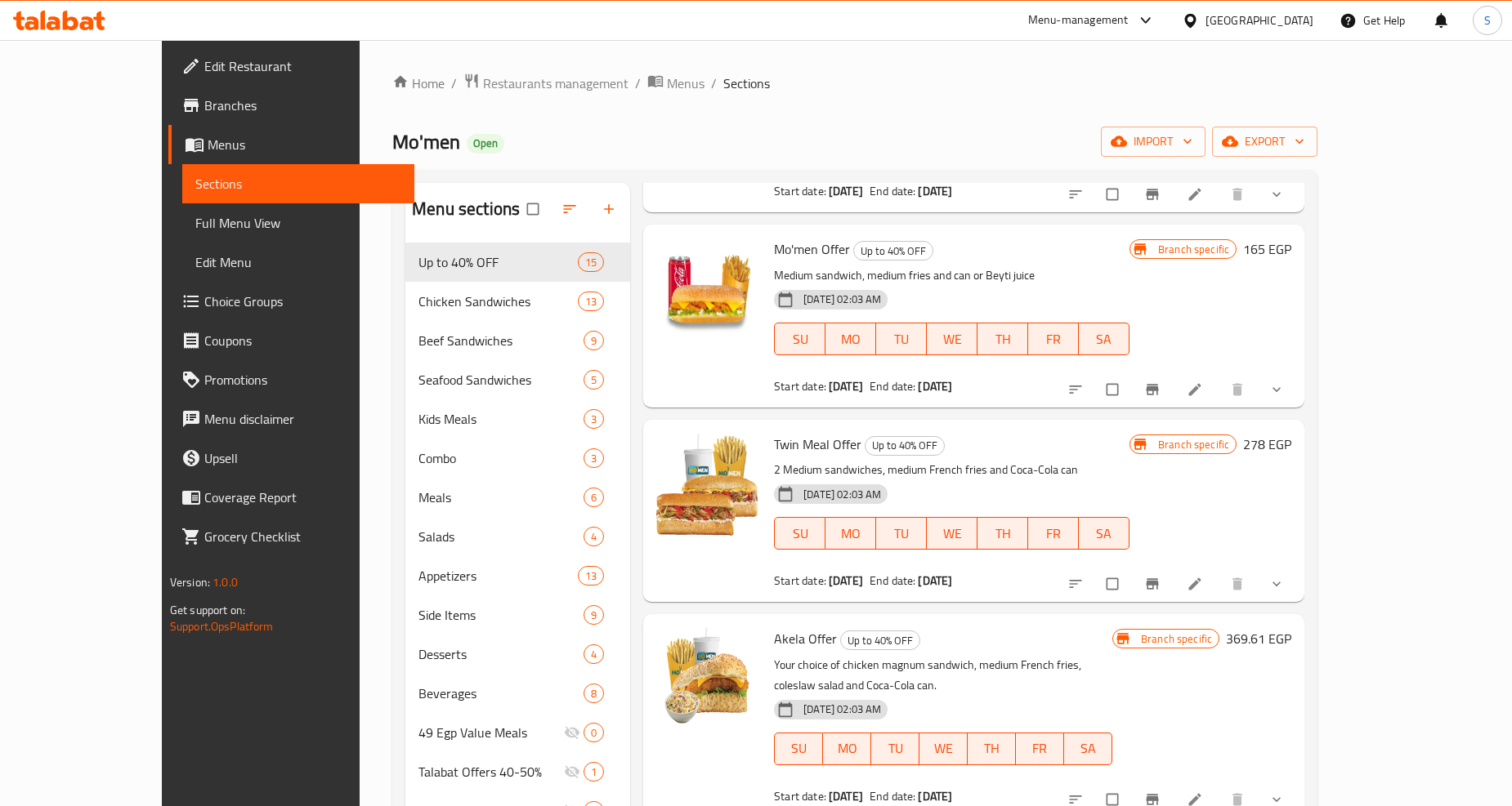
scroll to position [181, 0]
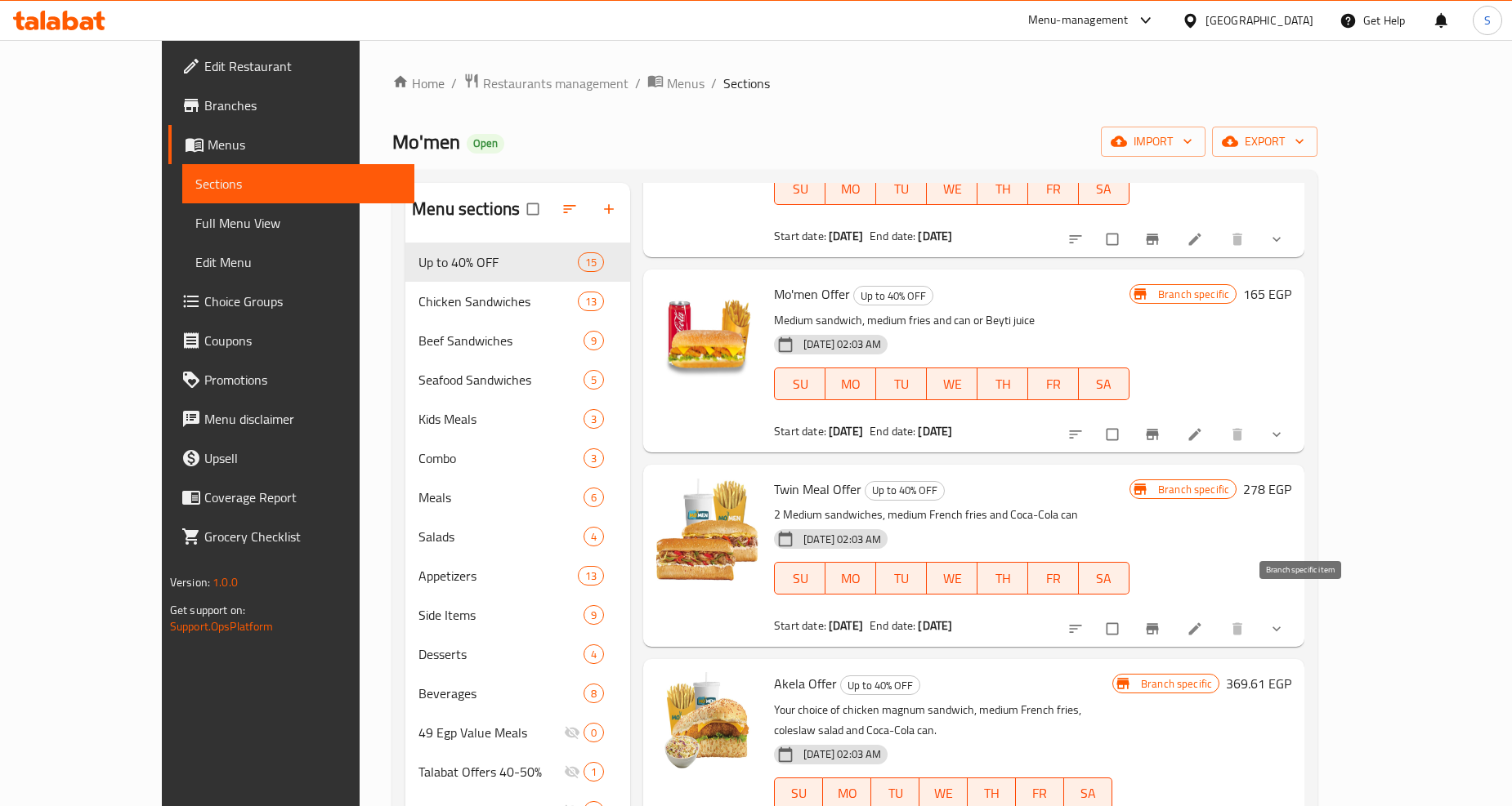
click at [1160, 621] on icon "Branch-specific-item" at bounding box center [1152, 628] width 16 height 16
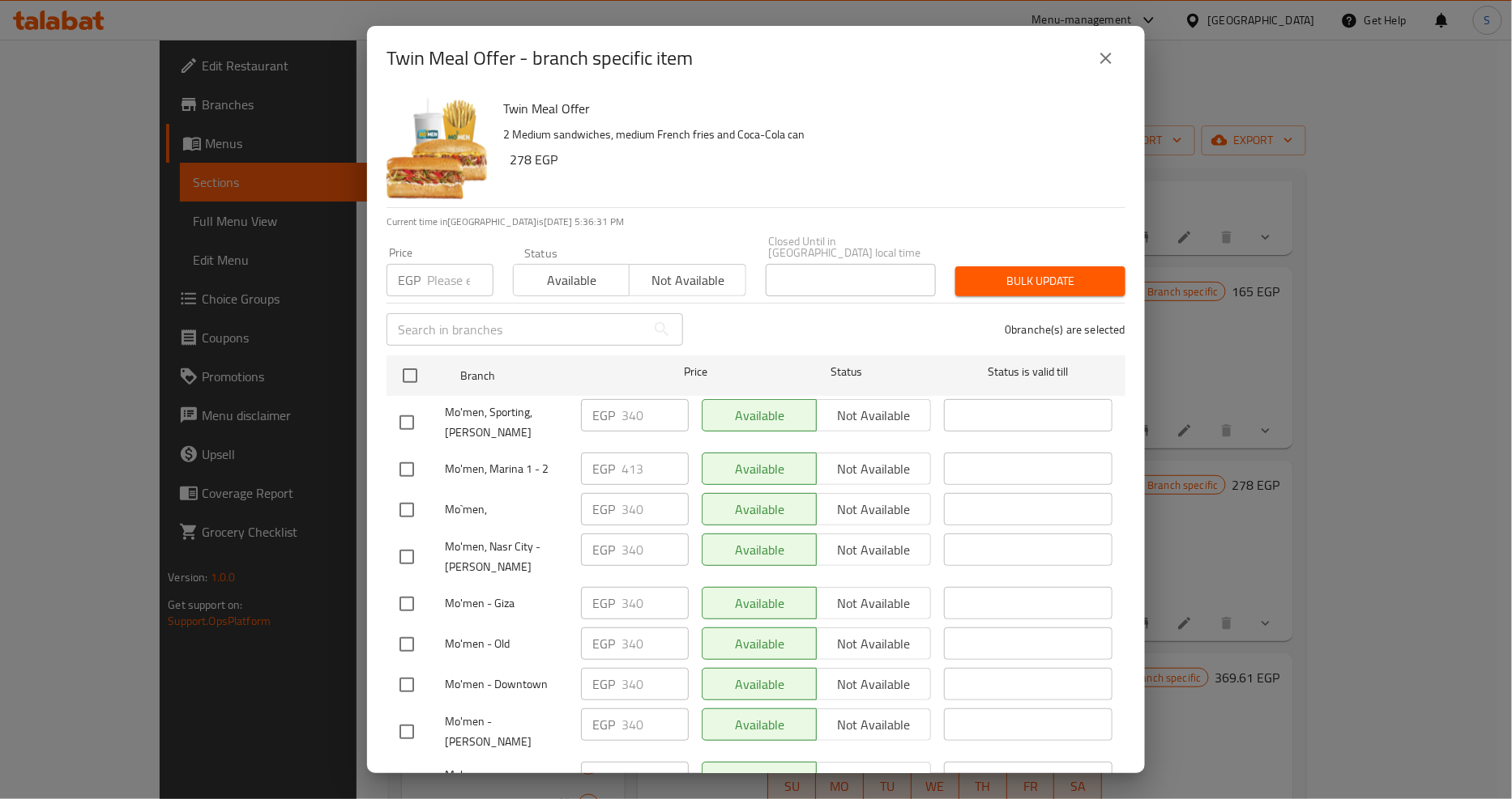
click at [1116, 61] on button "close" at bounding box center [1106, 58] width 39 height 39
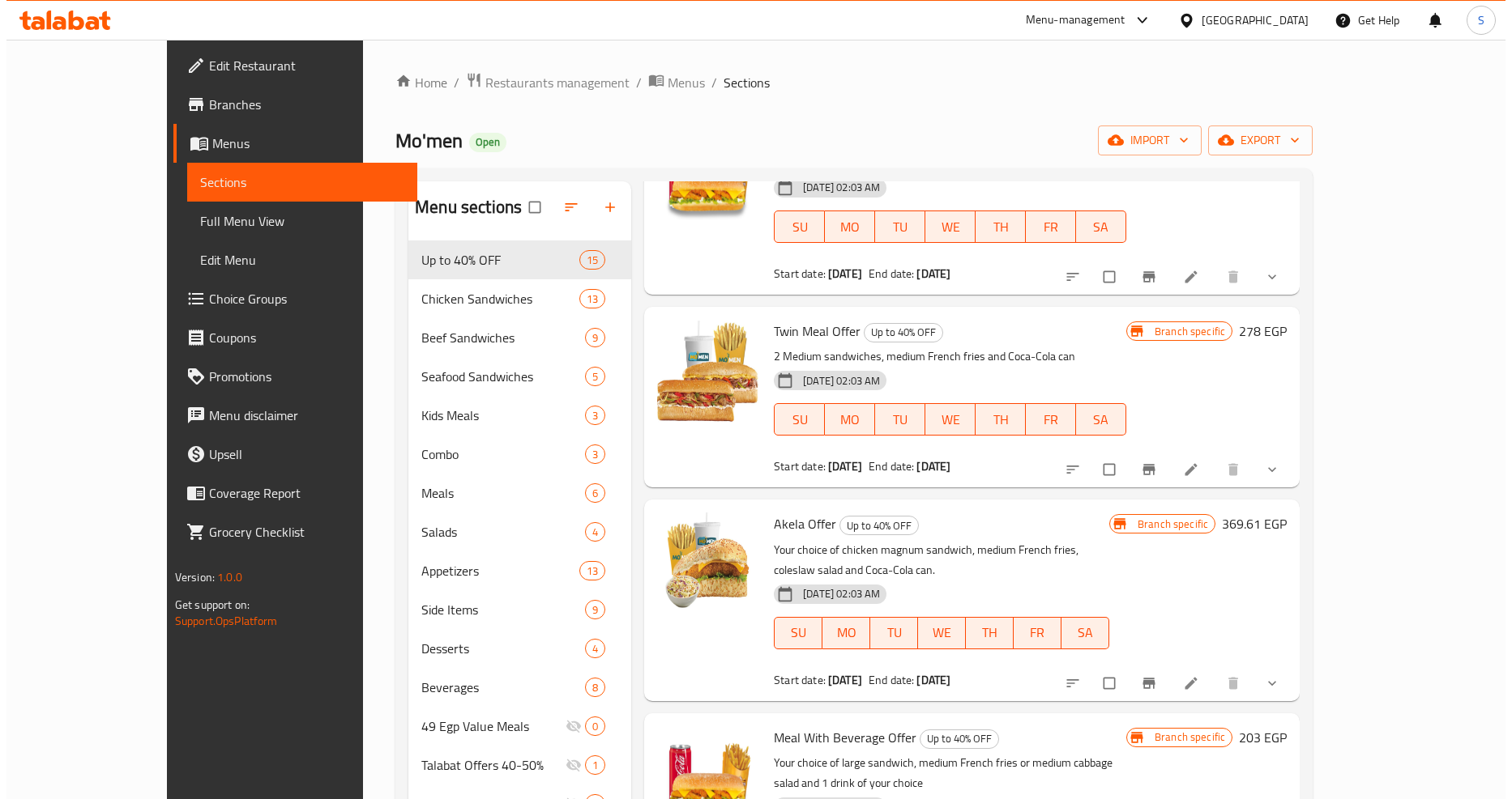
scroll to position [359, 0]
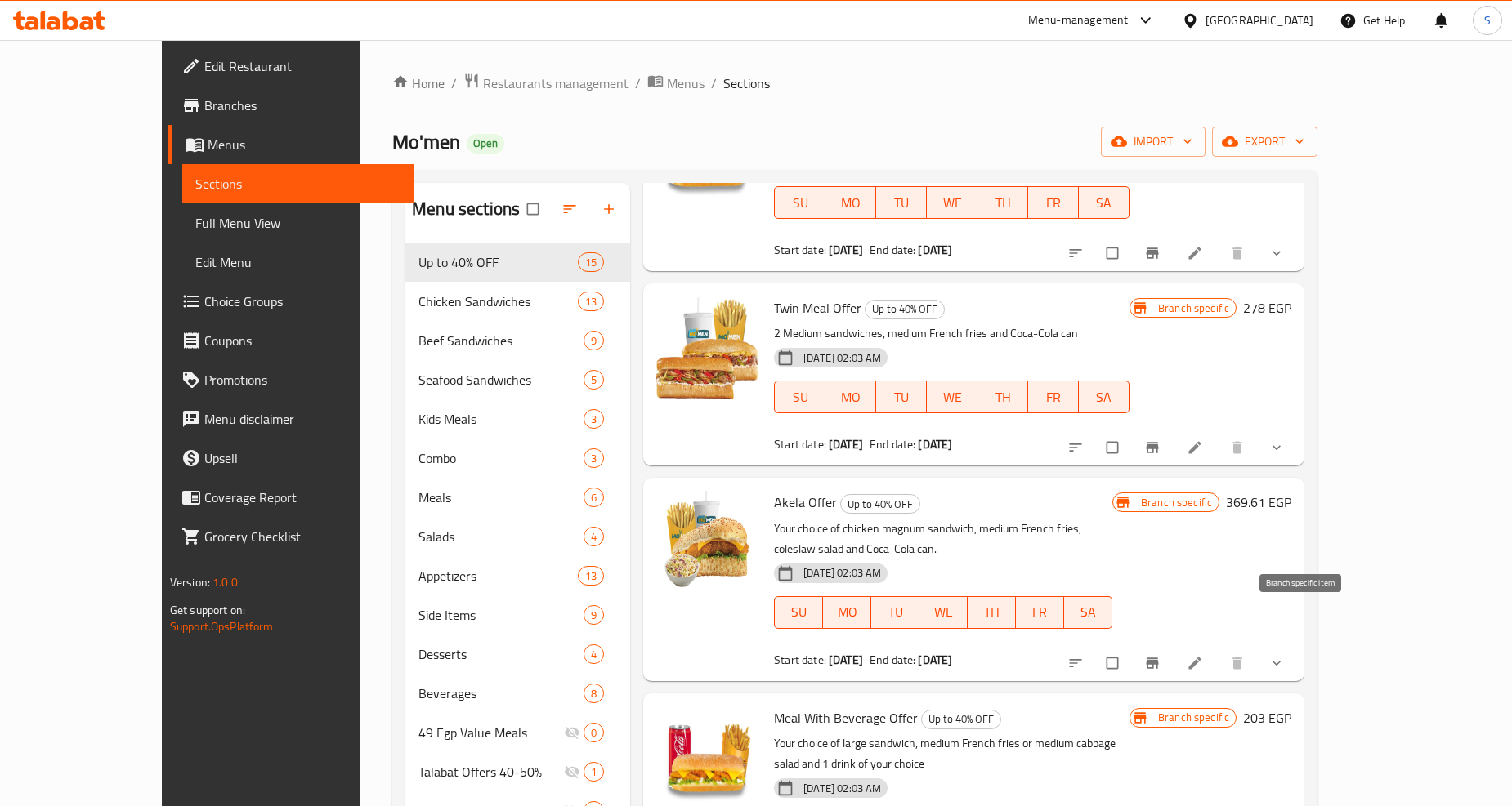
click at [1164, 655] on span "Branch-specific-item" at bounding box center [1154, 663] width 19 height 16
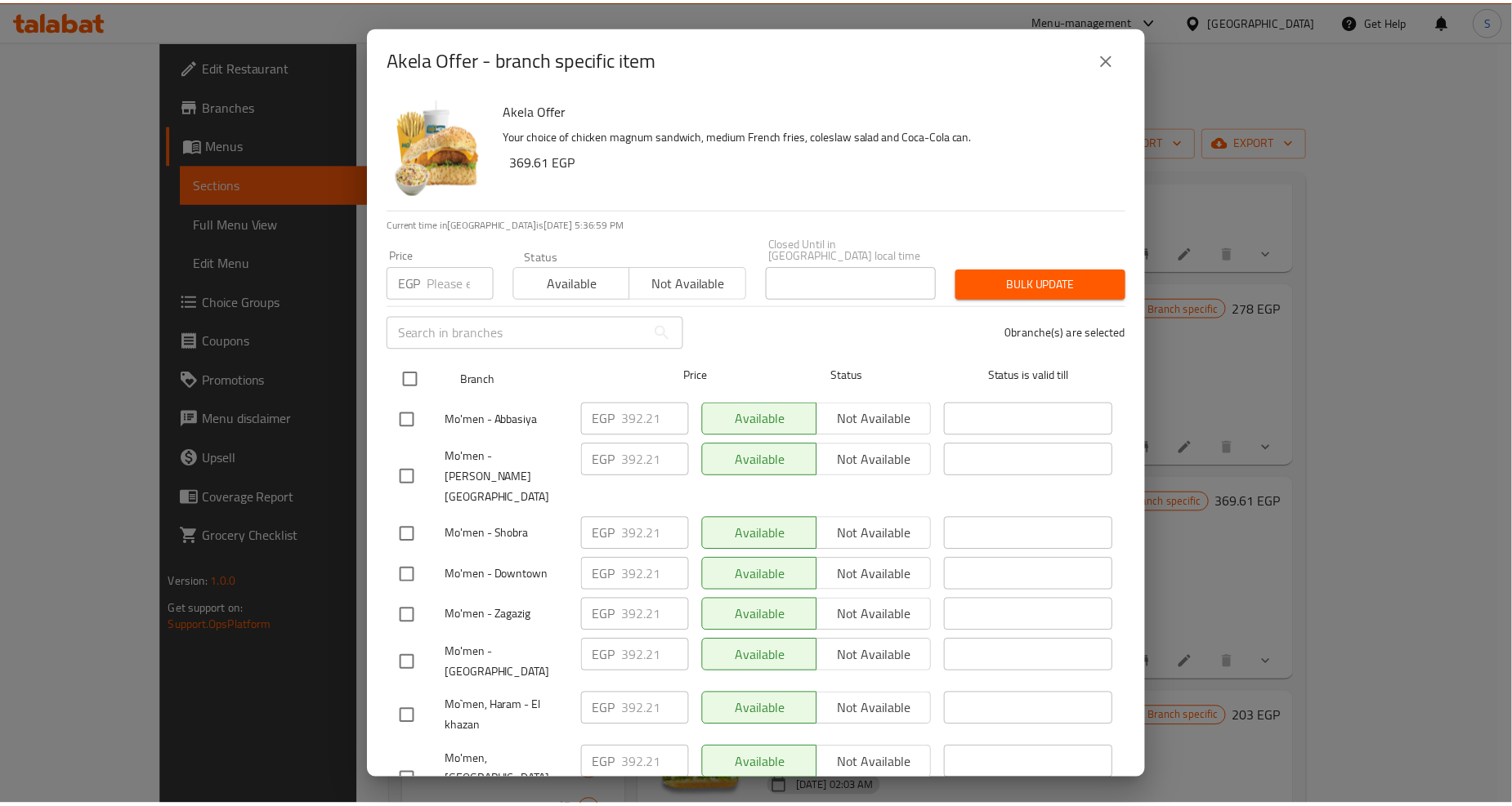
scroll to position [3427, 0]
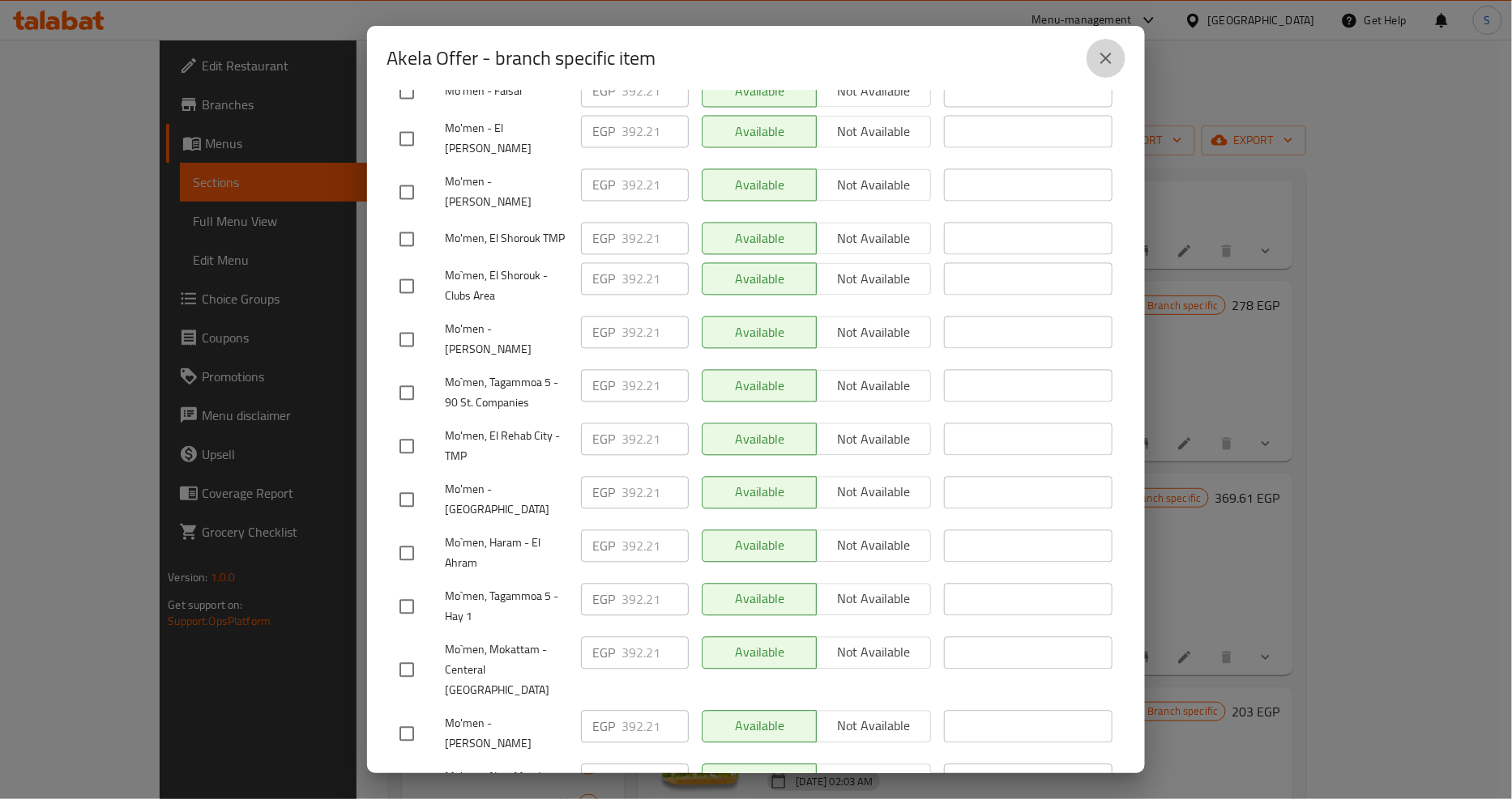
click at [1098, 61] on icon "close" at bounding box center [1106, 58] width 19 height 19
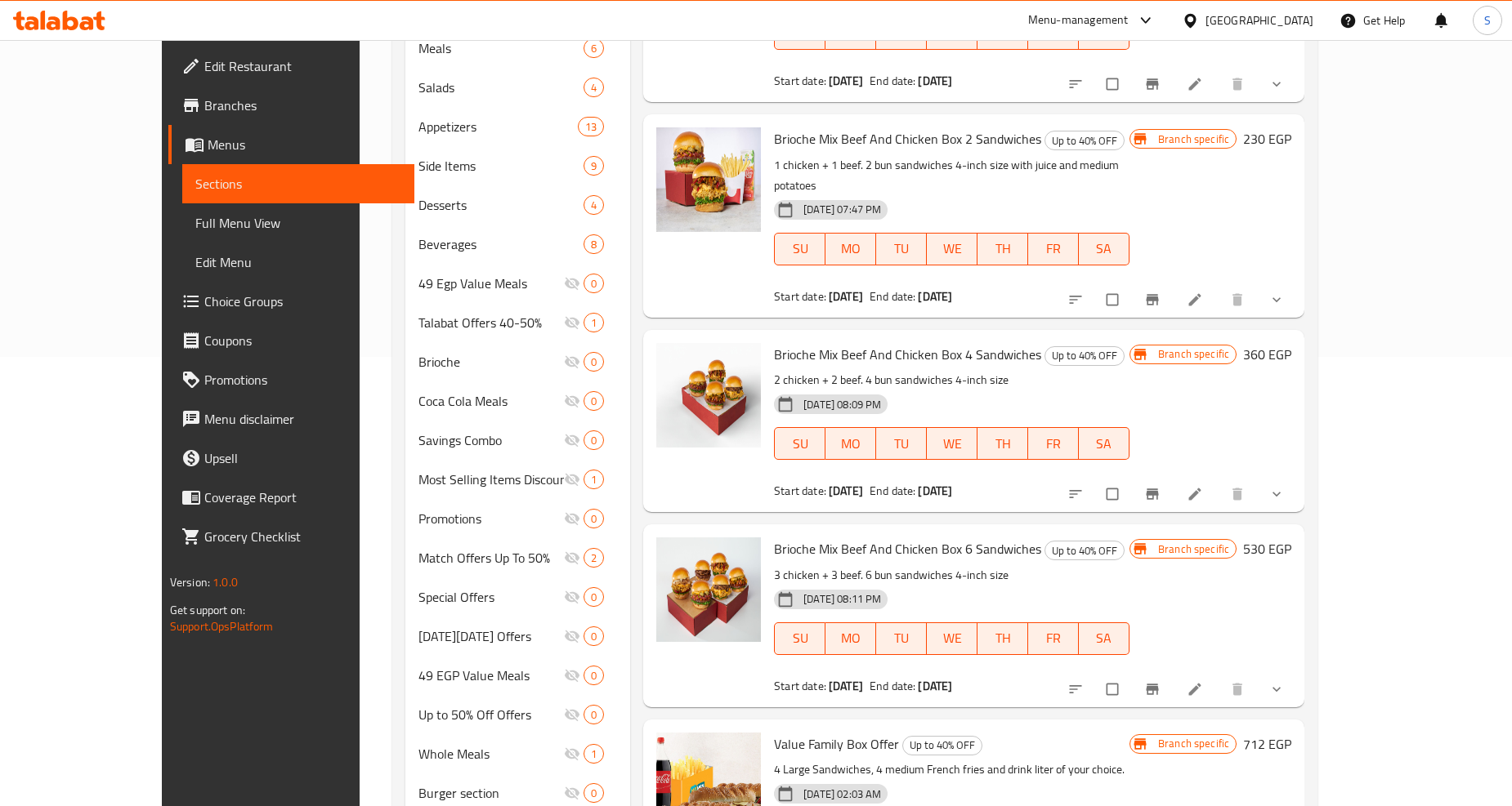
scroll to position [507, 0]
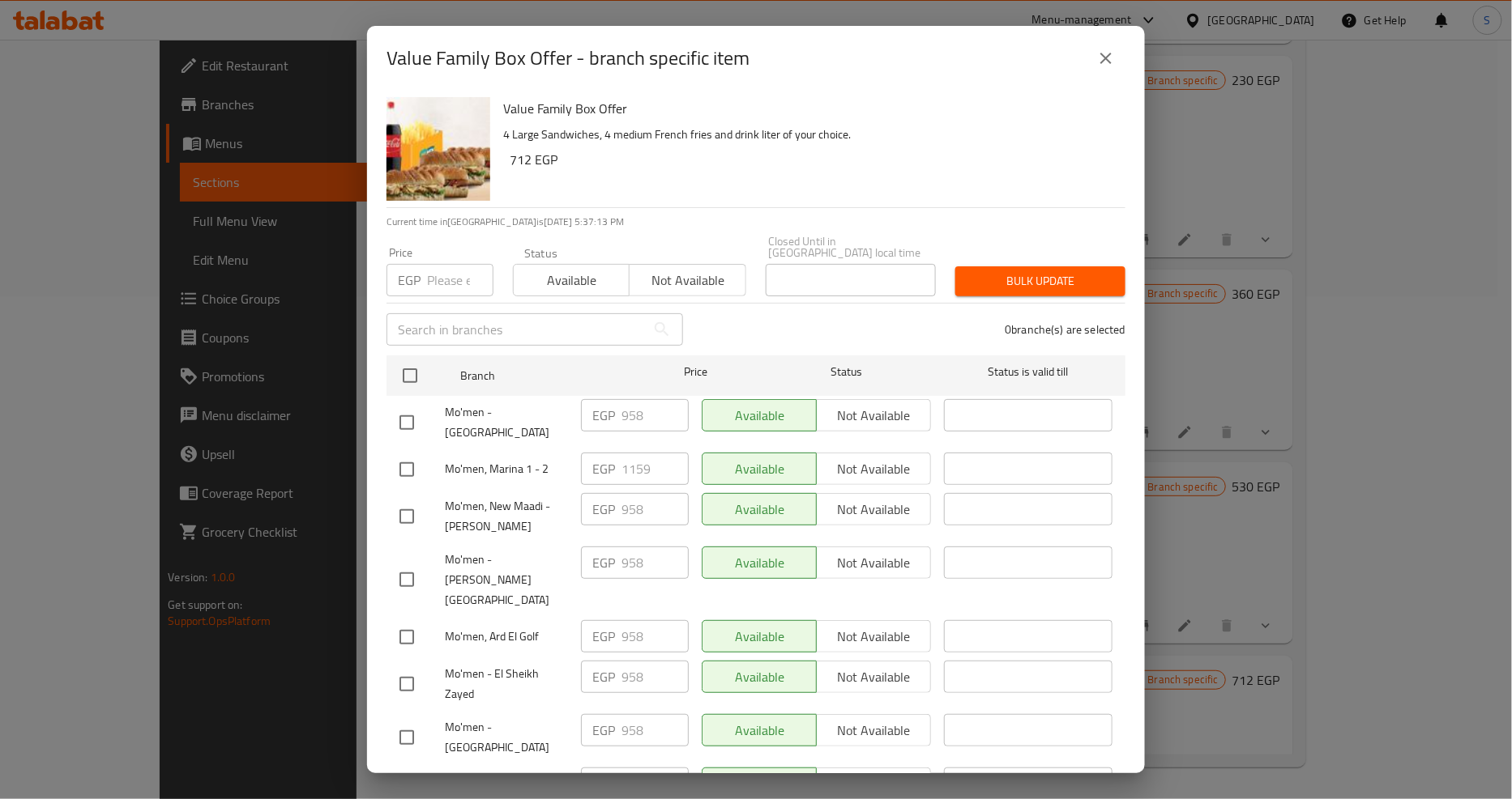
click at [1101, 58] on icon "close" at bounding box center [1106, 58] width 19 height 19
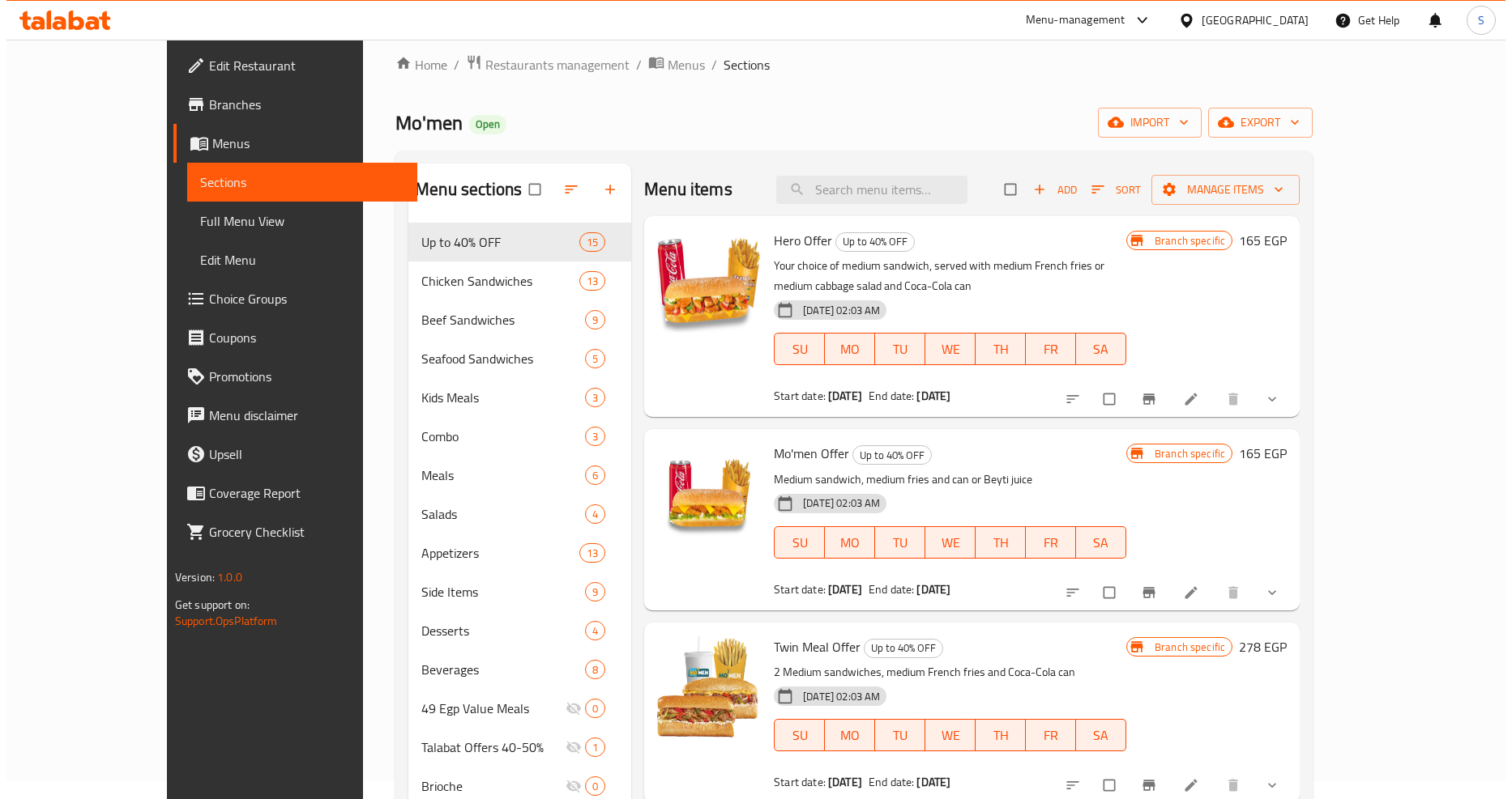
scroll to position [0, 0]
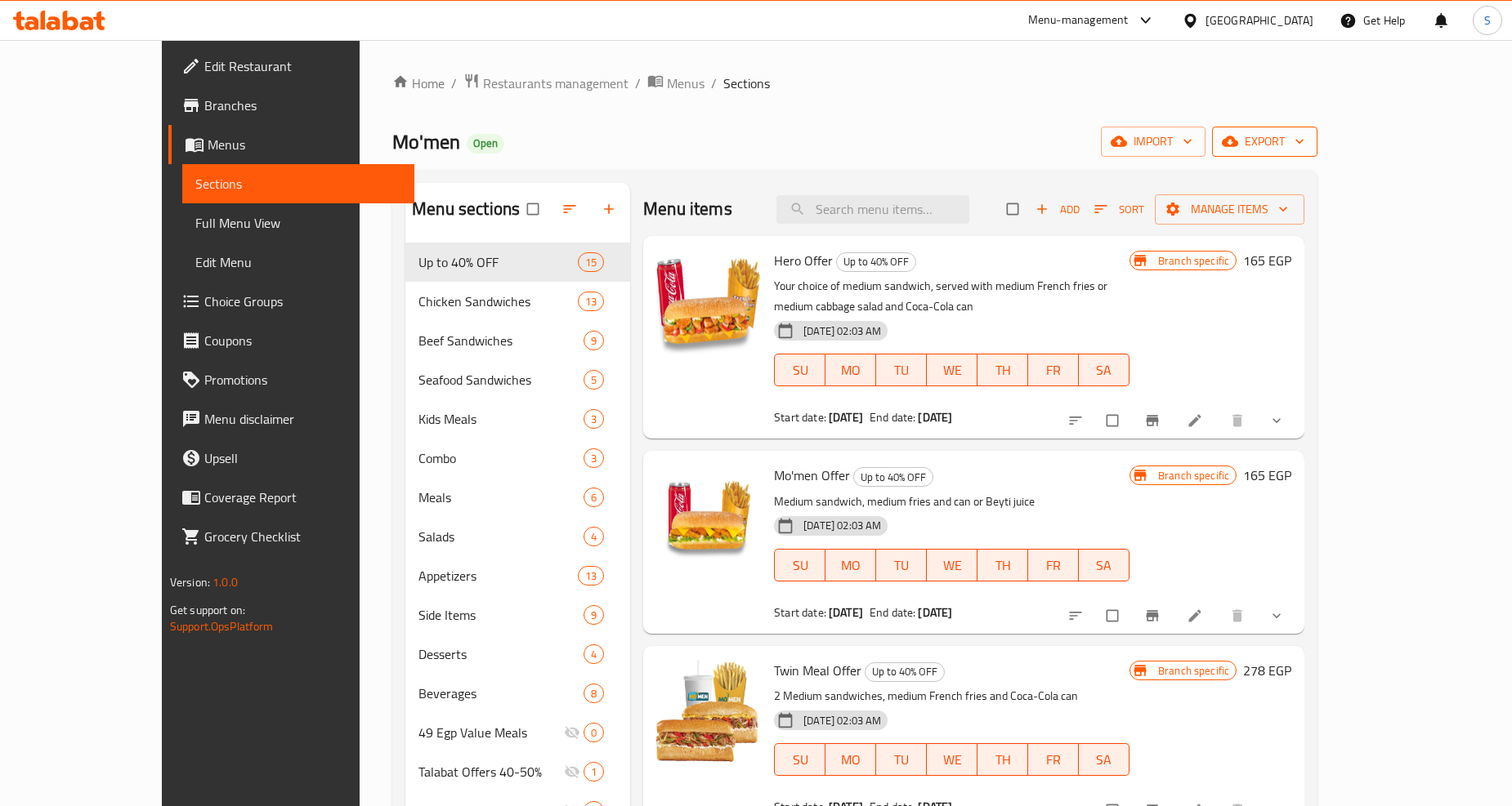
click at [1304, 133] on span "export" at bounding box center [1265, 141] width 80 height 20
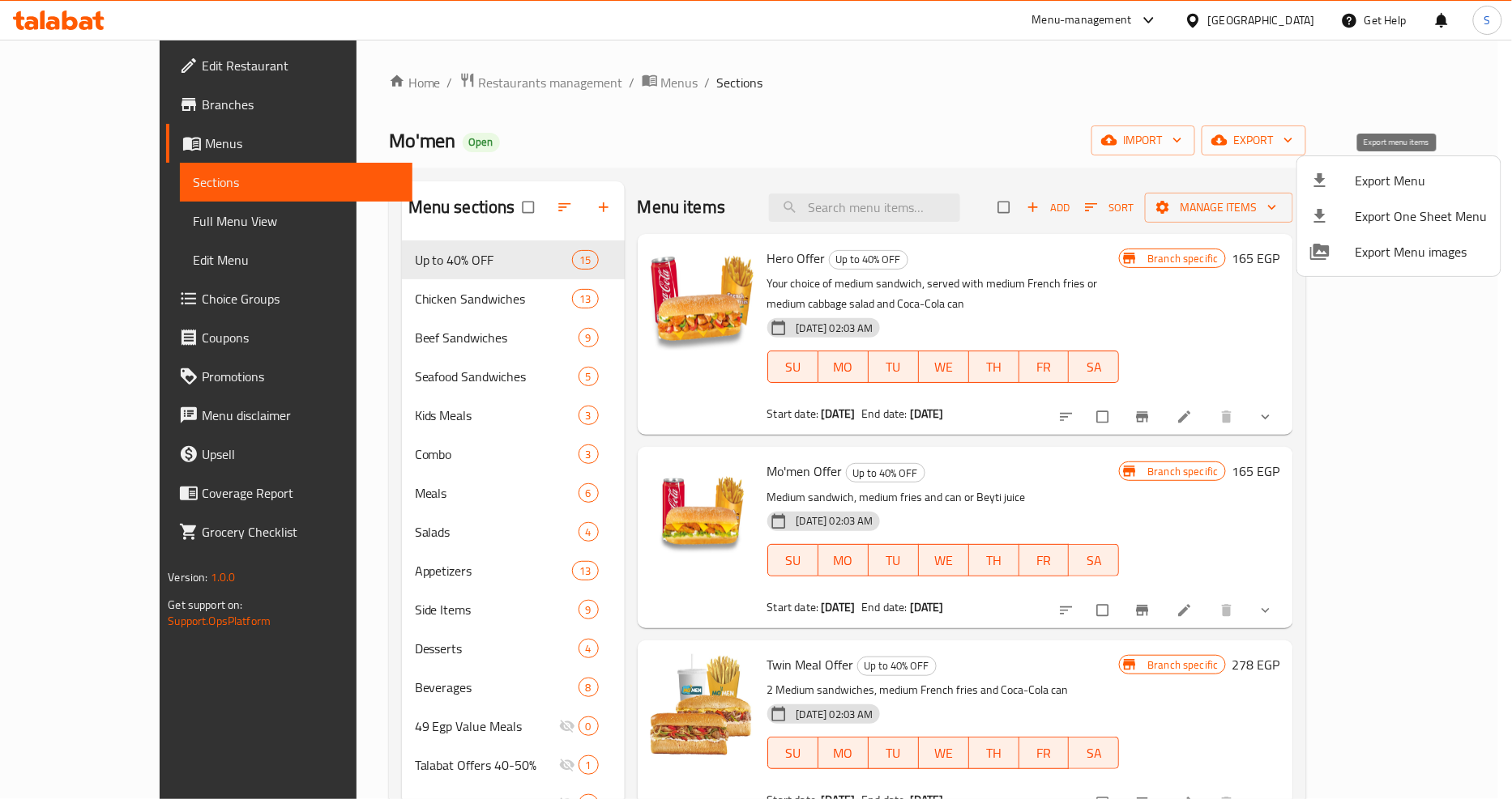
click at [1356, 180] on span "Export Menu" at bounding box center [1420, 180] width 132 height 19
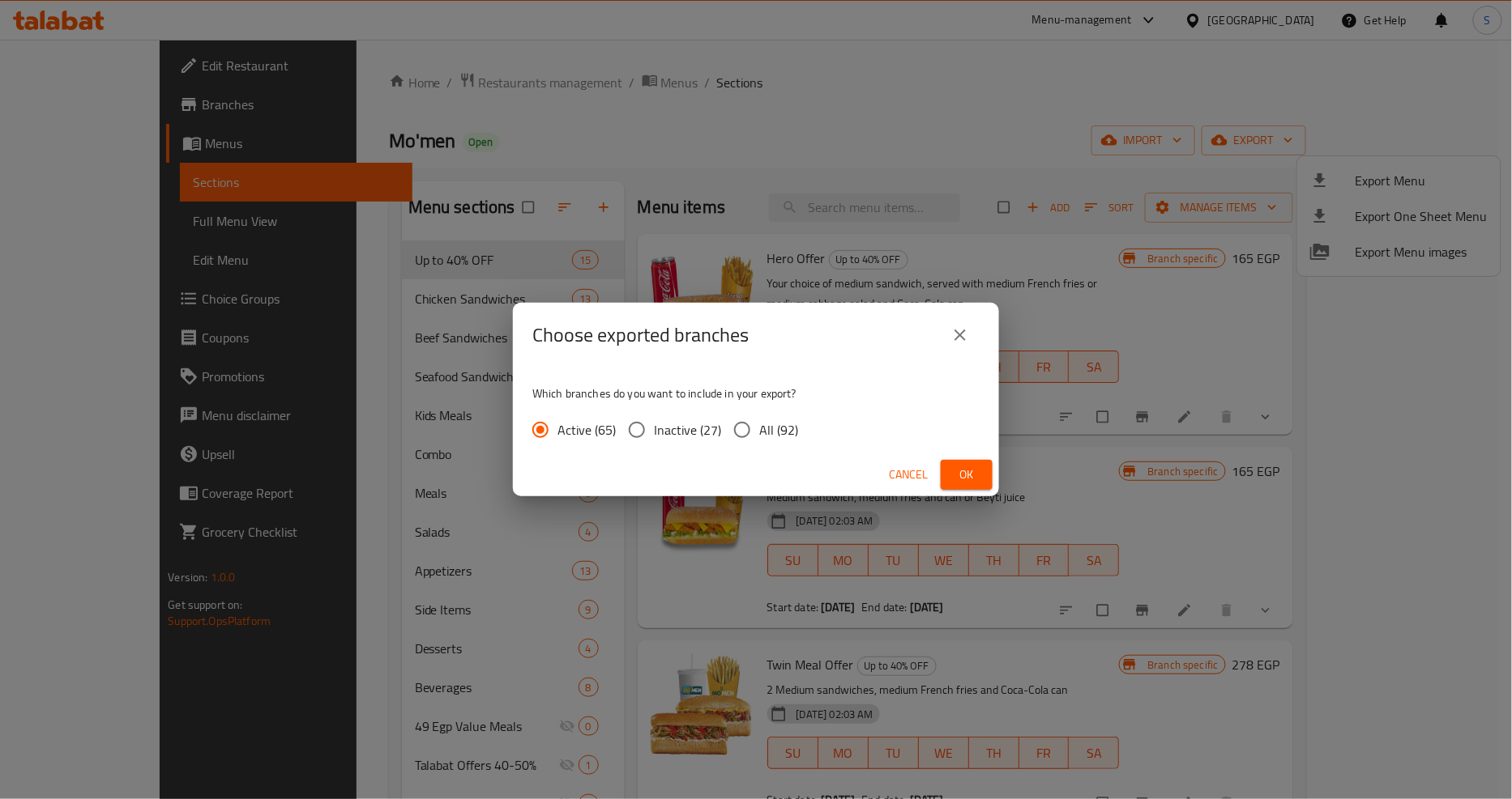
click at [778, 427] on span "All (92)" at bounding box center [778, 430] width 39 height 19
click at [759, 427] on input "All (92)" at bounding box center [742, 430] width 34 height 34
radio input "true"
click at [965, 470] on span "Ok" at bounding box center [966, 475] width 26 height 20
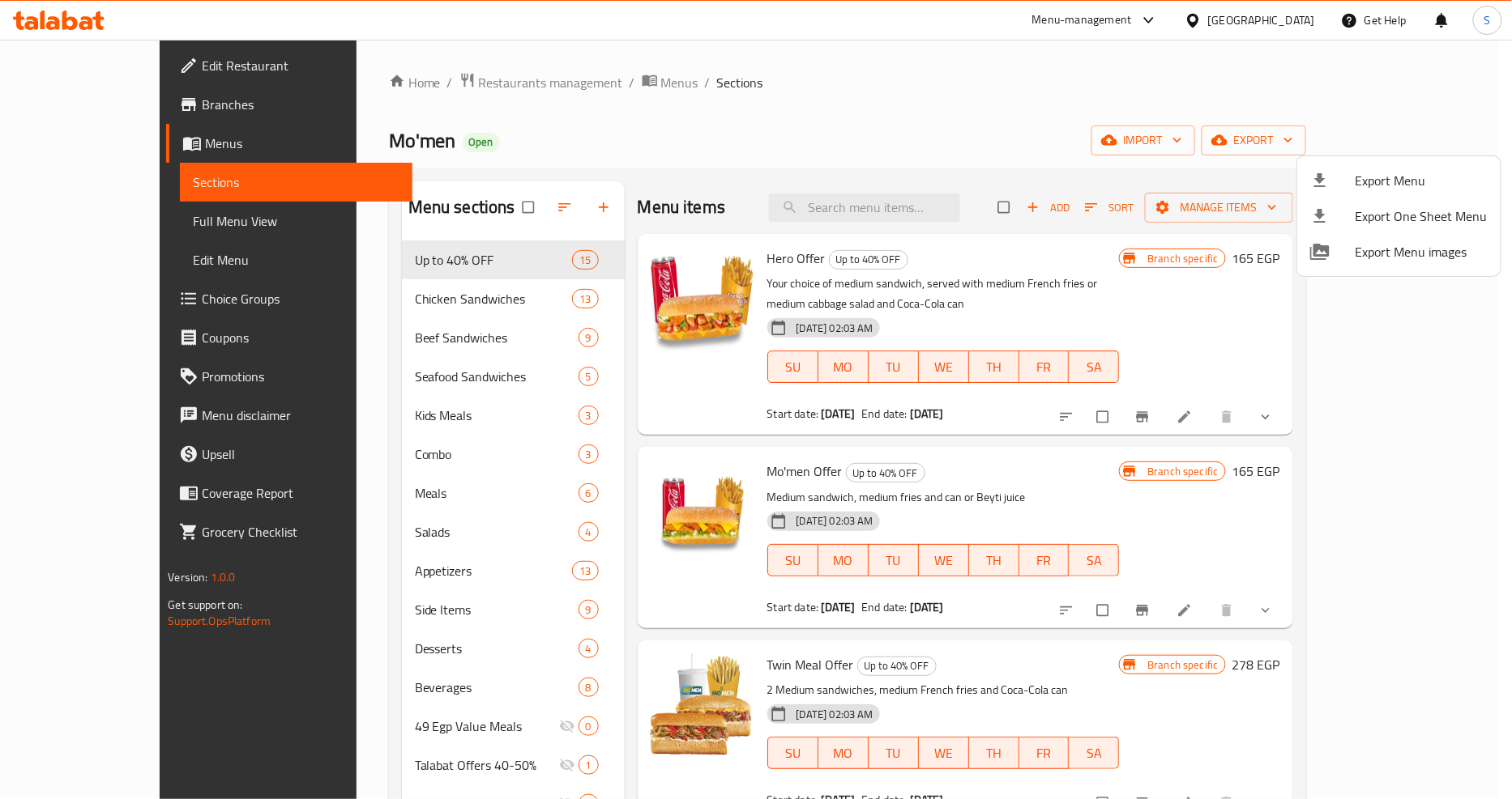
click at [839, 113] on div at bounding box center [756, 400] width 1512 height 799
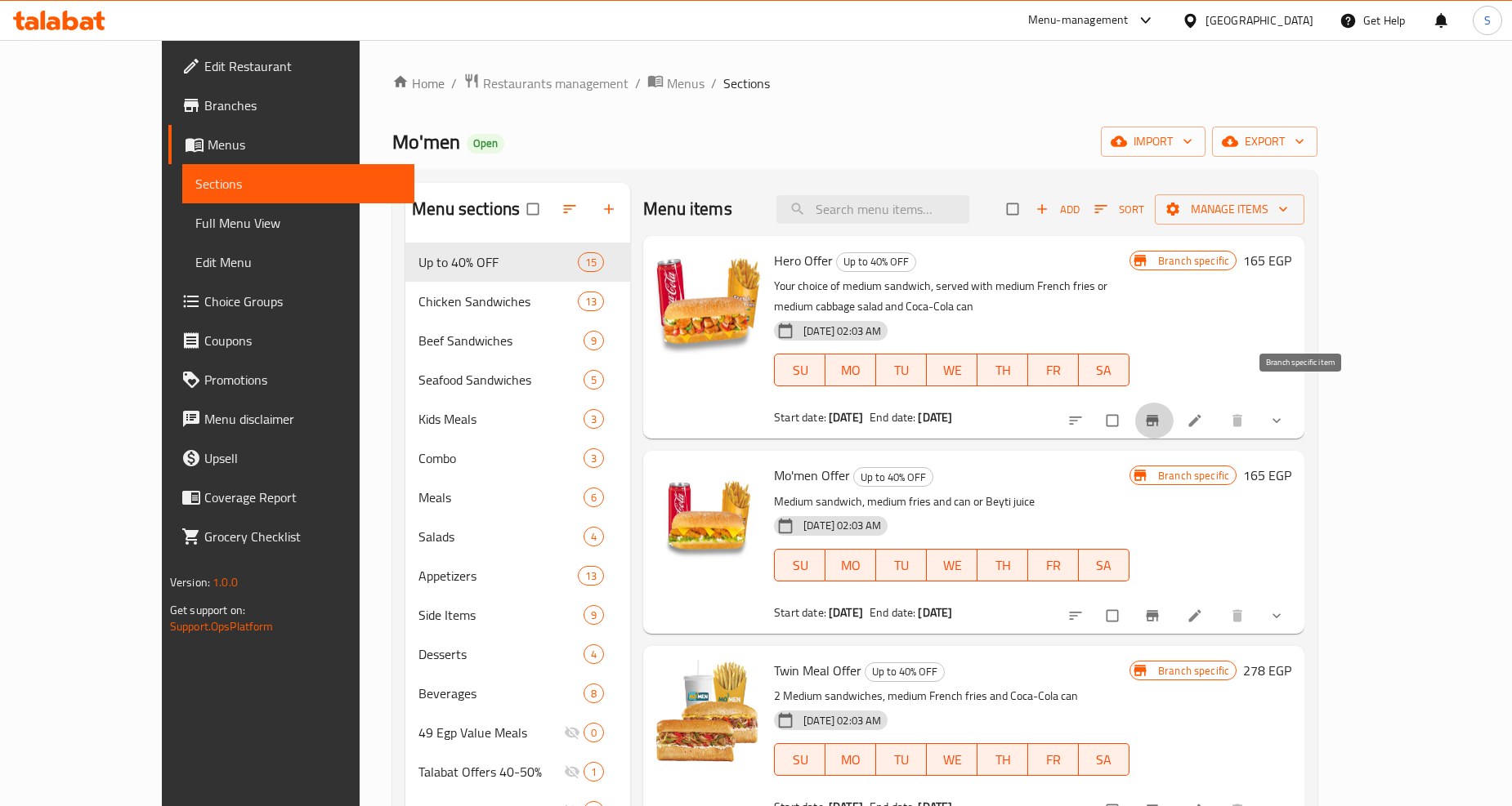
click at [1174, 406] on button "Branch-specific-item" at bounding box center [1154, 421] width 39 height 36
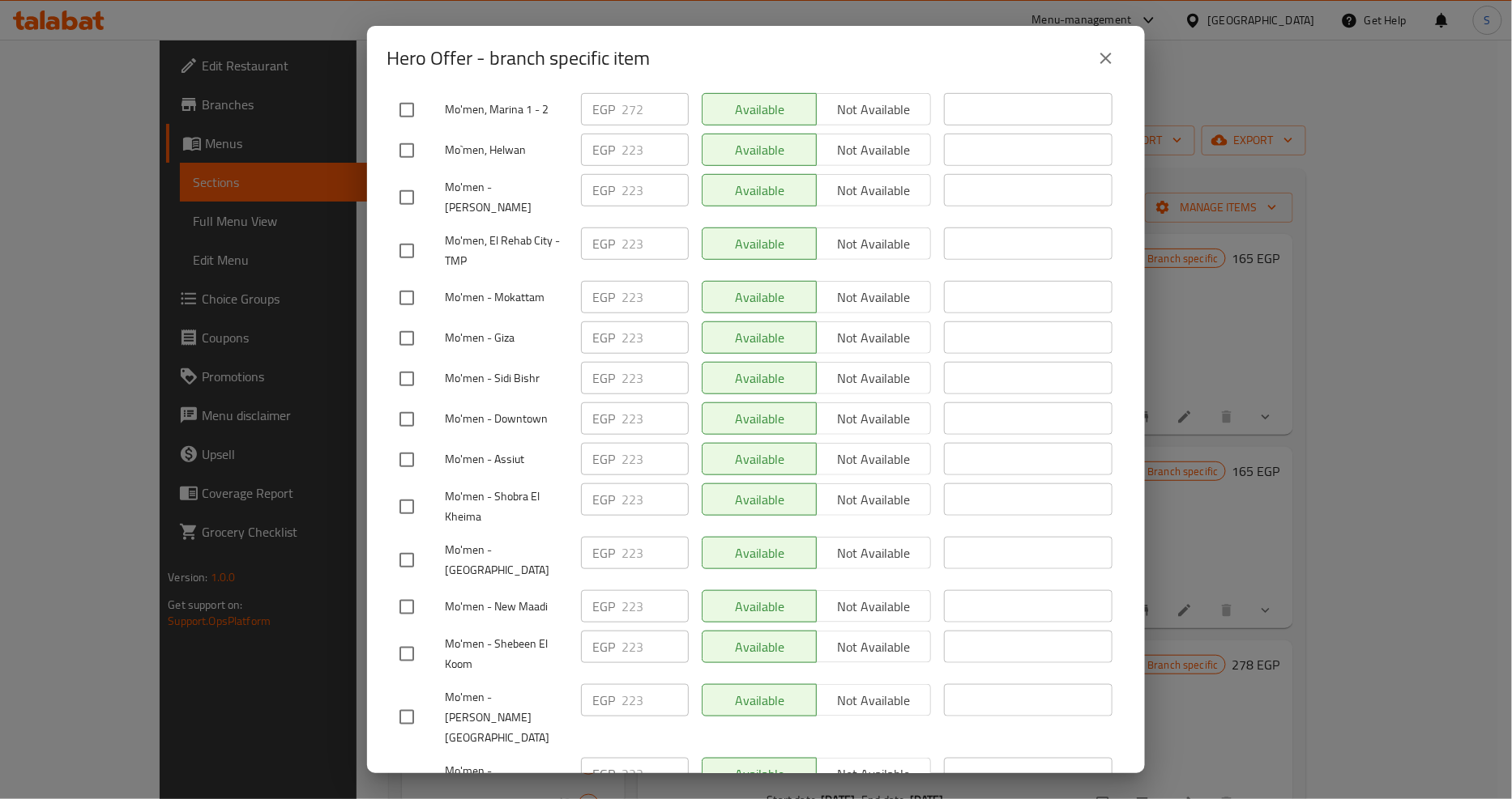
scroll to position [269, 0]
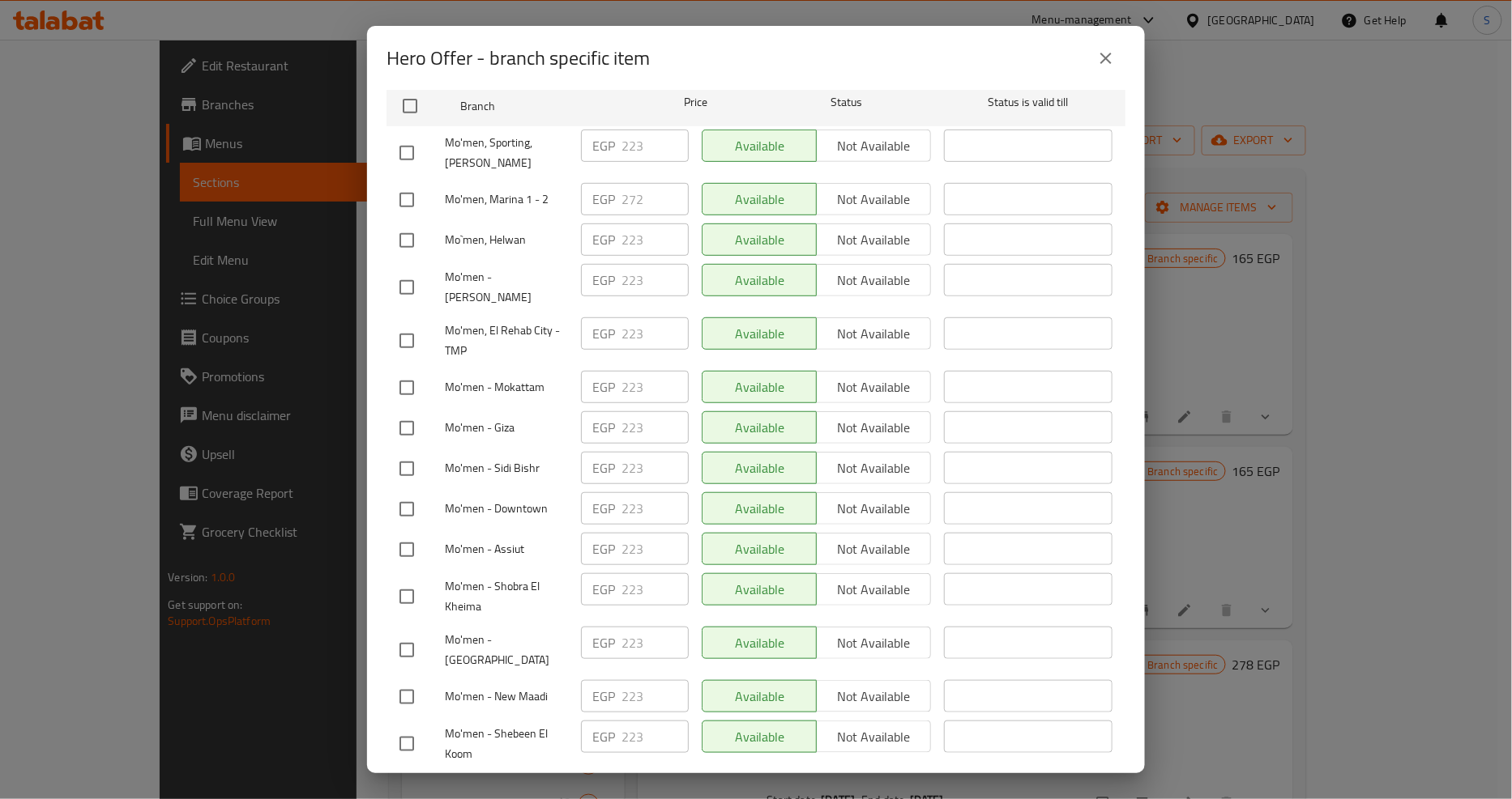
click at [500, 458] on span "Mo'men - Sidi Bishr" at bounding box center [506, 468] width 123 height 20
copy span "Mo'men - Sidi Bishr"
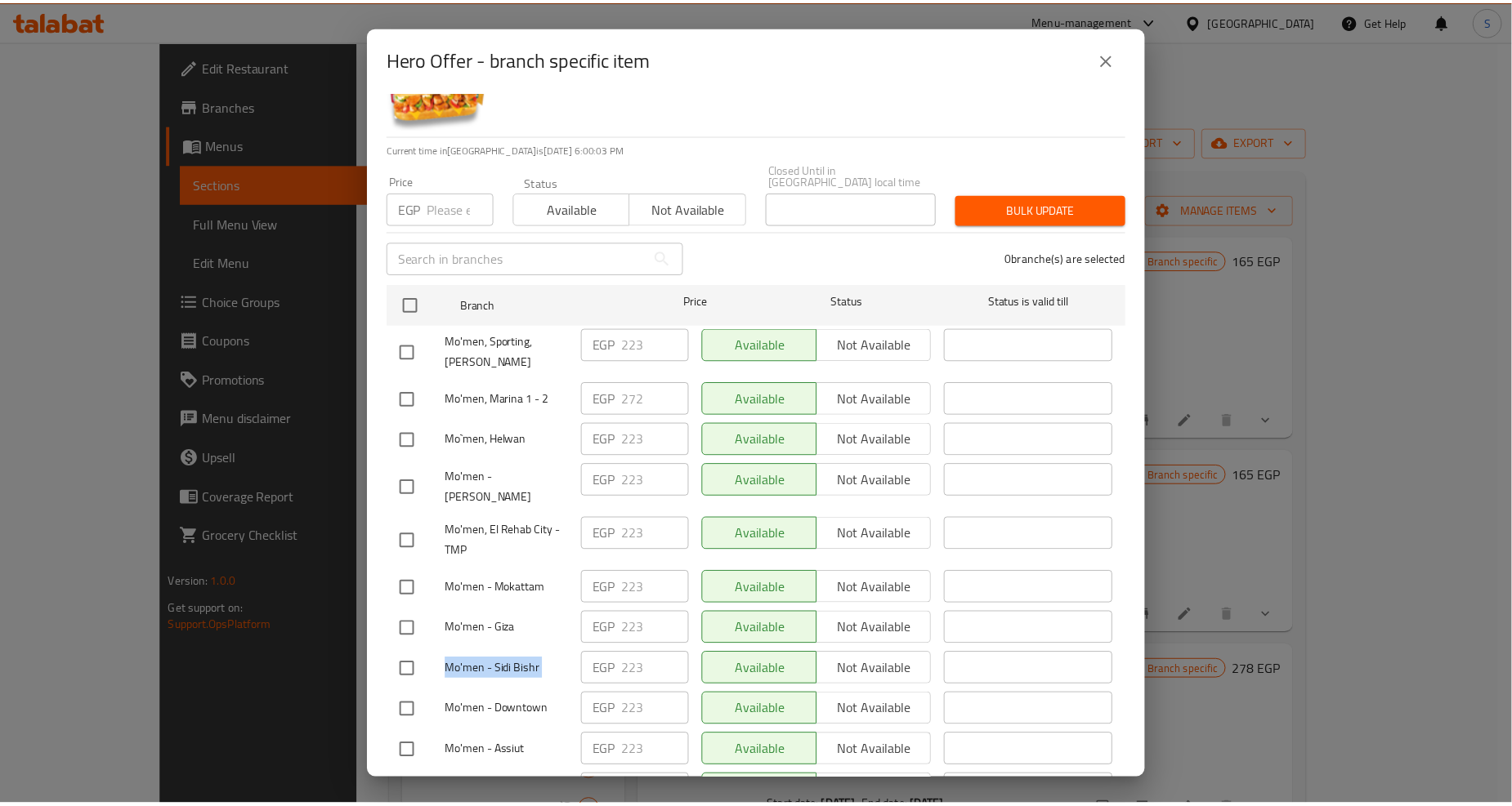
scroll to position [0, 0]
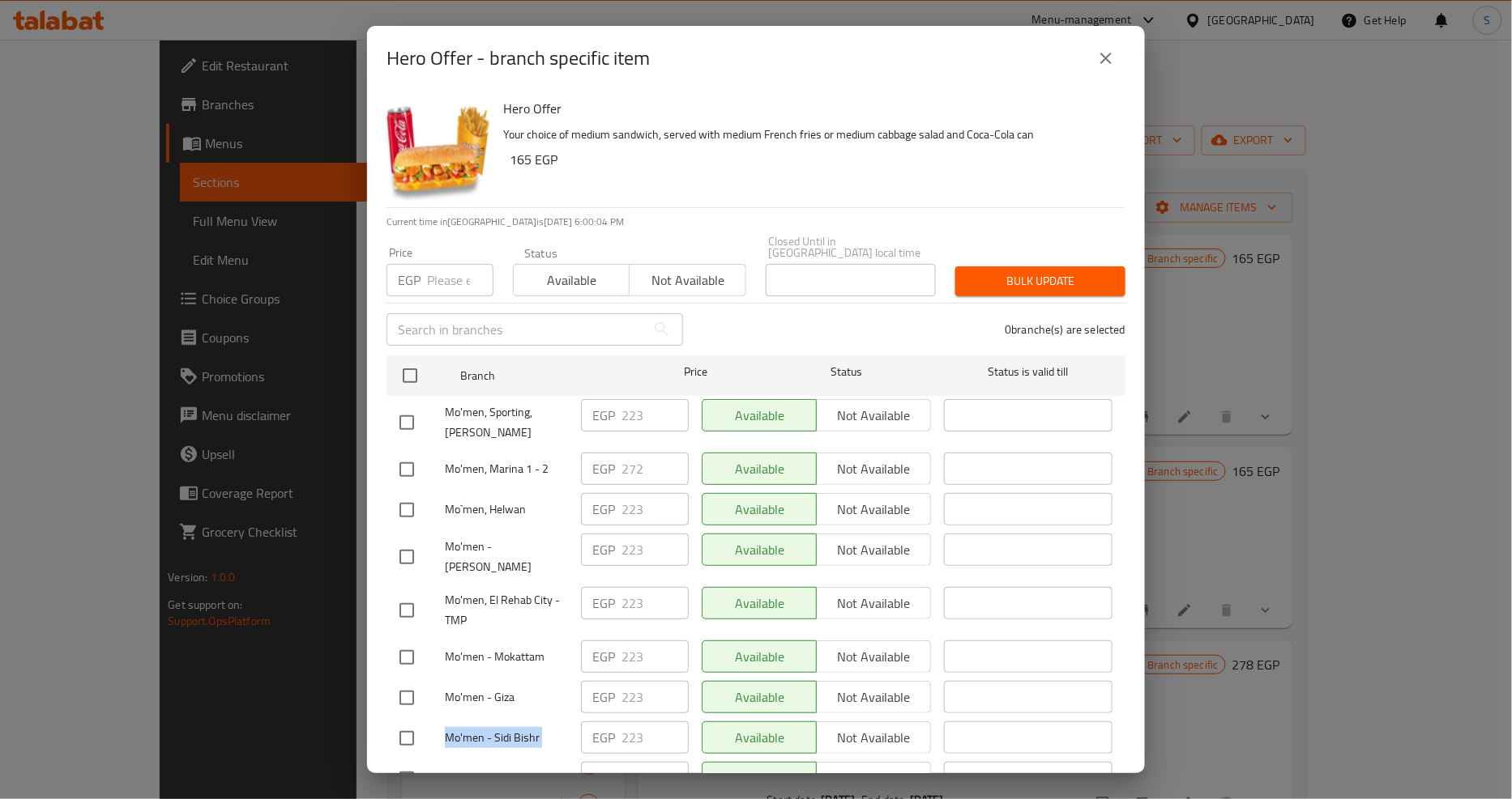
click at [1096, 52] on icon "close" at bounding box center [1106, 58] width 19 height 19
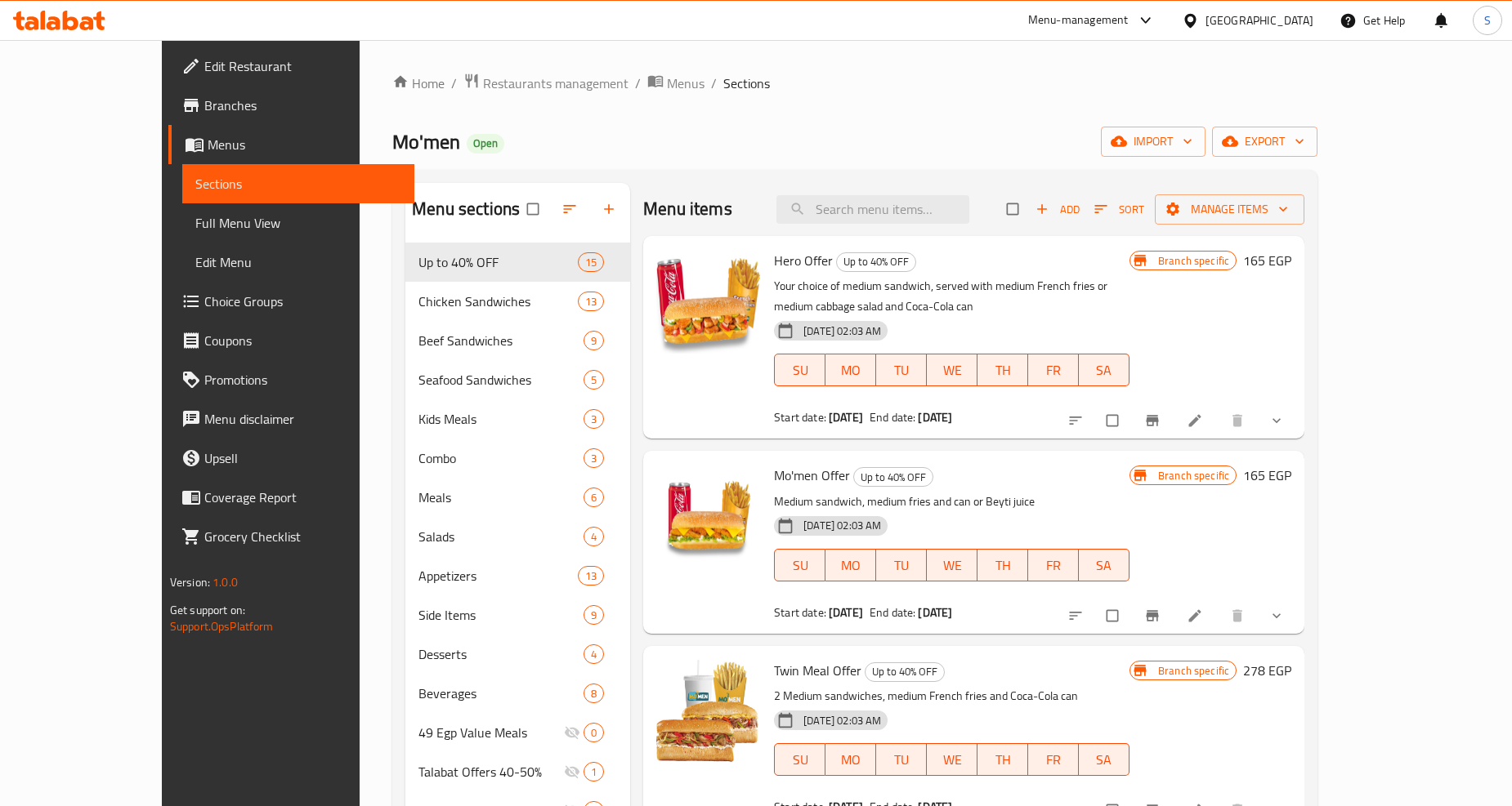
click at [1201, 415] on icon at bounding box center [1195, 421] width 12 height 12
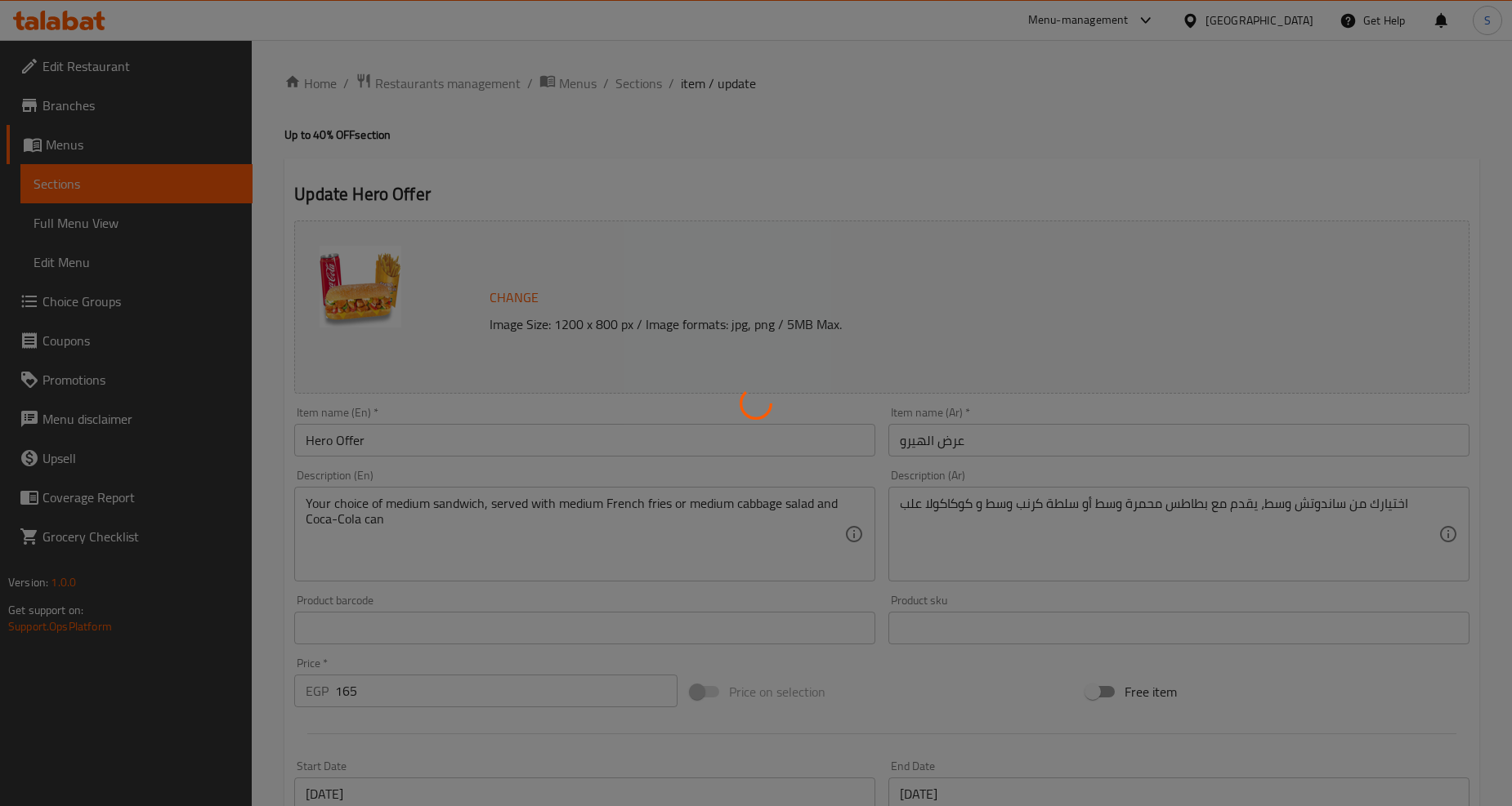
type input "اختيارك من الساندوتش:"
type input "1"
type input "اختيارك من:"
type input "1"
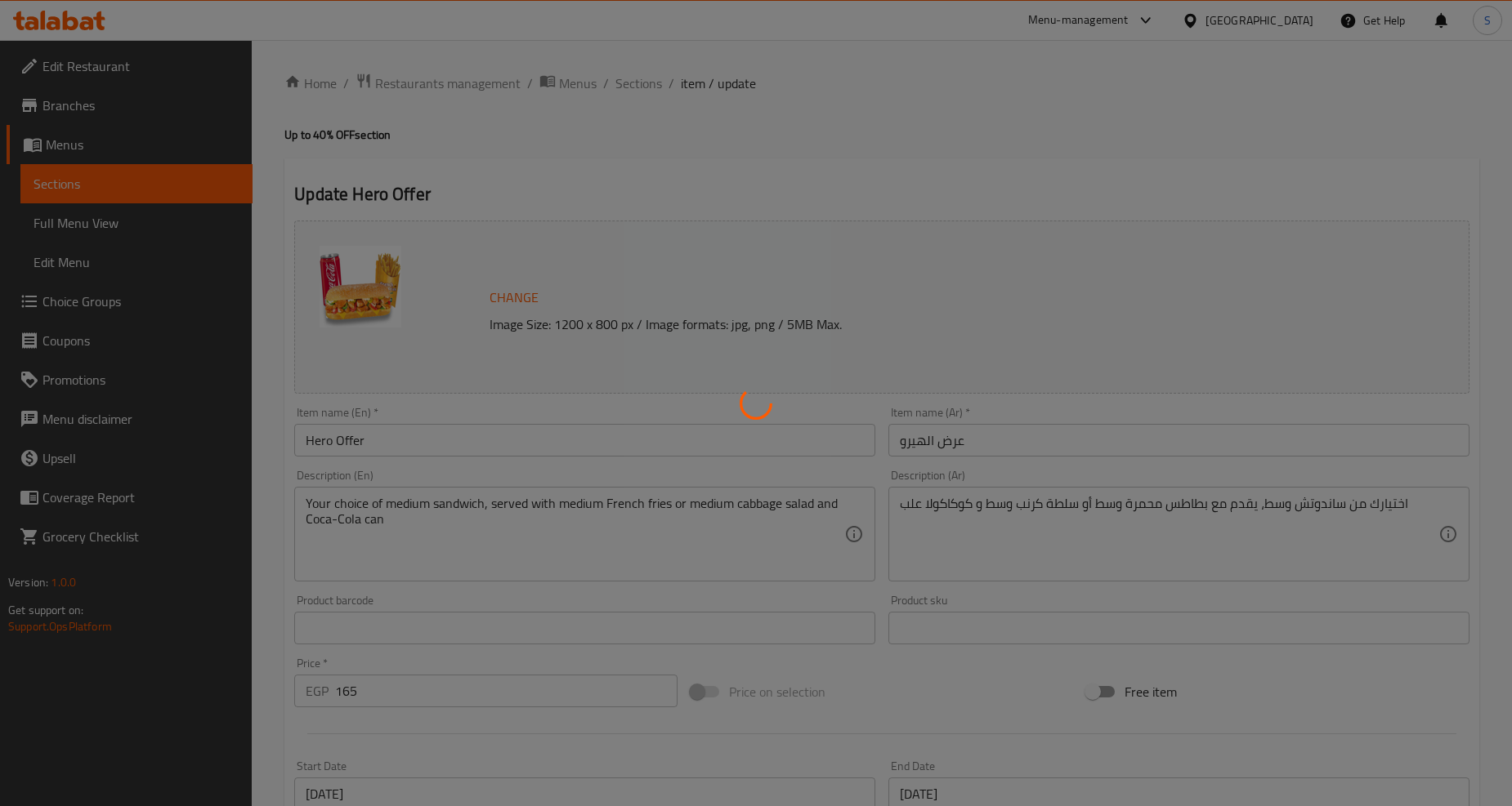
type input "1"
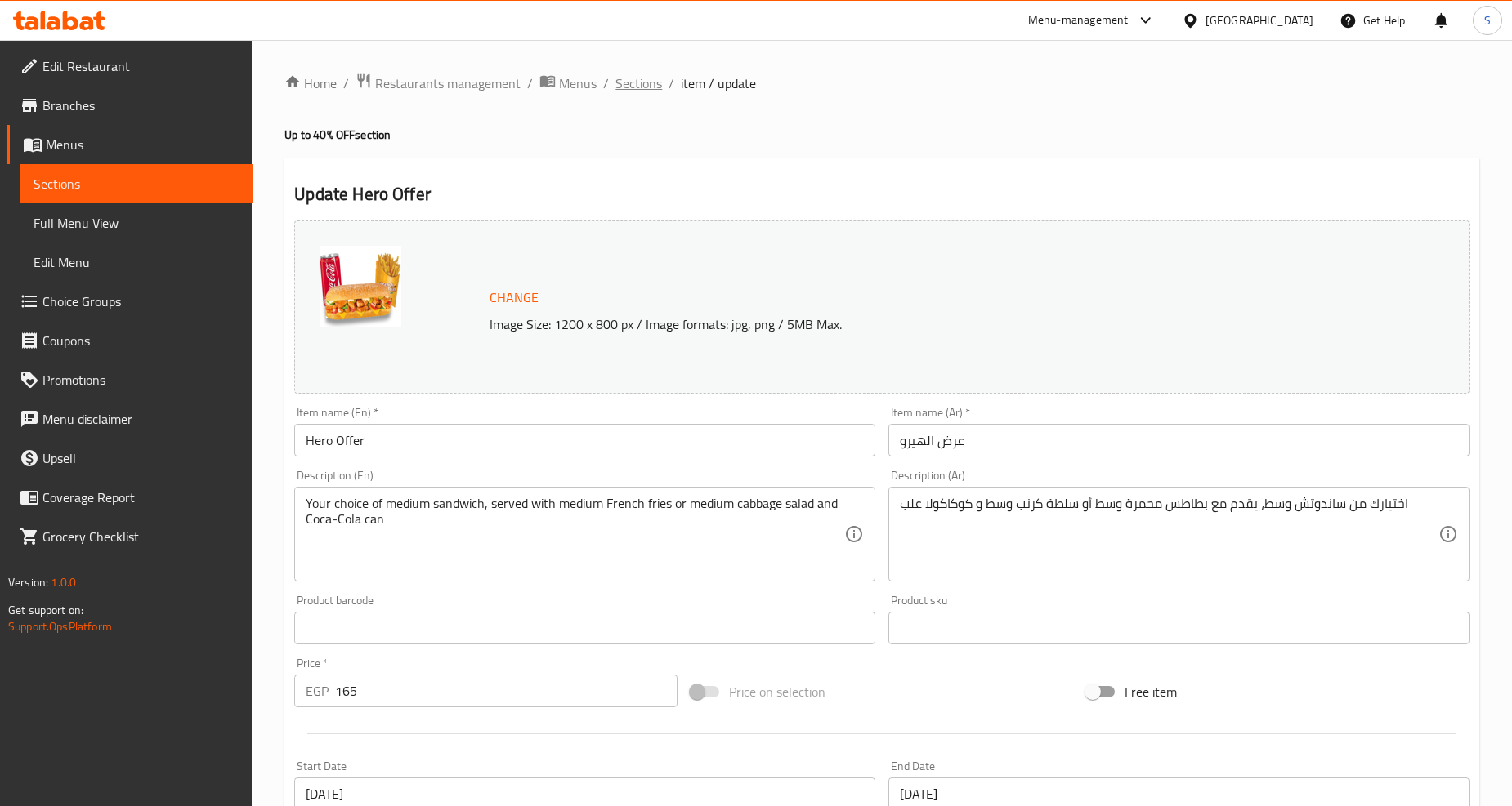
click at [641, 84] on span "Sections" at bounding box center [639, 83] width 47 height 19
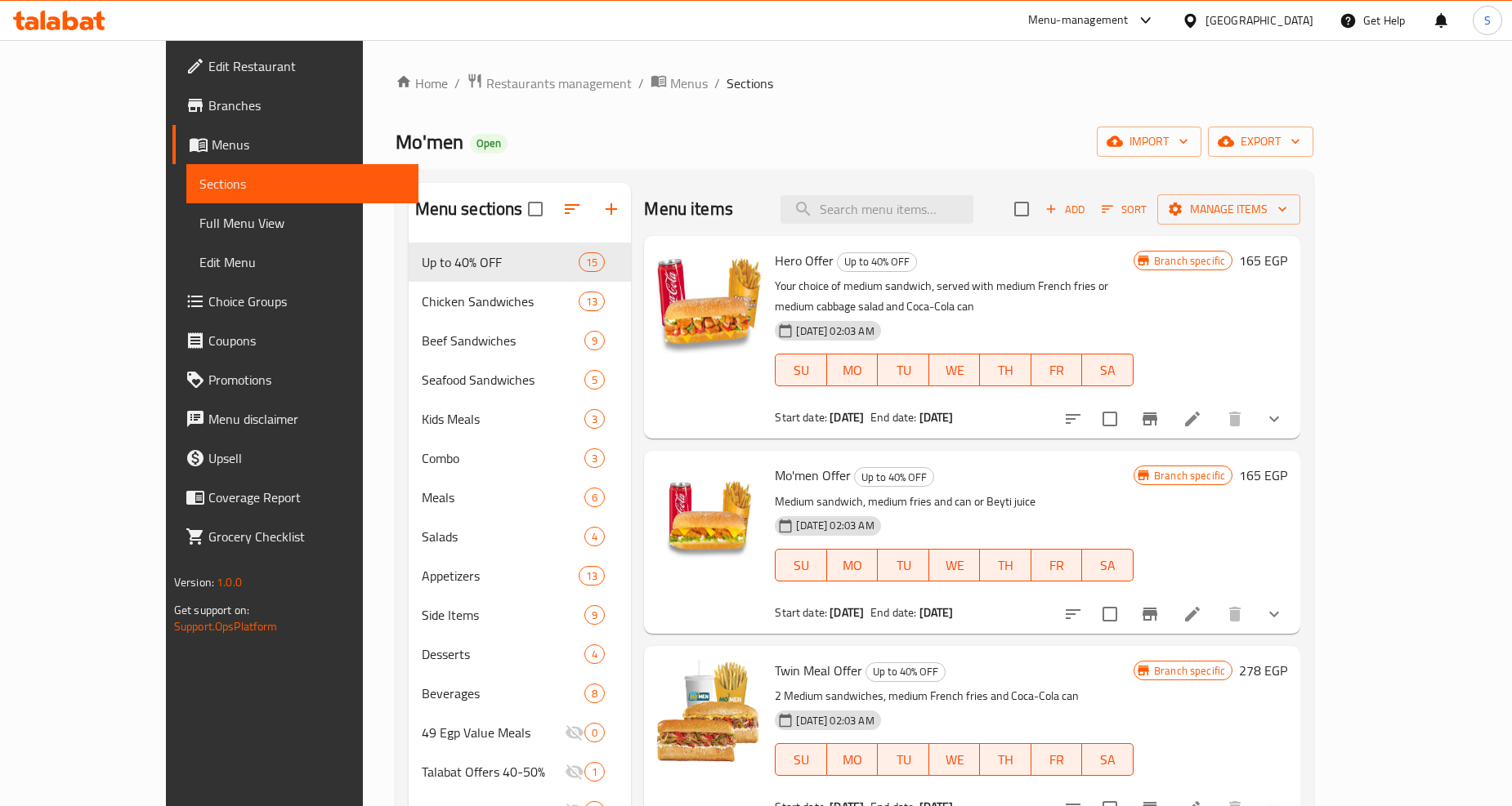
click at [1202, 604] on icon at bounding box center [1192, 614] width 19 height 19
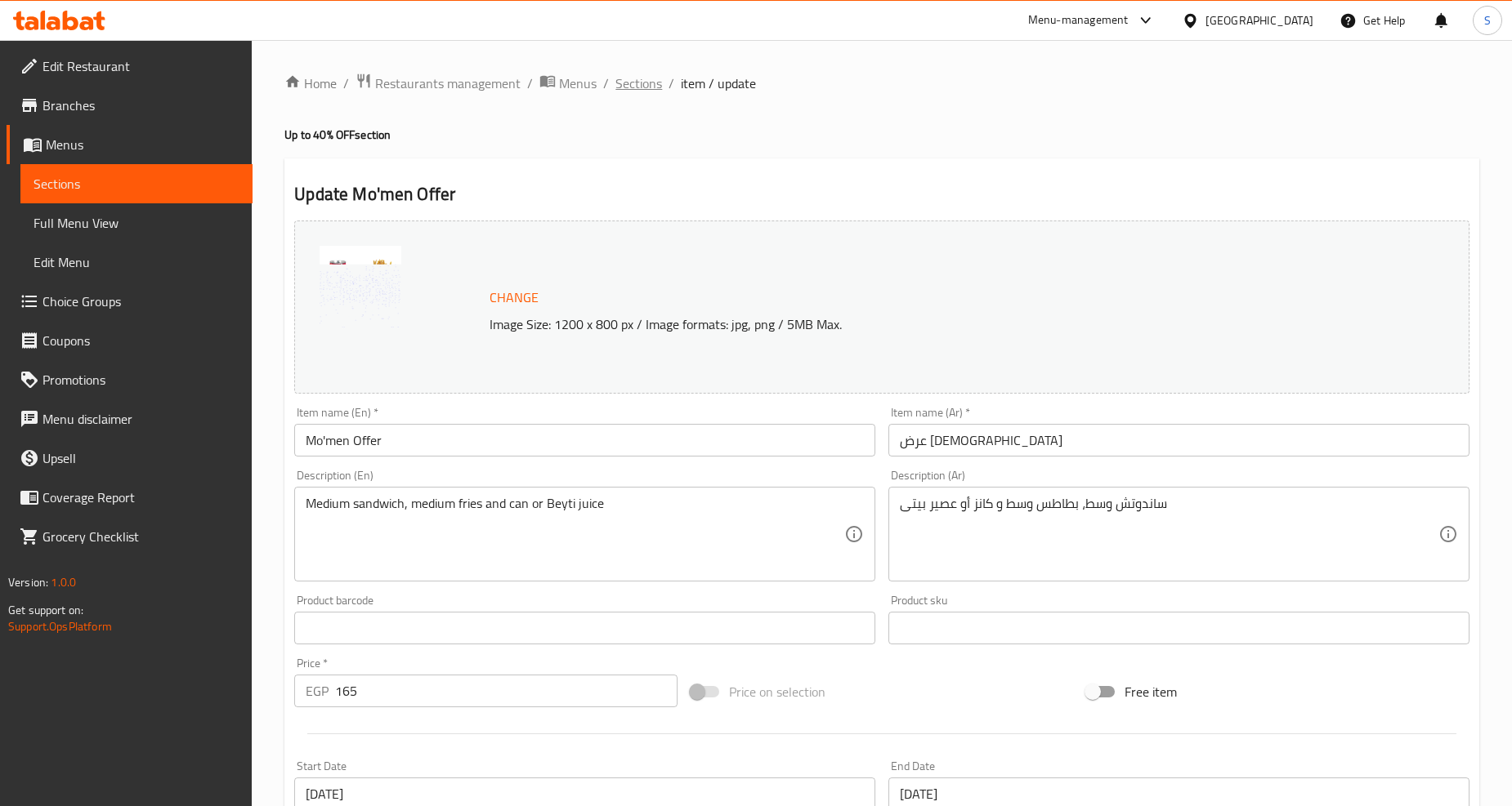
click at [651, 80] on span "Sections" at bounding box center [639, 83] width 47 height 19
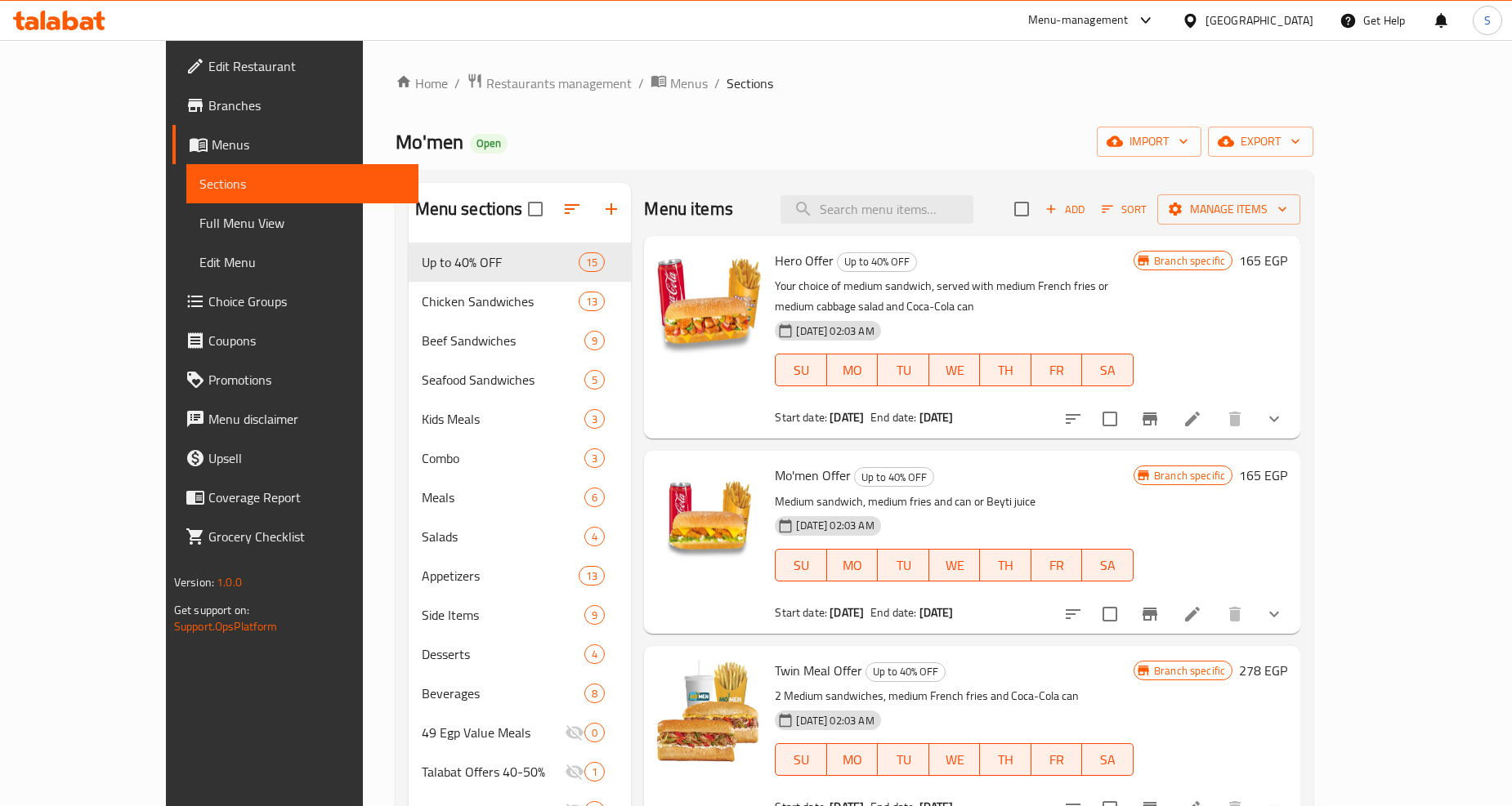
click at [1216, 405] on li at bounding box center [1193, 419] width 46 height 30
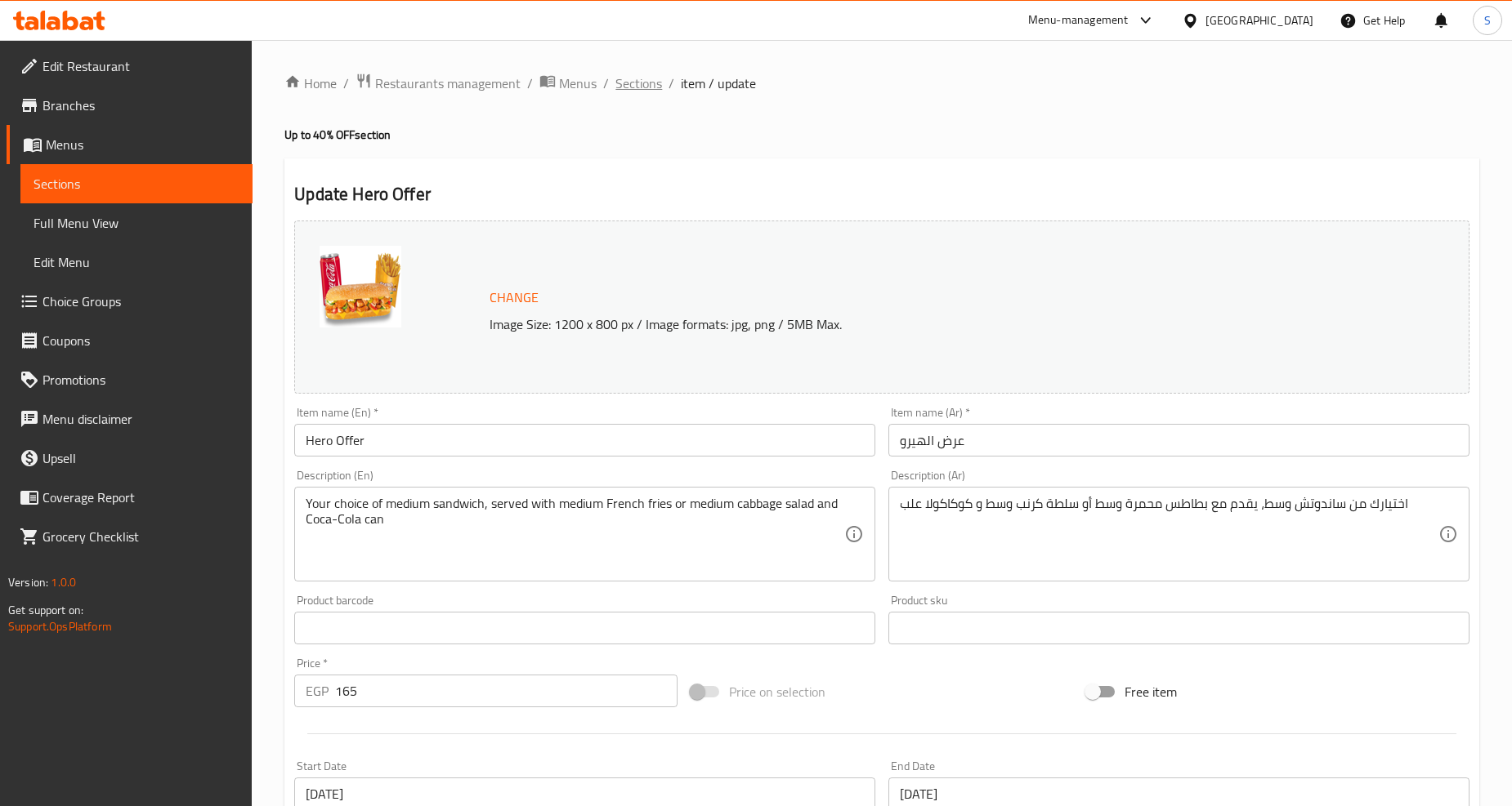
click at [623, 84] on span "Sections" at bounding box center [639, 83] width 47 height 19
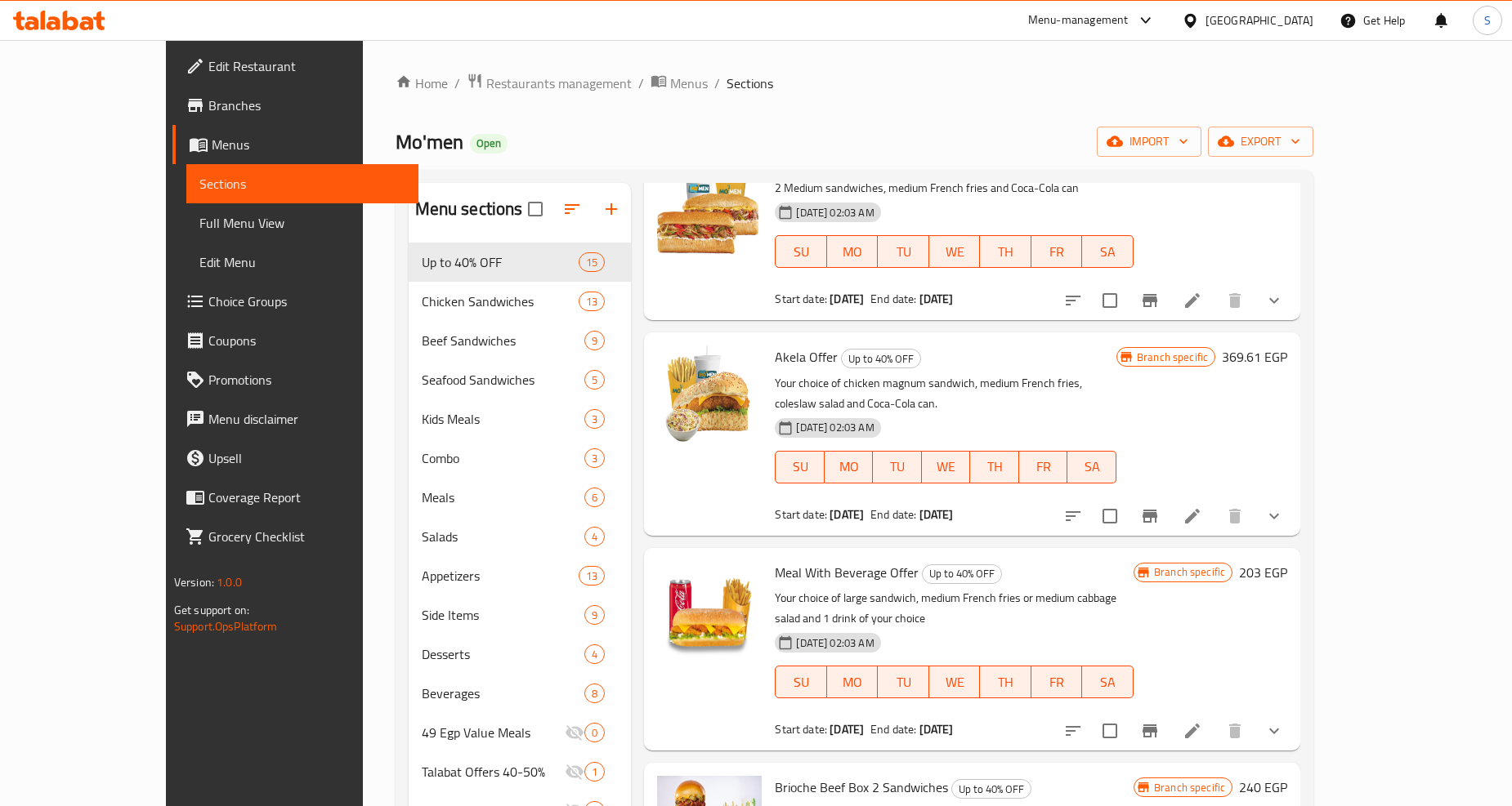
scroll to position [544, 0]
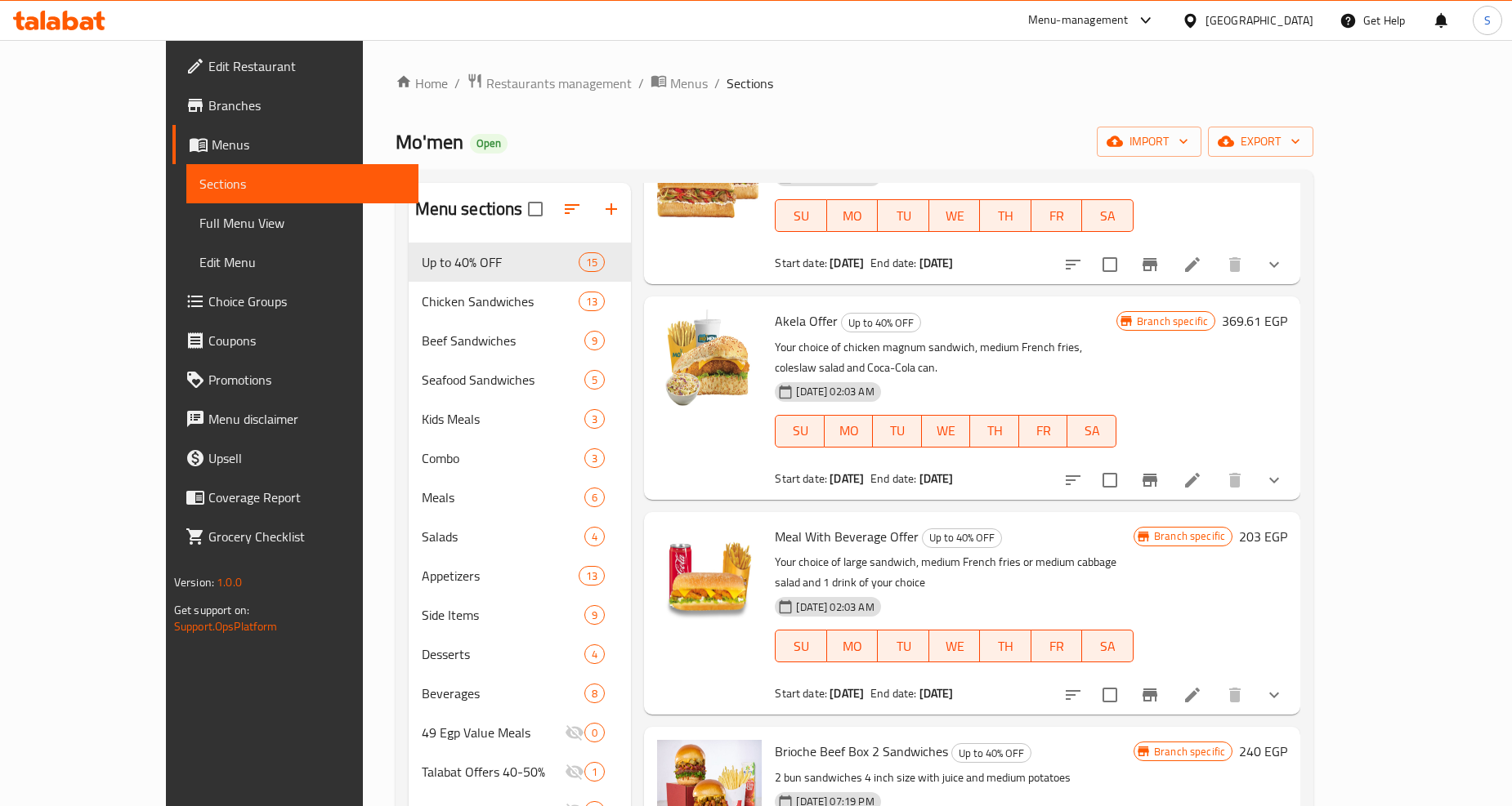
click at [1202, 686] on icon at bounding box center [1192, 695] width 19 height 19
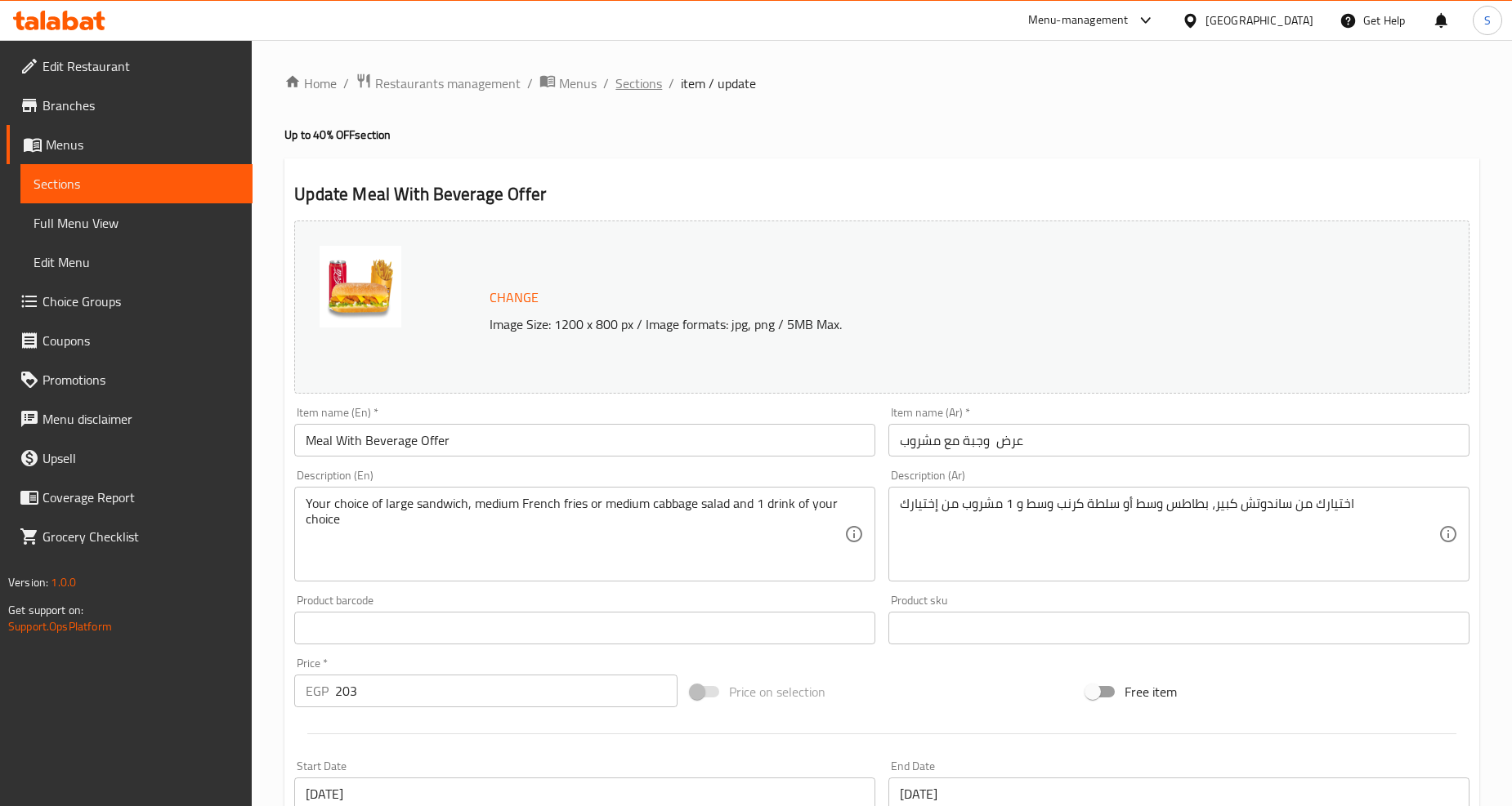
click at [641, 91] on span "Sections" at bounding box center [639, 83] width 47 height 19
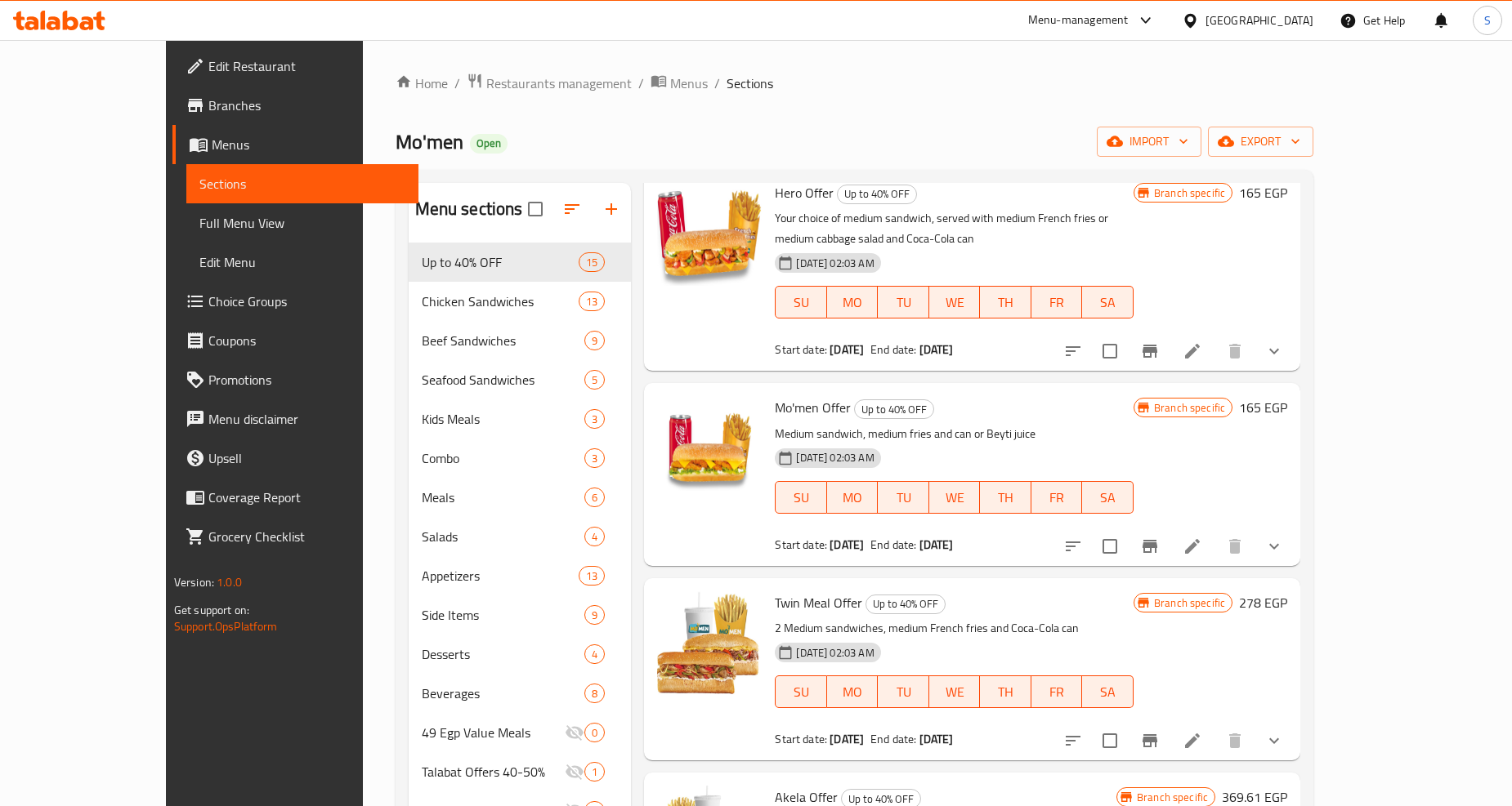
scroll to position [272, 0]
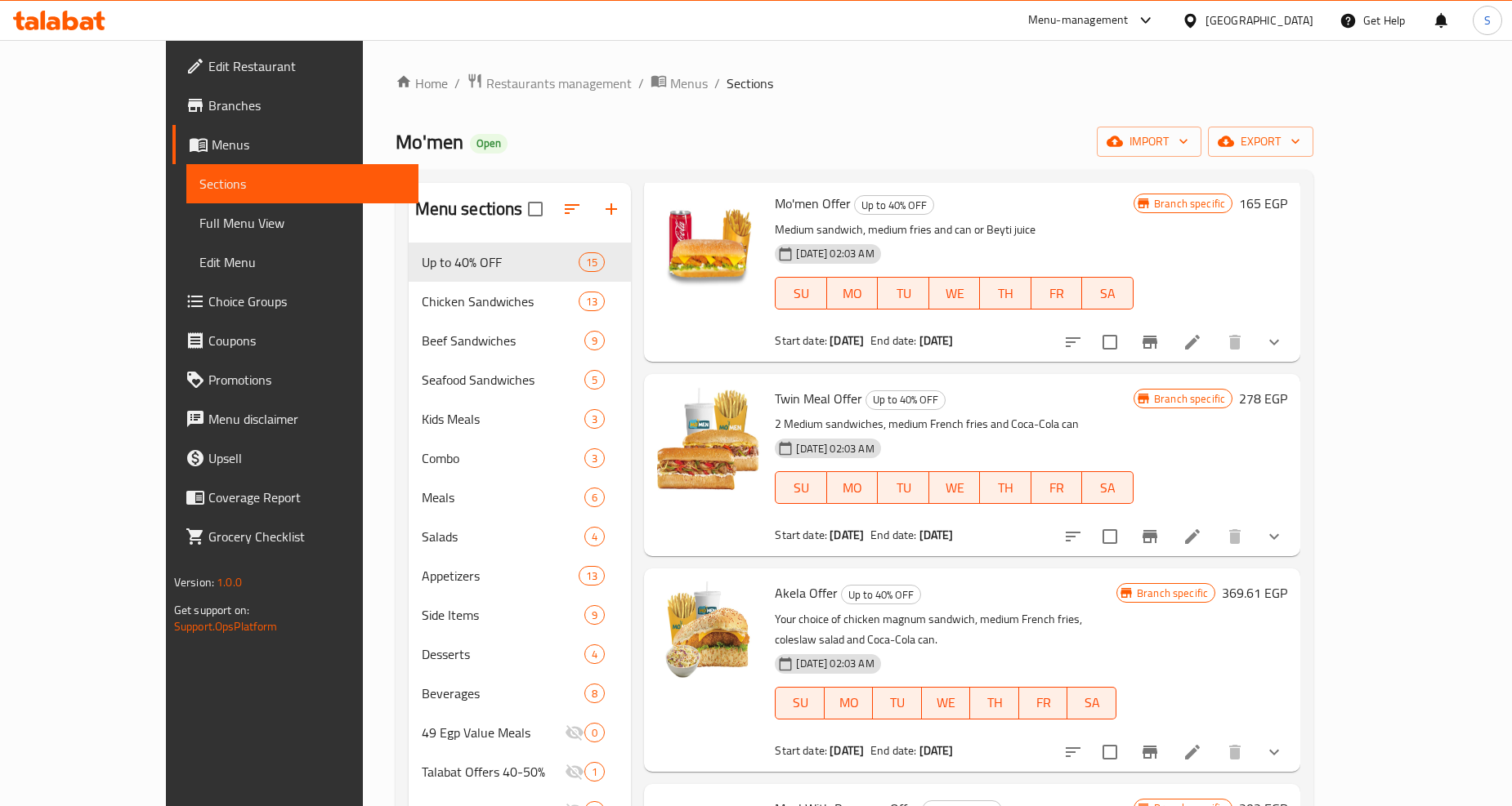
click at [1216, 522] on li at bounding box center [1193, 537] width 46 height 30
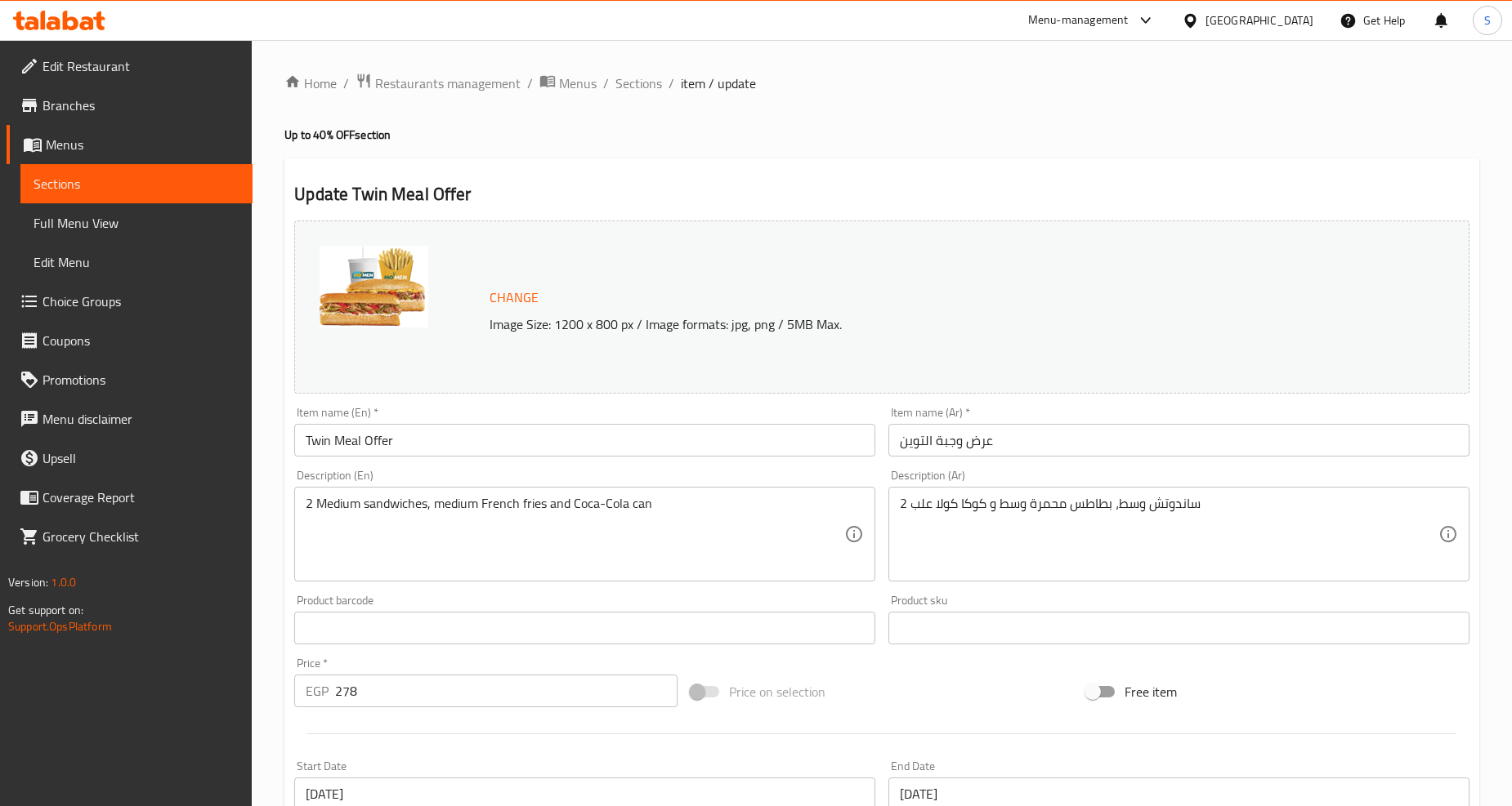
click at [631, 69] on div "Home / Restaurants management / Menus / Sections / item / update Up to 40% OFF …" at bounding box center [882, 689] width 1260 height 1299
click at [639, 86] on span "Sections" at bounding box center [639, 83] width 47 height 19
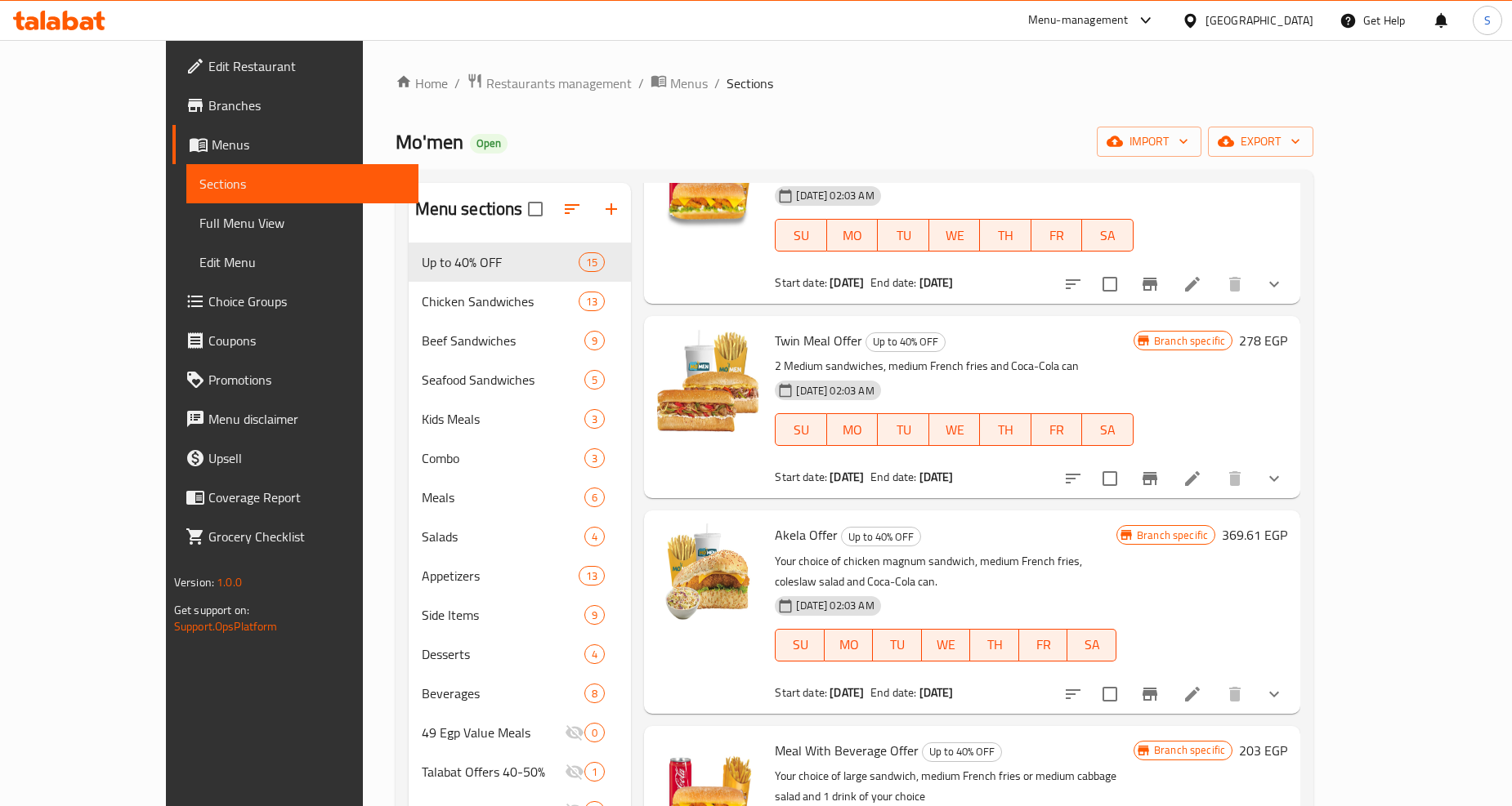
scroll to position [362, 0]
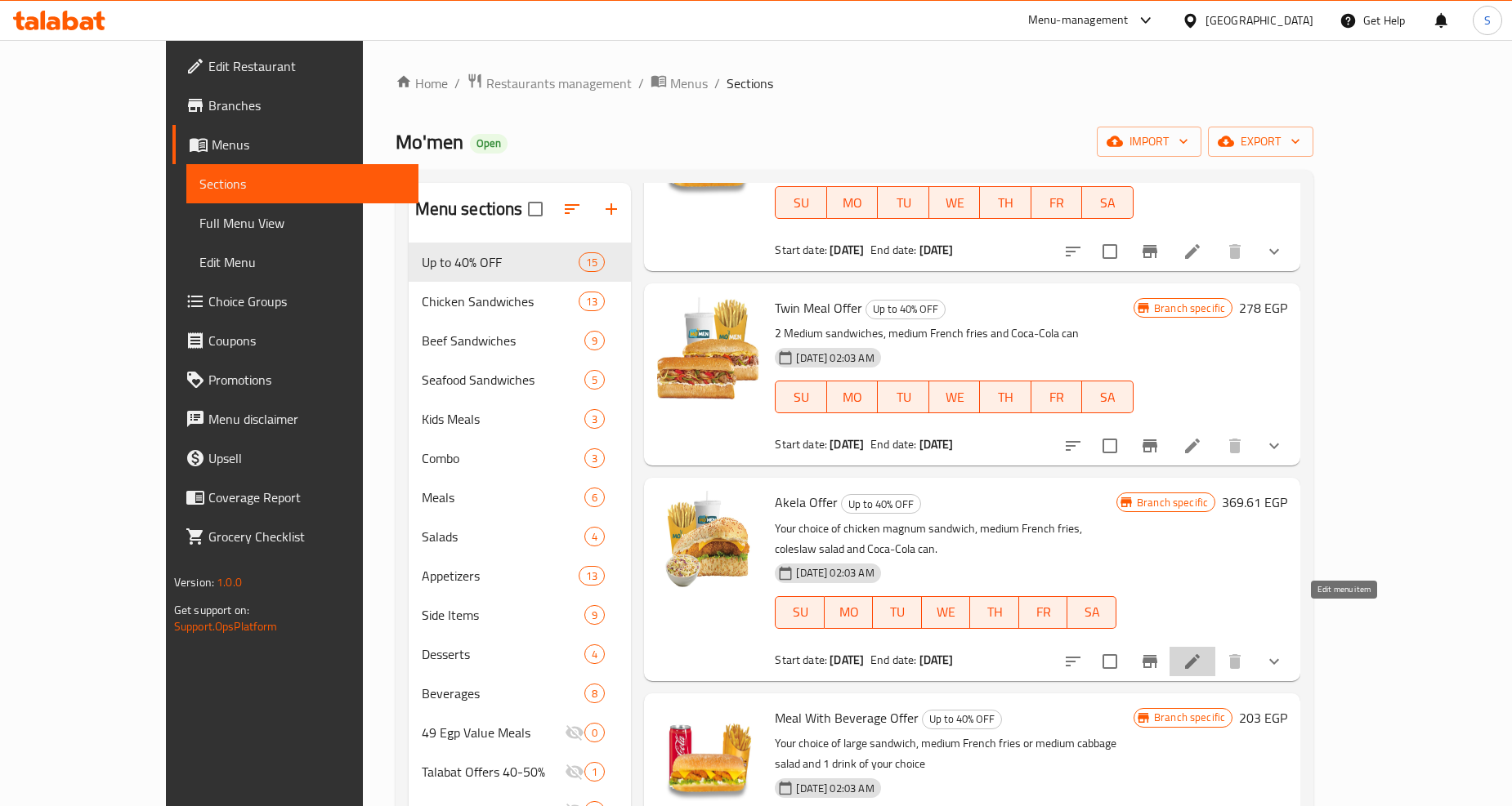
click at [1200, 654] on icon at bounding box center [1192, 661] width 14 height 14
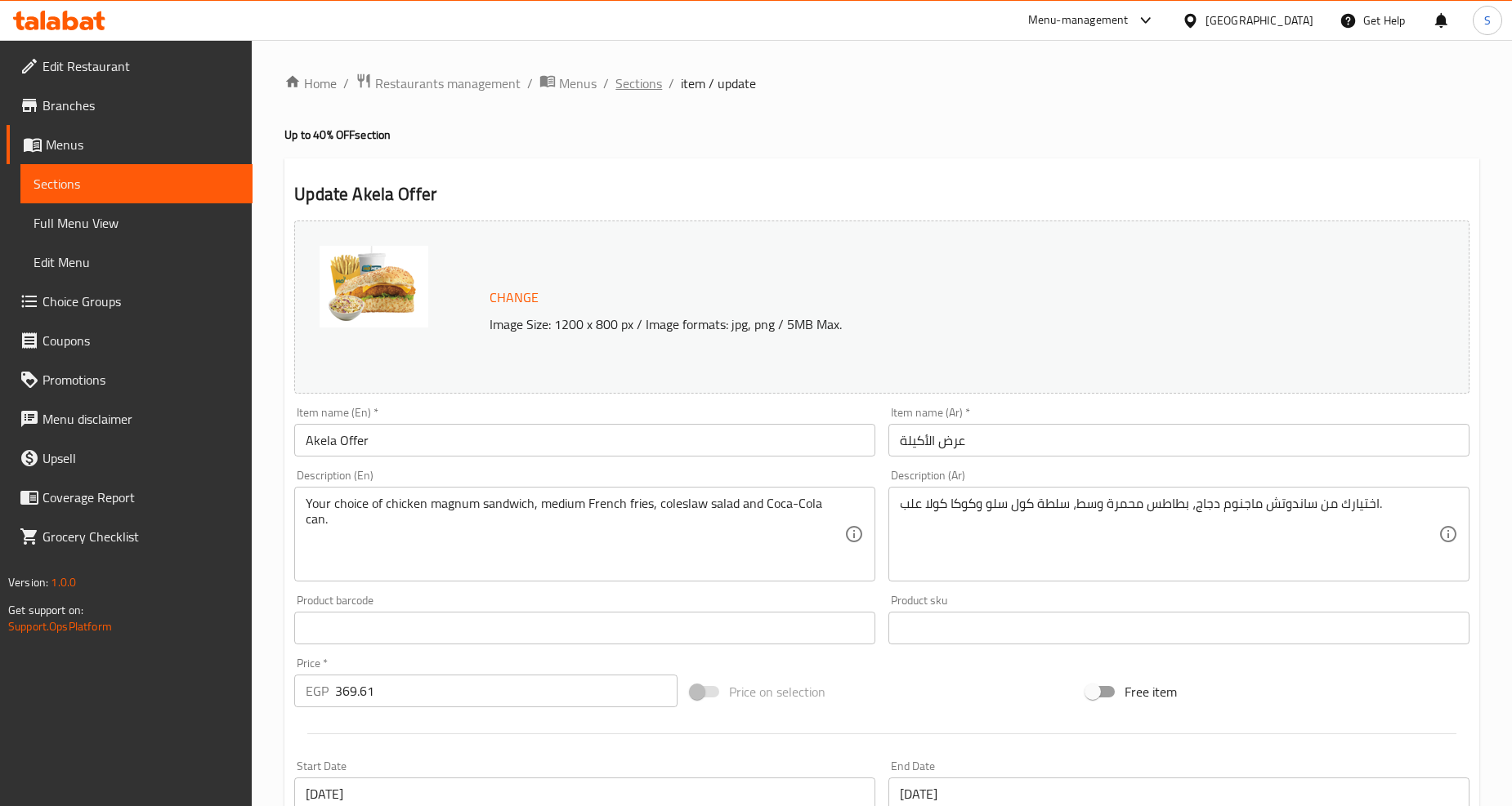
click at [626, 92] on span "Sections" at bounding box center [639, 83] width 47 height 19
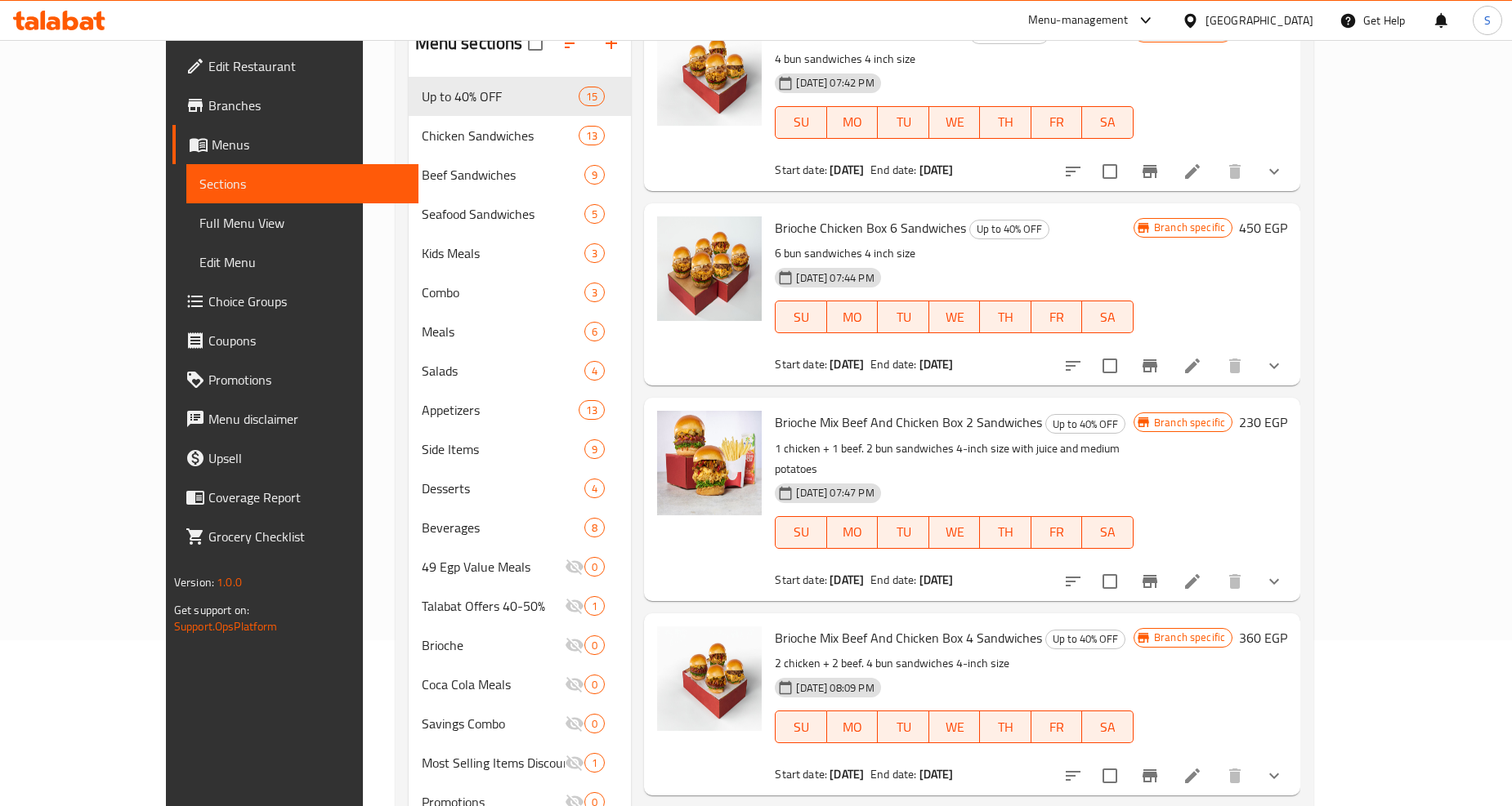
scroll to position [507, 0]
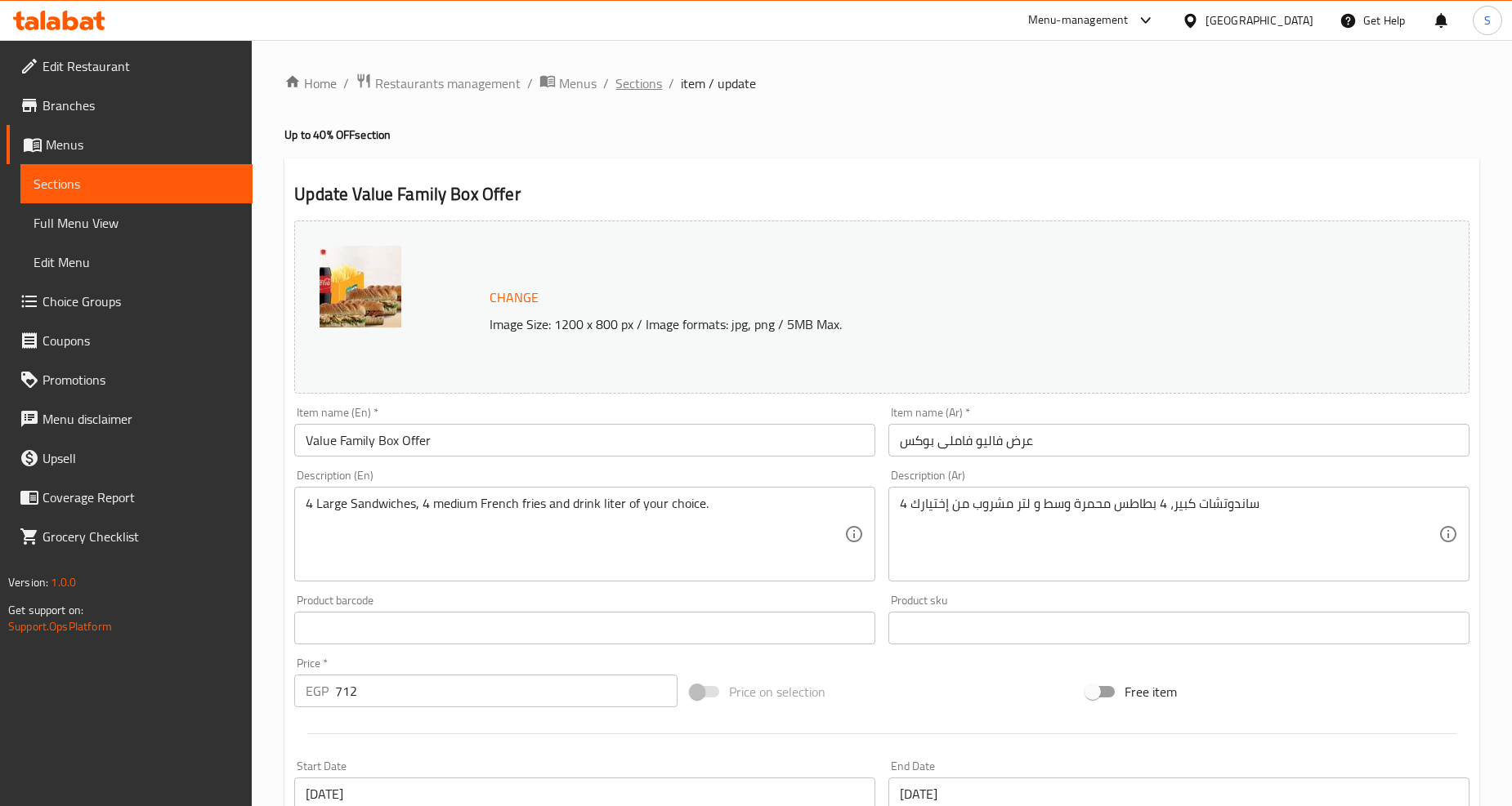
click at [625, 86] on span "Sections" at bounding box center [639, 83] width 47 height 19
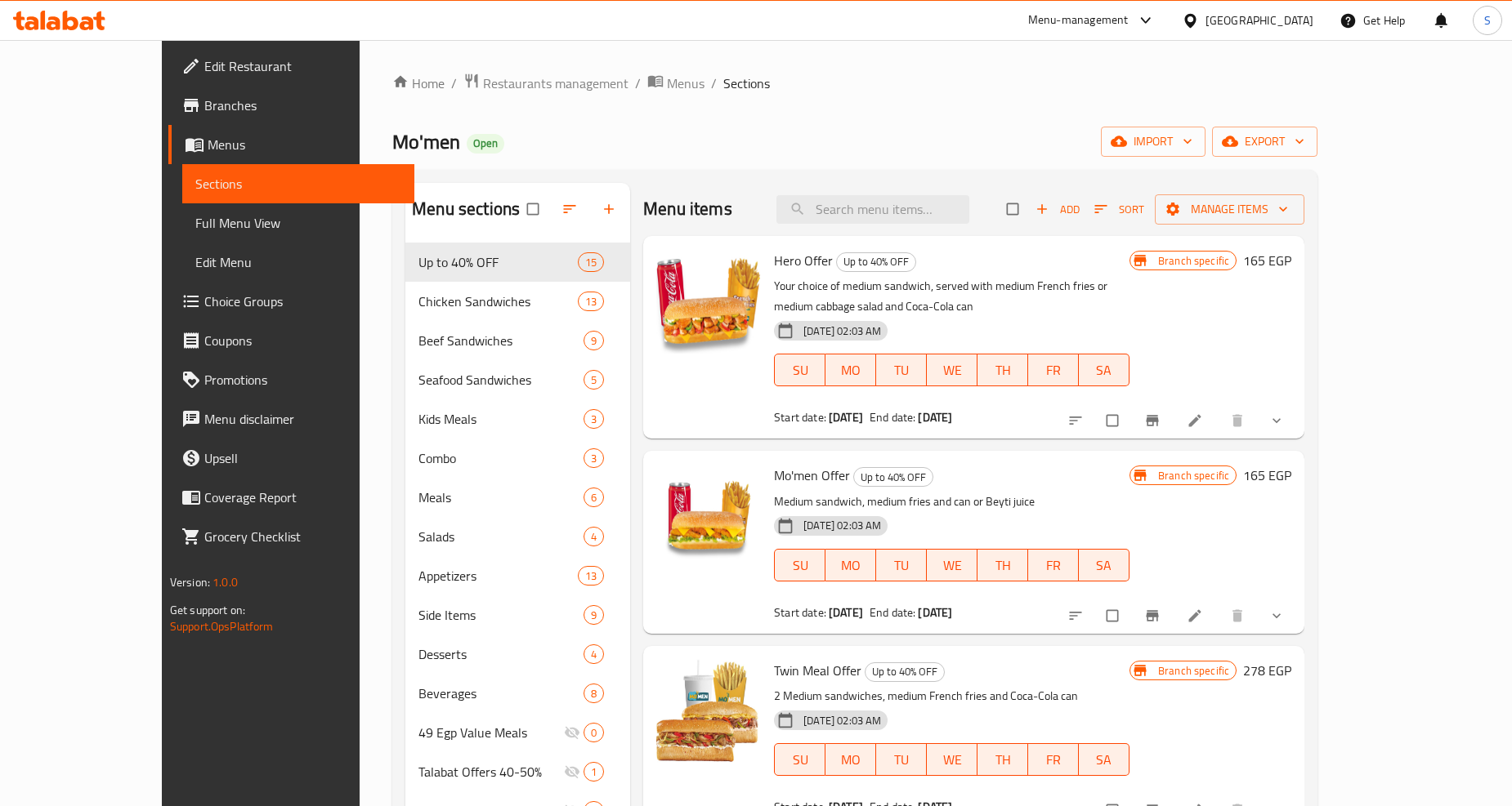
click at [204, 107] on span "Branches" at bounding box center [302, 105] width 197 height 19
click at [169, 121] on link "Branches" at bounding box center [291, 105] width 246 height 39
